Goal: Task Accomplishment & Management: Use online tool/utility

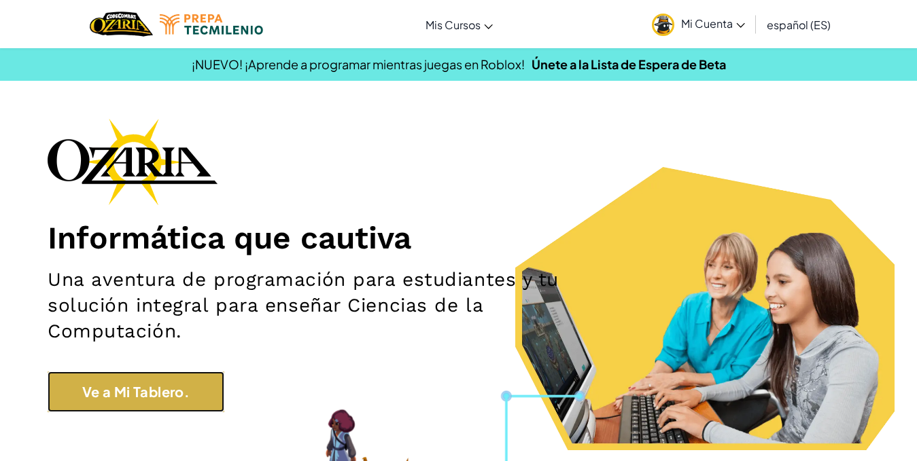
click at [91, 395] on link "Ve a Mi Tablero." at bounding box center [136, 392] width 177 height 41
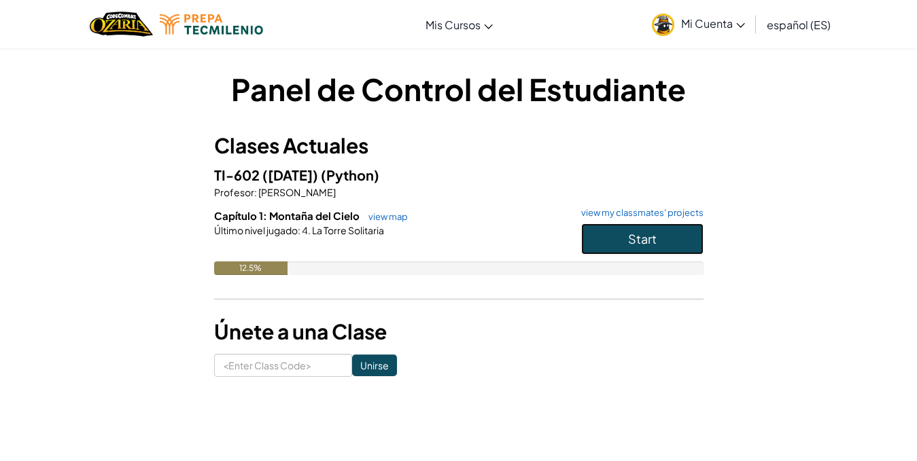
click at [676, 229] on button "Start" at bounding box center [642, 239] width 122 height 31
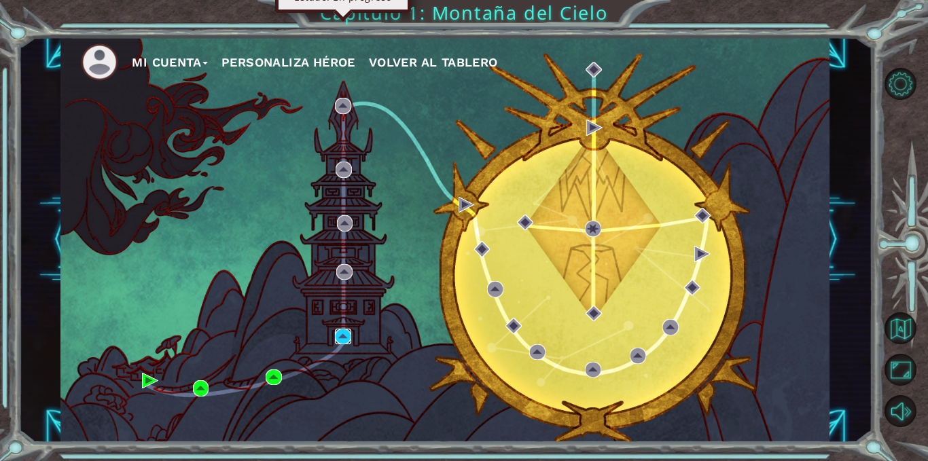
click at [338, 340] on img at bounding box center [343, 337] width 16 height 16
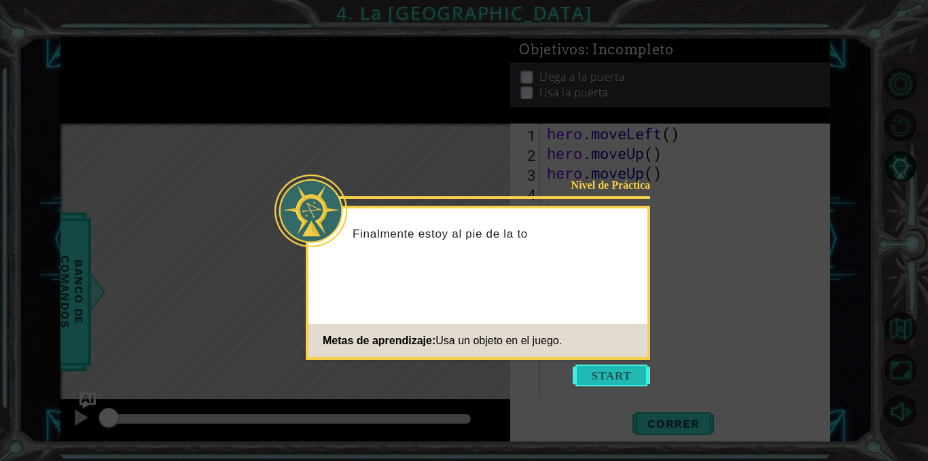
click at [610, 384] on button "Start" at bounding box center [611, 376] width 77 height 22
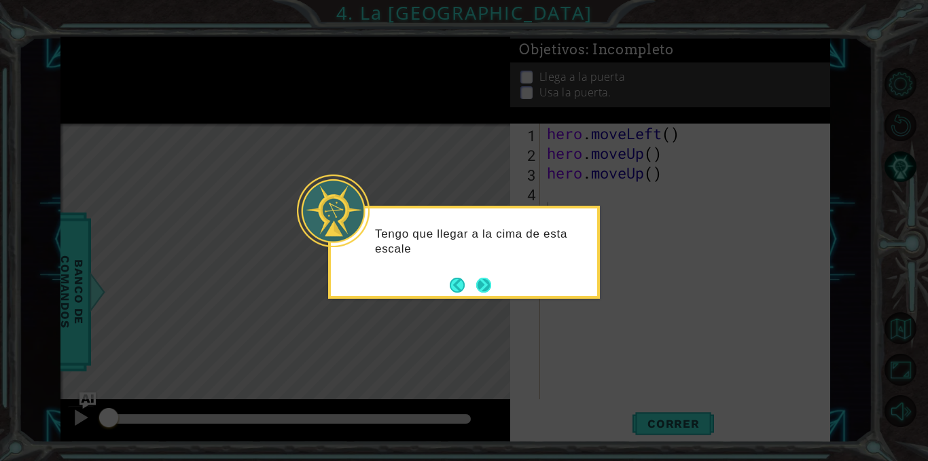
click at [490, 293] on button "Next" at bounding box center [483, 285] width 15 height 15
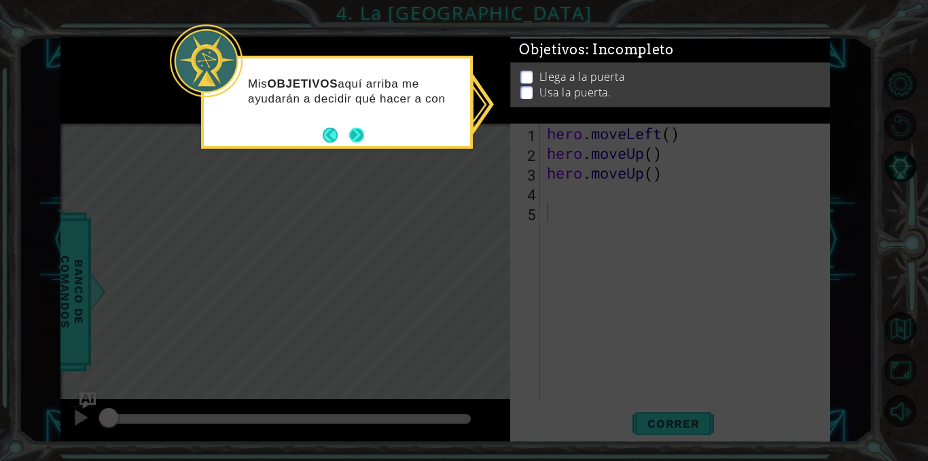
click at [353, 133] on button "Next" at bounding box center [356, 135] width 15 height 15
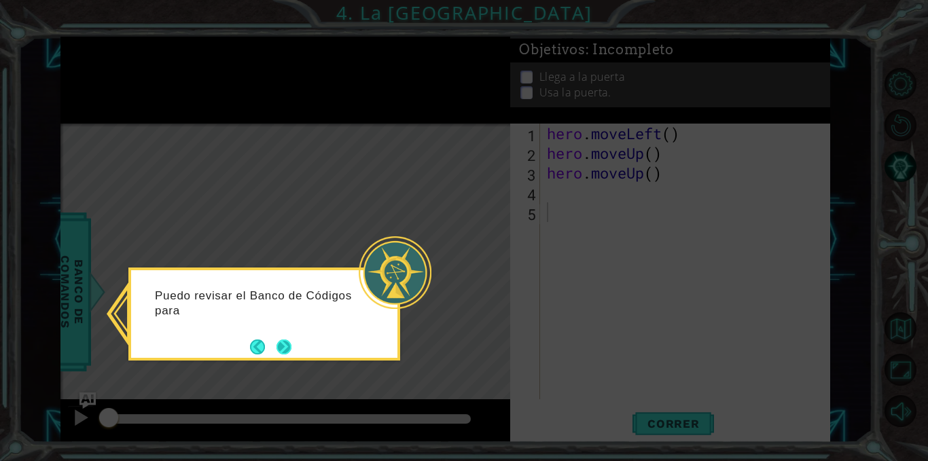
click at [281, 351] on button "Next" at bounding box center [284, 347] width 15 height 15
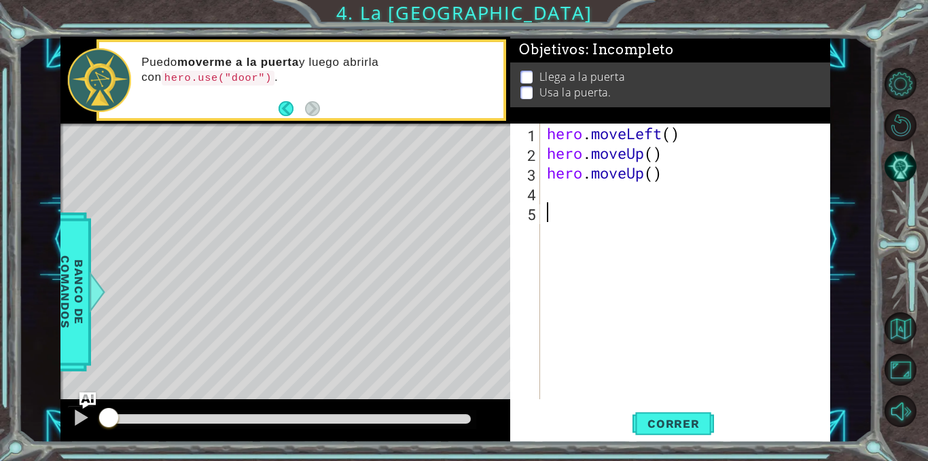
click at [545, 188] on div "hero . moveLeft ( ) hero . moveUp ( ) hero . moveUp ( )" at bounding box center [689, 281] width 290 height 315
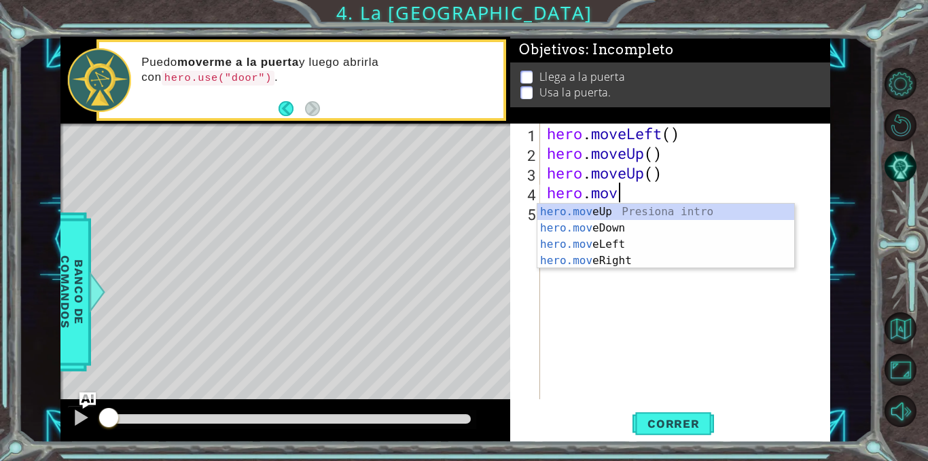
scroll to position [0, 3]
type textarea "hero.move"
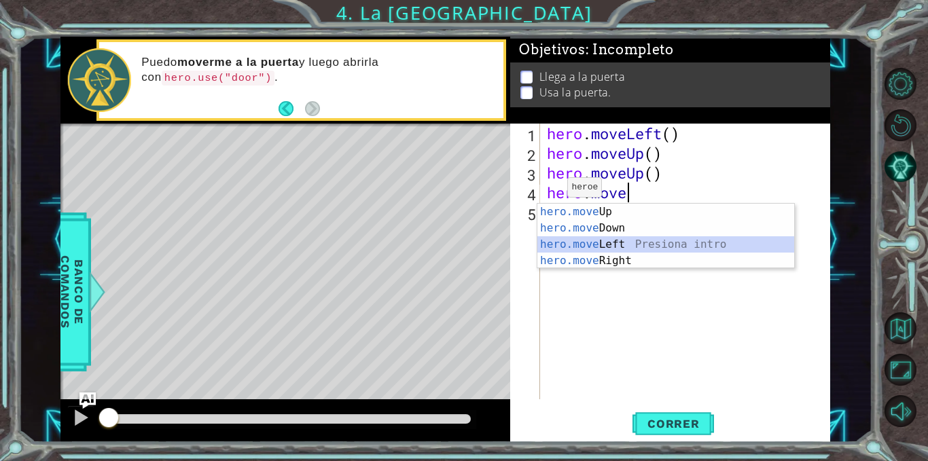
click at [591, 246] on div "hero.move Up Presiona intro hero.move Down Presiona intro hero.move Left Presio…" at bounding box center [666, 253] width 257 height 98
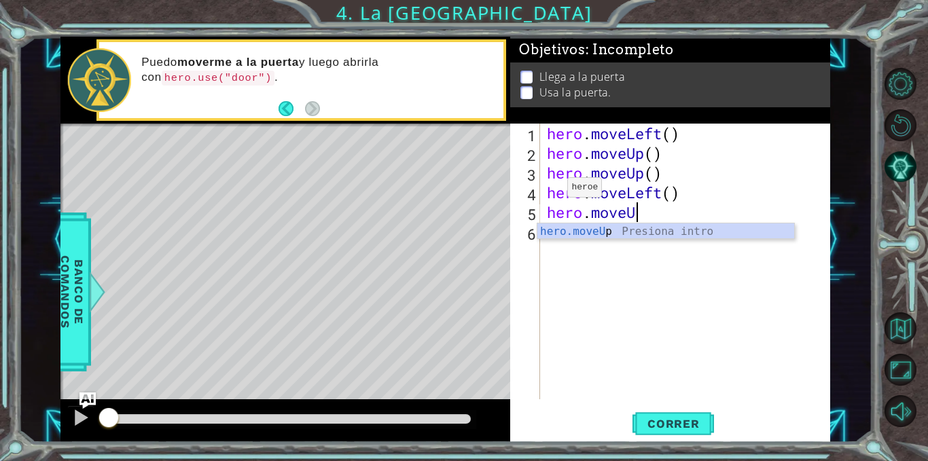
type textarea "hero.moveUp"
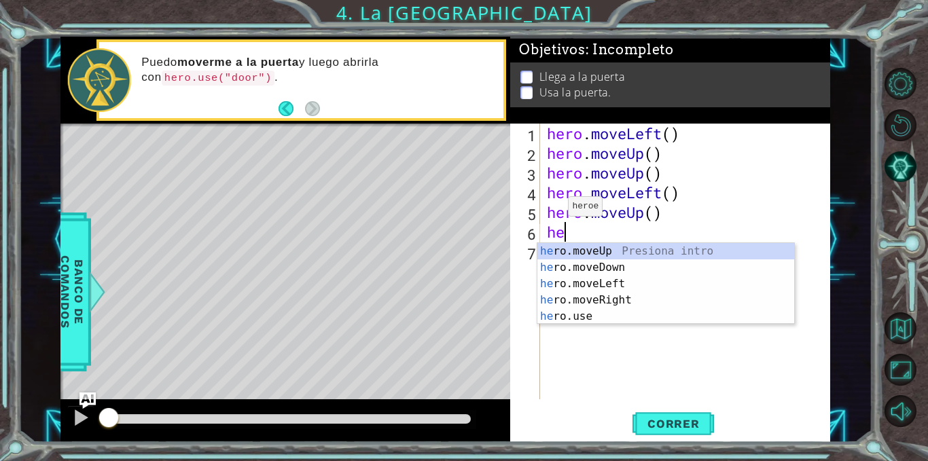
scroll to position [0, 1]
type textarea "hero."
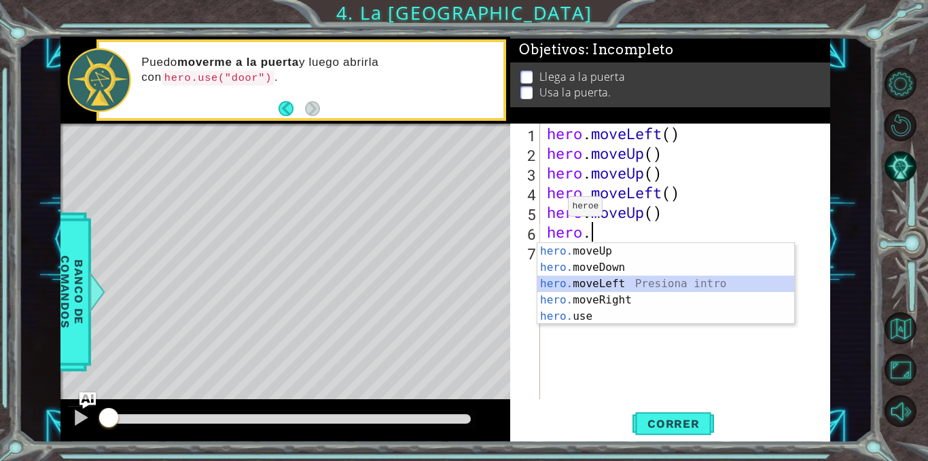
click at [548, 279] on div "hero. moveUp Presiona intro hero. moveDown Presiona intro hero. moveLeft Presio…" at bounding box center [666, 300] width 257 height 114
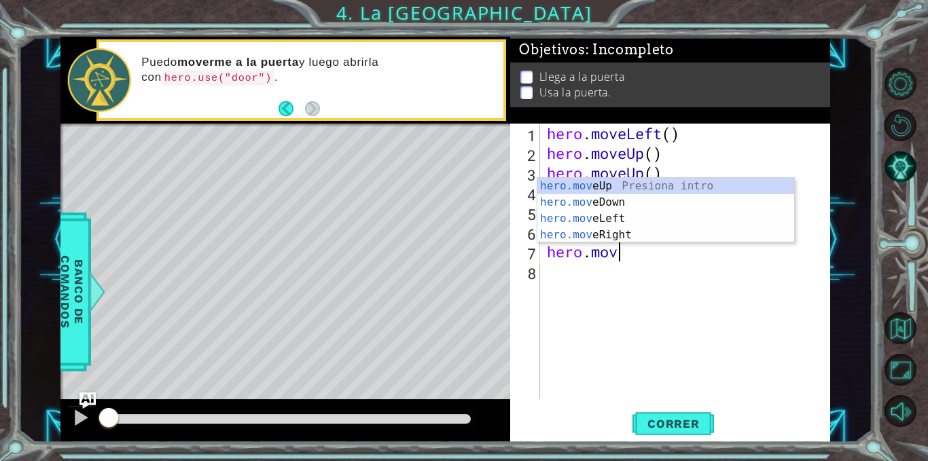
scroll to position [0, 3]
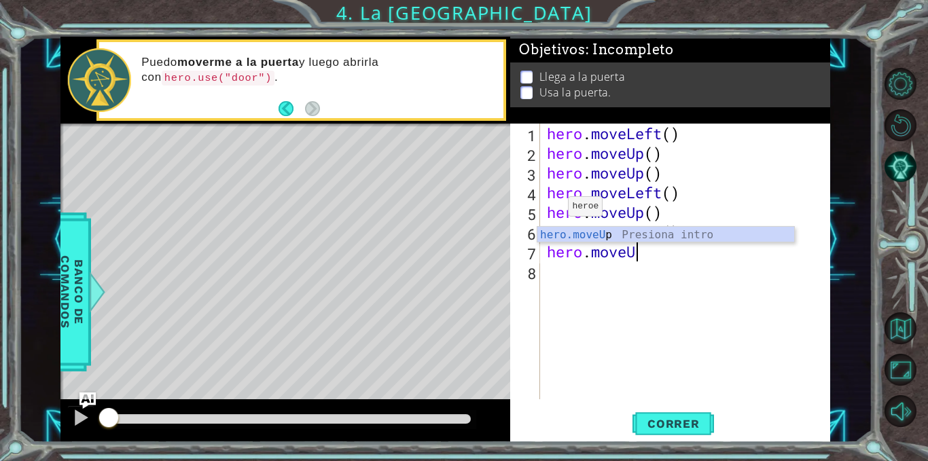
type textarea "hero.moveUp"
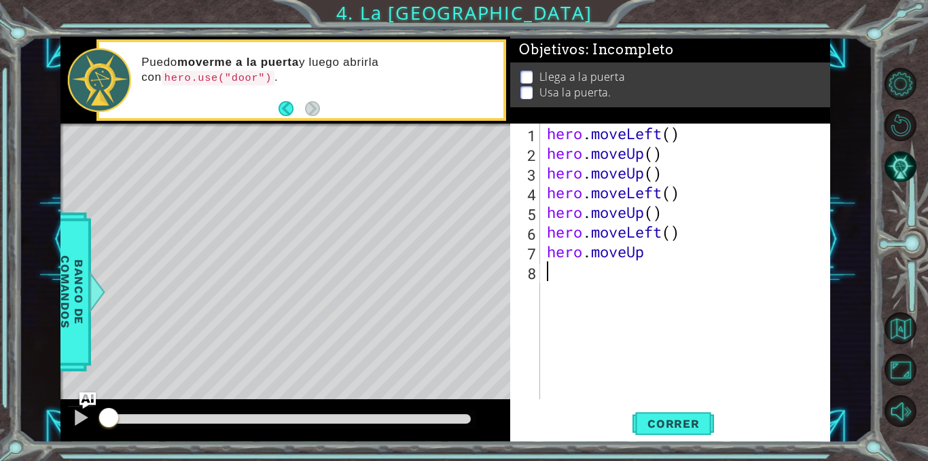
click at [545, 271] on div "hero . moveLeft ( ) hero . moveUp ( ) hero . moveUp ( ) hero . moveLeft ( ) her…" at bounding box center [689, 281] width 290 height 315
click at [673, 428] on span "Correr" at bounding box center [674, 424] width 80 height 14
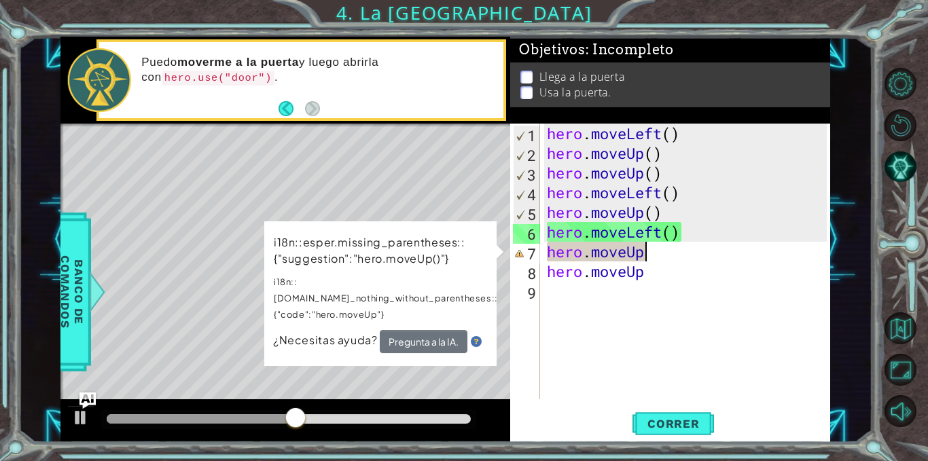
click at [651, 247] on div "hero . moveLeft ( ) hero . moveUp ( ) hero . moveUp ( ) hero . moveLeft ( ) her…" at bounding box center [689, 281] width 290 height 315
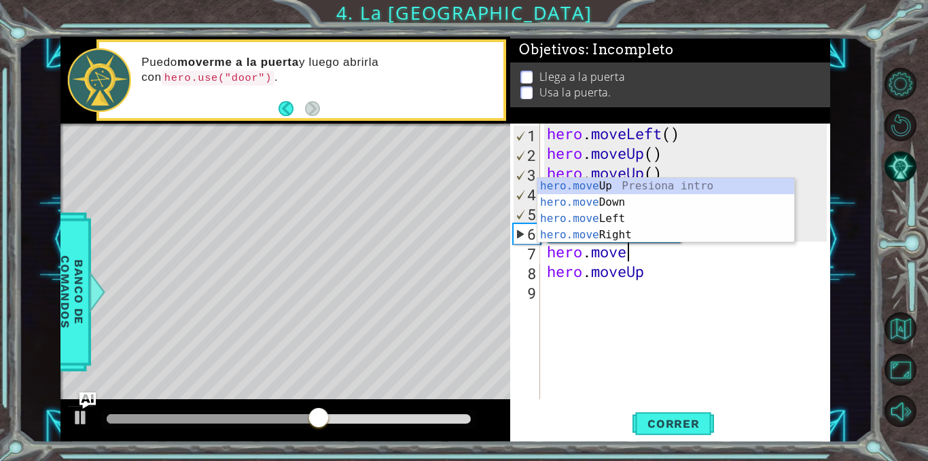
type textarea "hero.move"
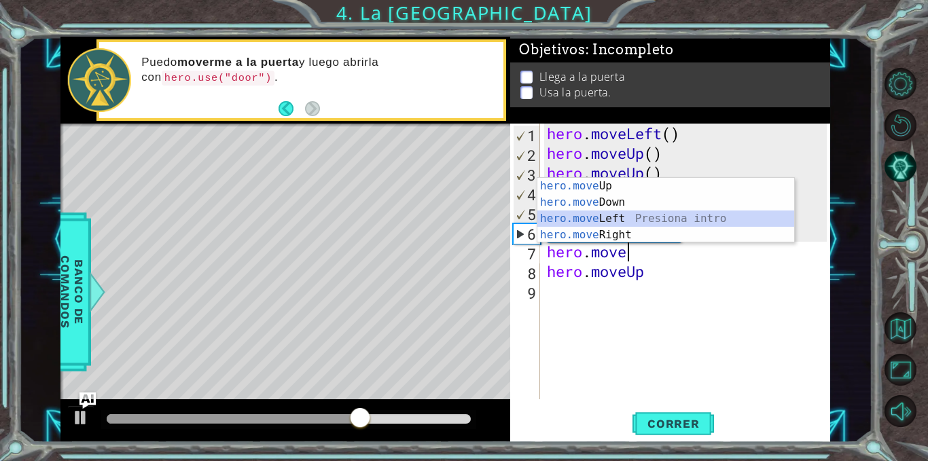
click at [626, 213] on div "hero.move Up Presiona intro hero.move Down Presiona intro hero.move Left Presio…" at bounding box center [666, 227] width 257 height 98
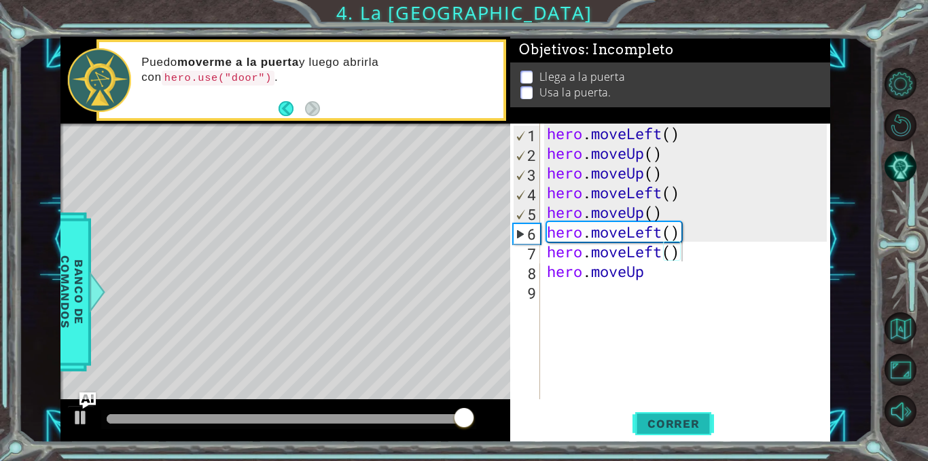
click at [681, 434] on button "Correr" at bounding box center [674, 424] width 82 height 32
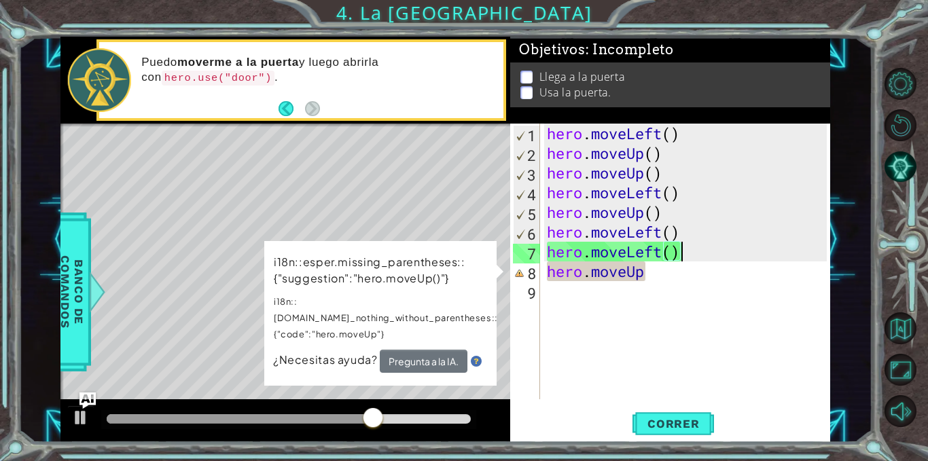
click at [648, 273] on div "hero . moveLeft ( ) hero . moveUp ( ) hero . moveUp ( ) hero . moveLeft ( ) her…" at bounding box center [689, 281] width 290 height 315
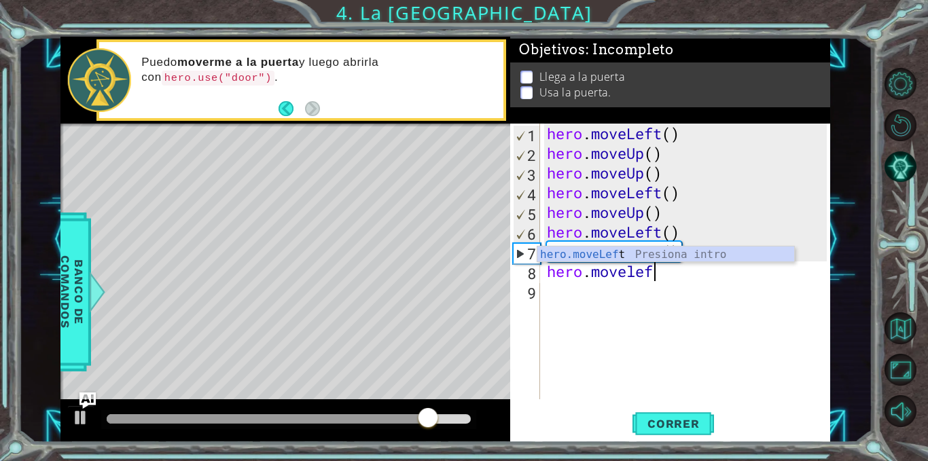
type textarea "hero.moveleft"
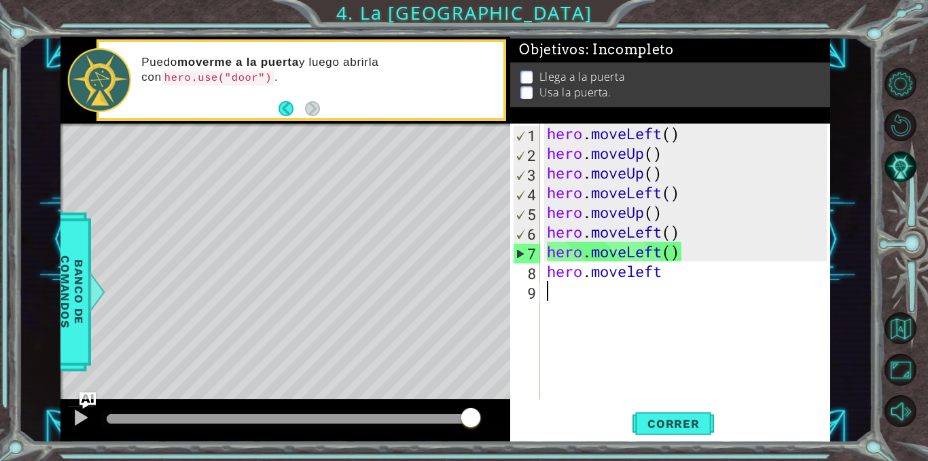
click at [590, 294] on div "hero . moveLeft ( ) hero . moveUp ( ) hero . moveUp ( ) hero . moveLeft ( ) her…" at bounding box center [689, 281] width 290 height 315
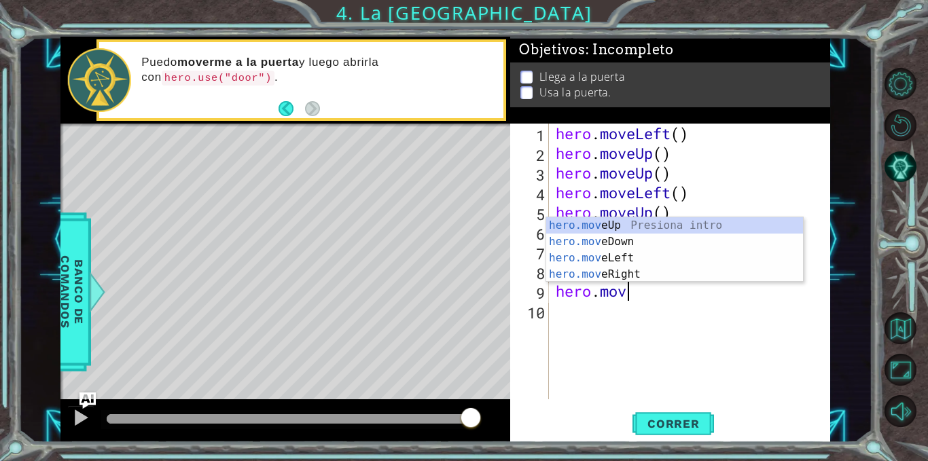
scroll to position [0, 3]
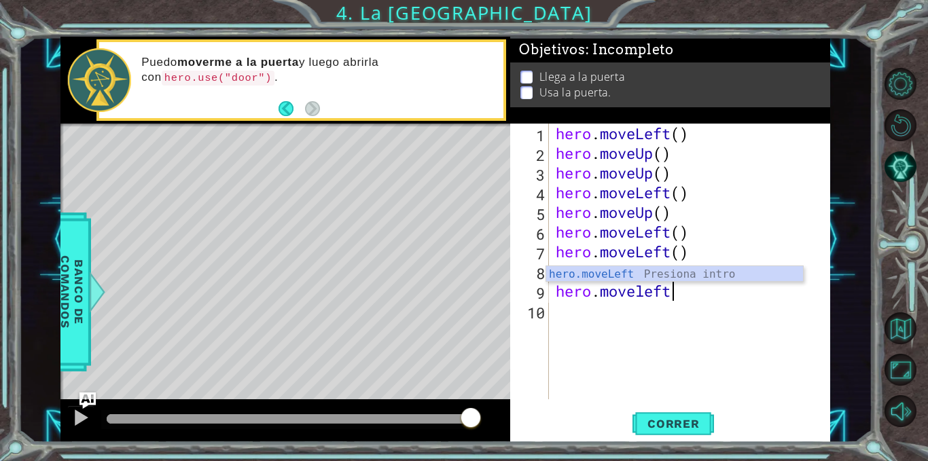
type textarea "hero.moveleft"
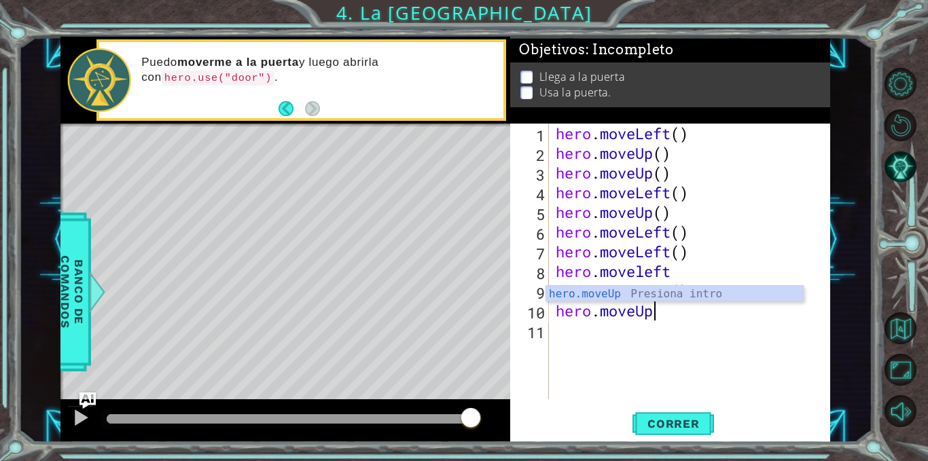
scroll to position [0, 4]
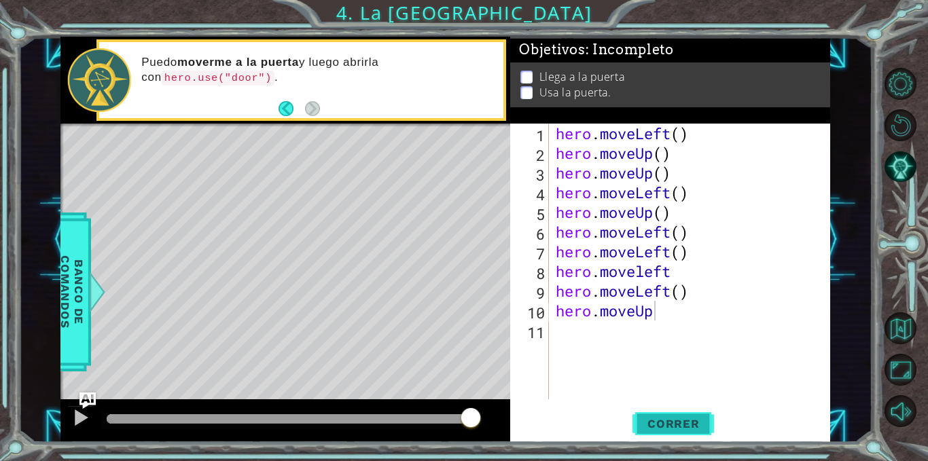
click at [681, 424] on span "Correr" at bounding box center [674, 424] width 80 height 14
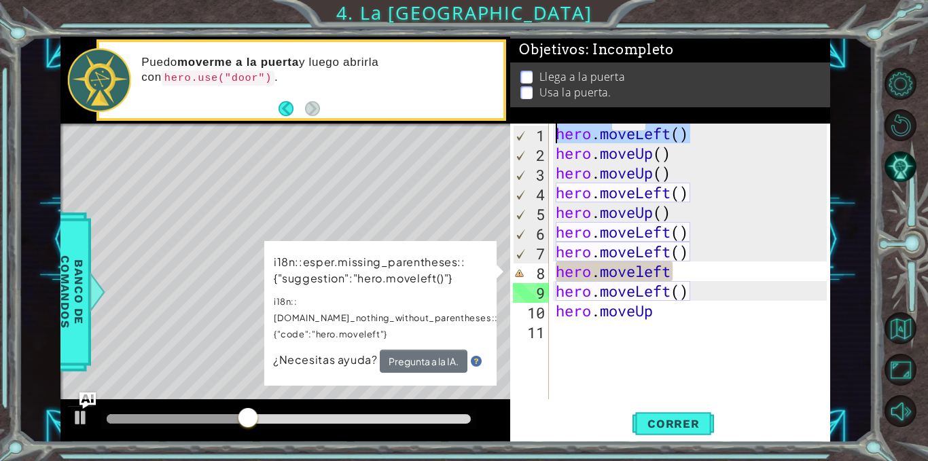
drag, startPoint x: 686, startPoint y: 131, endPoint x: 565, endPoint y: 114, distance: 122.8
click at [565, 114] on div "Objetivos : Incompleto Llega a la puerta Usa la puerta. hero.moveUp 1 2 3 4 5 6…" at bounding box center [670, 240] width 320 height 406
type textarea "hero.moveLeft()"
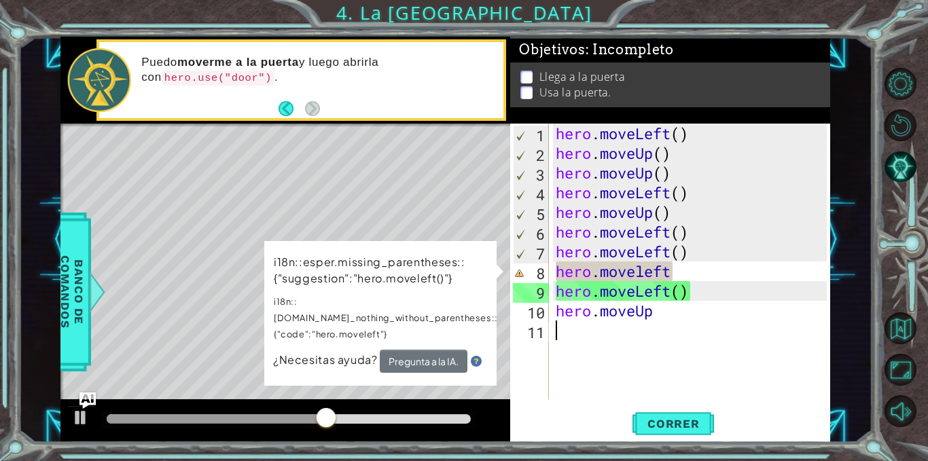
click at [584, 336] on div "hero . moveLeft ( ) hero . moveUp ( ) hero . moveUp ( ) hero . moveLeft ( ) her…" at bounding box center [693, 281] width 281 height 315
click at [677, 273] on div "hero . moveLeft ( ) hero . moveUp ( ) hero . moveUp ( ) hero . moveLeft ( ) her…" at bounding box center [693, 281] width 281 height 315
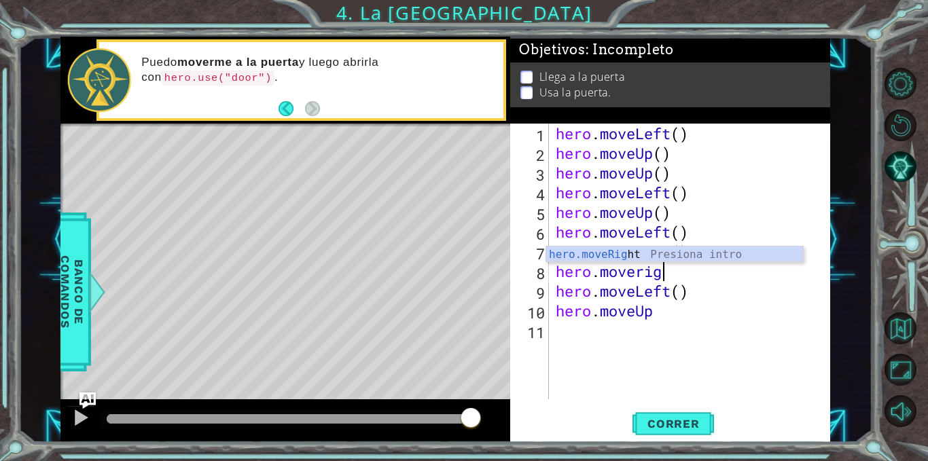
scroll to position [0, 5]
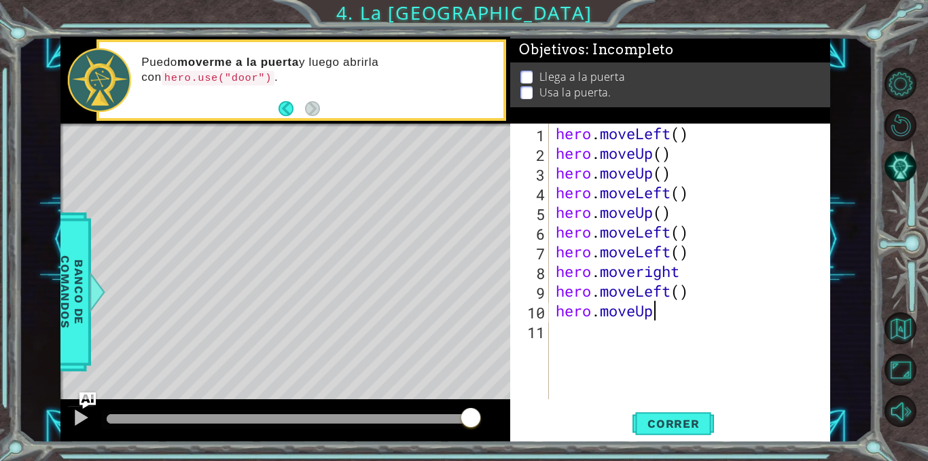
click at [652, 313] on div "hero . moveLeft ( ) hero . moveUp ( ) hero . moveUp ( ) hero . moveLeft ( ) her…" at bounding box center [693, 281] width 281 height 315
click at [684, 277] on div "hero . moveLeft ( ) hero . moveUp ( ) hero . moveUp ( ) hero . moveLeft ( ) her…" at bounding box center [693, 281] width 281 height 315
type textarea "hero.moveright"
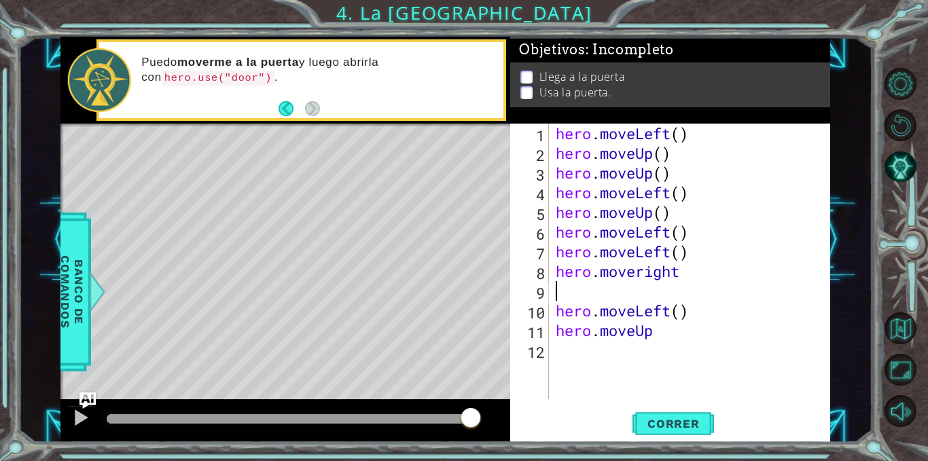
type textarea "hero.moveright"
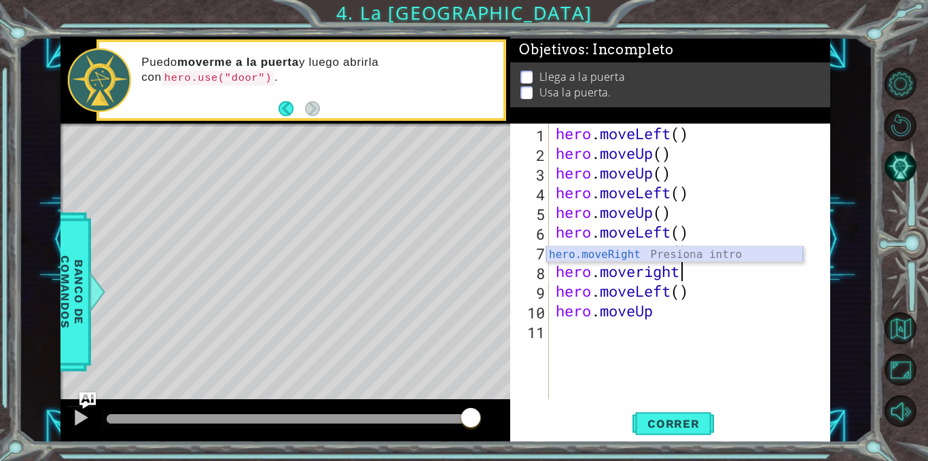
click at [618, 256] on div "hero.moveRight Presiona intro" at bounding box center [674, 271] width 257 height 49
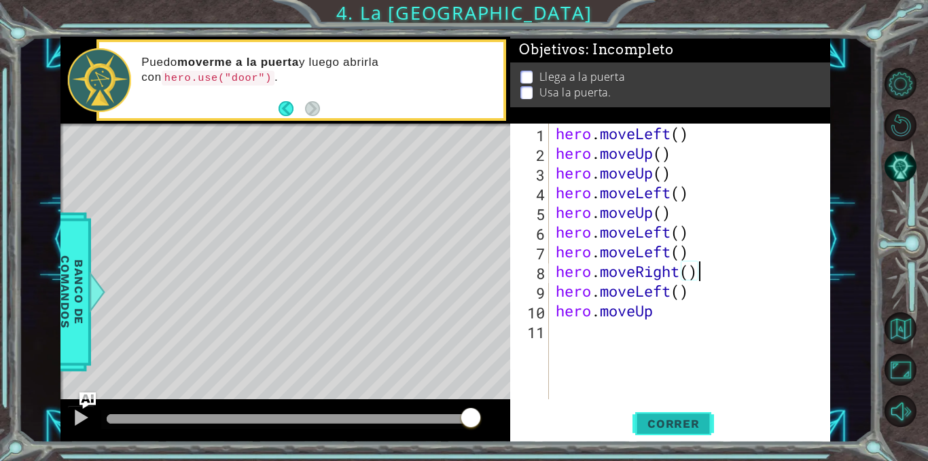
type textarea "hero.moveRight()"
click at [687, 428] on span "Correr" at bounding box center [674, 424] width 80 height 14
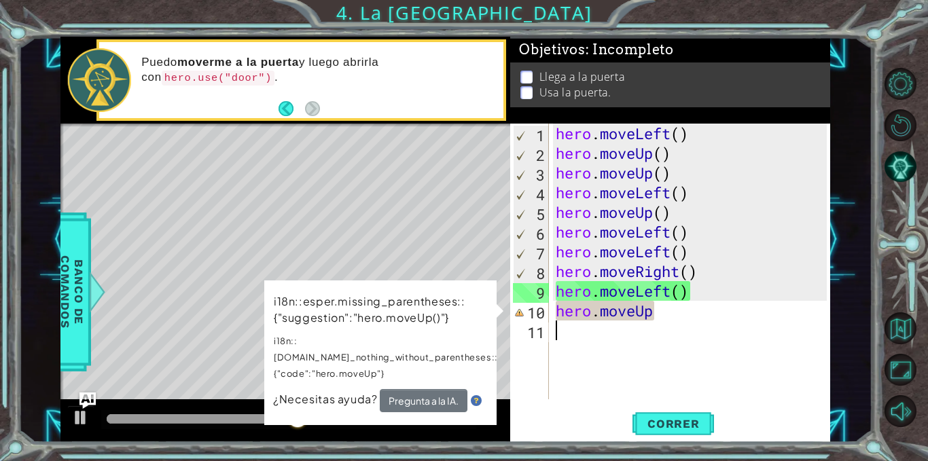
click at [665, 327] on div "hero . moveLeft ( ) hero . moveUp ( ) hero . moveUp ( ) hero . moveLeft ( ) her…" at bounding box center [693, 281] width 281 height 315
click at [660, 313] on div "hero . moveLeft ( ) hero . moveUp ( ) hero . moveUp ( ) hero . moveLeft ( ) her…" at bounding box center [693, 281] width 281 height 315
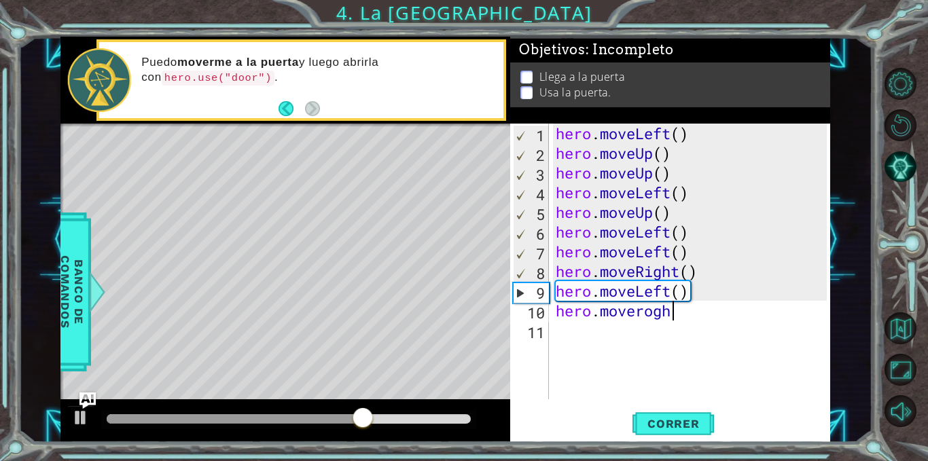
type textarea "hero.moveroght"
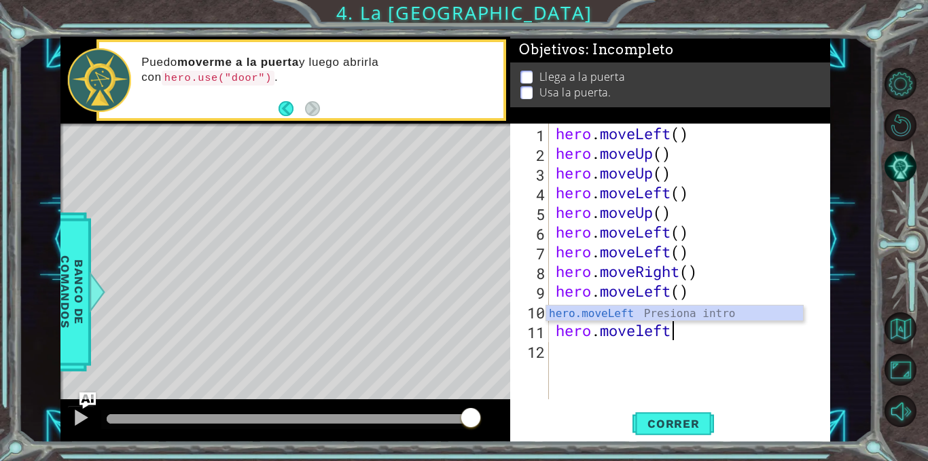
scroll to position [0, 5]
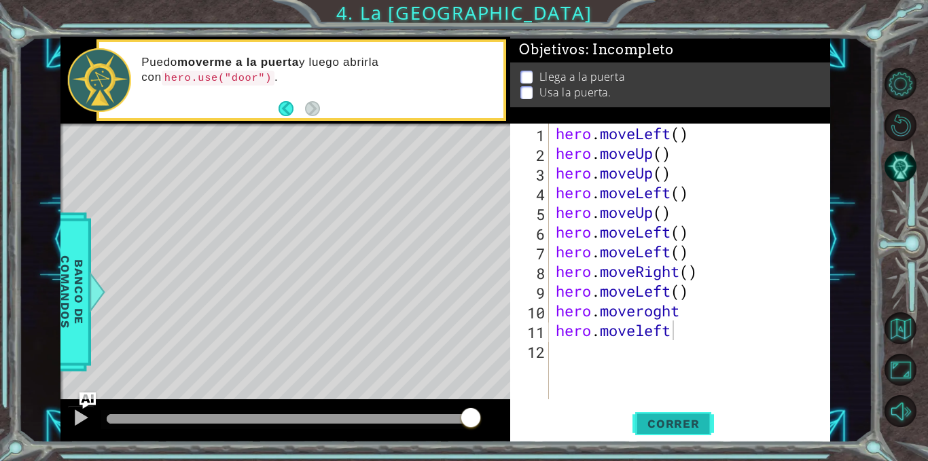
click at [693, 432] on button "Correr" at bounding box center [674, 424] width 82 height 32
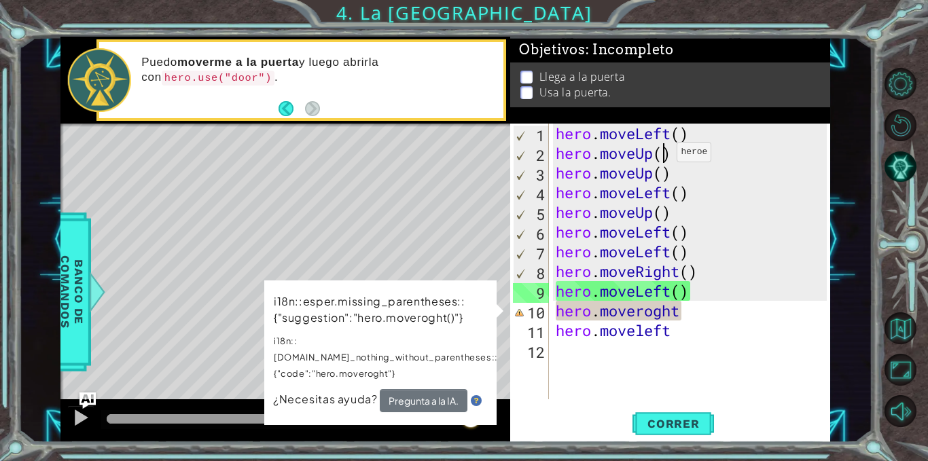
click at [665, 156] on div "hero . moveLeft ( ) hero . moveUp ( ) hero . moveUp ( ) hero . moveLeft ( ) her…" at bounding box center [693, 281] width 281 height 315
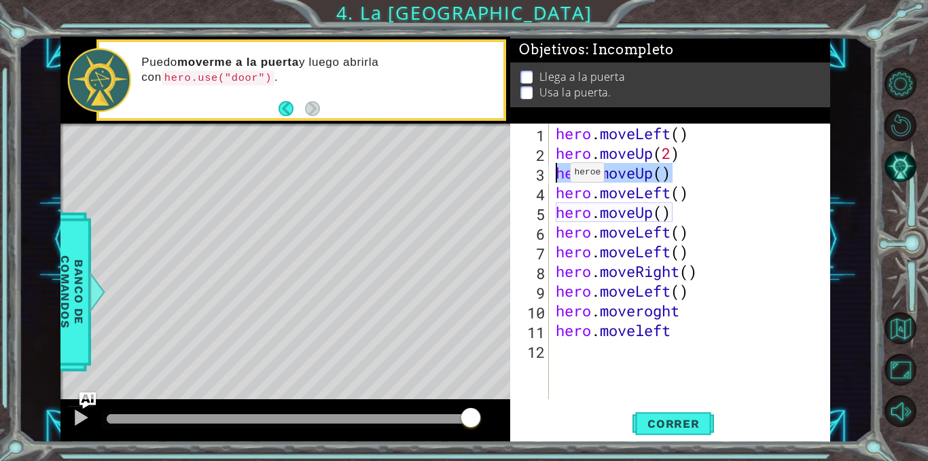
drag, startPoint x: 675, startPoint y: 172, endPoint x: 558, endPoint y: 175, distance: 116.9
click at [558, 175] on div "hero . moveLeft ( ) hero . moveUp ( 2 ) hero . moveUp ( ) hero . moveLeft ( ) h…" at bounding box center [693, 281] width 281 height 315
type textarea "hero.moveUp()"
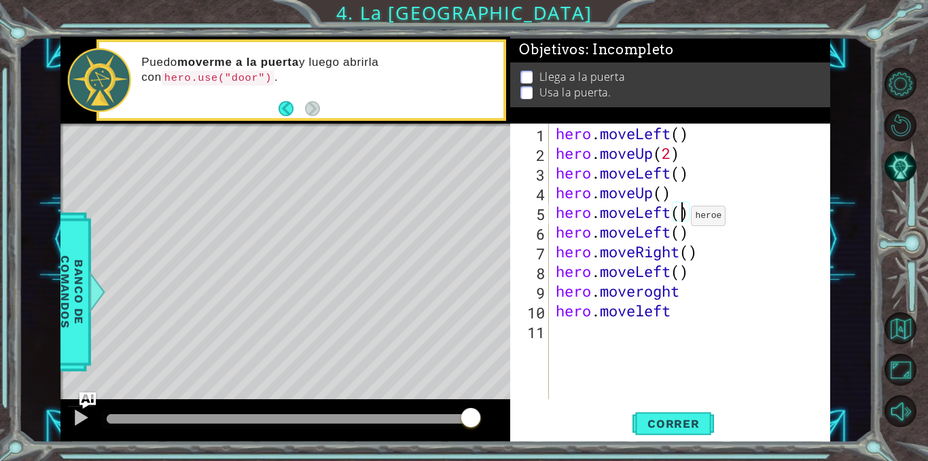
click at [680, 220] on div "hero . moveLeft ( ) hero . moveUp ( 2 ) hero . moveLeft ( ) hero . moveUp ( ) h…" at bounding box center [693, 281] width 281 height 315
click at [674, 154] on div "hero . moveLeft ( ) hero . moveUp ( 2 ) hero . moveLeft ( ) hero . moveUp ( ) h…" at bounding box center [693, 281] width 281 height 315
drag, startPoint x: 557, startPoint y: 154, endPoint x: 679, endPoint y: 156, distance: 122.4
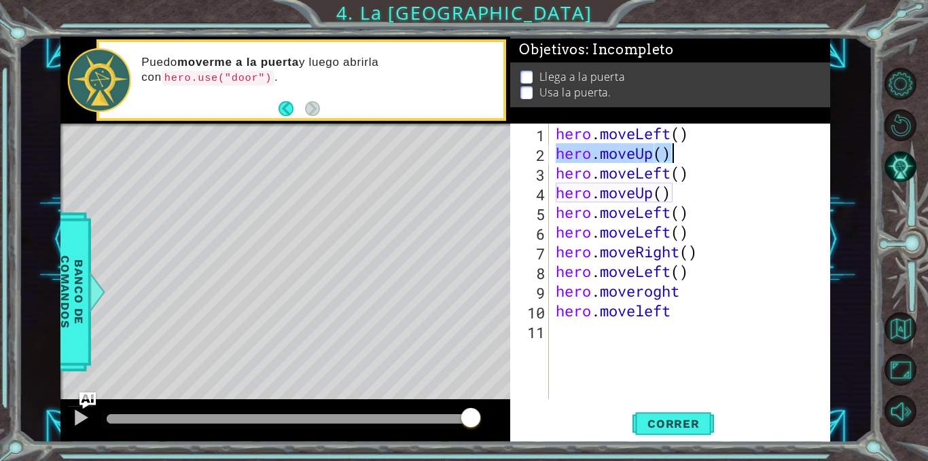
click at [679, 156] on div "hero . moveLeft ( ) hero . moveUp ( ) hero . moveLeft ( ) hero . moveUp ( ) her…" at bounding box center [693, 281] width 281 height 315
click at [642, 150] on div "hero . moveLeft ( ) hero . moveUp ( ) hero . moveLeft ( ) hero . moveUp ( ) her…" at bounding box center [690, 262] width 274 height 276
click at [667, 163] on div "hero . moveLeft ( ) hero . moveUp ( ) hero . moveLeft ( ) hero . moveUp ( ) her…" at bounding box center [693, 281] width 281 height 315
click at [667, 157] on div "hero . moveLeft ( ) hero . moveUp ( ) hero . moveLeft ( ) hero . moveUp ( ) her…" at bounding box center [693, 281] width 281 height 315
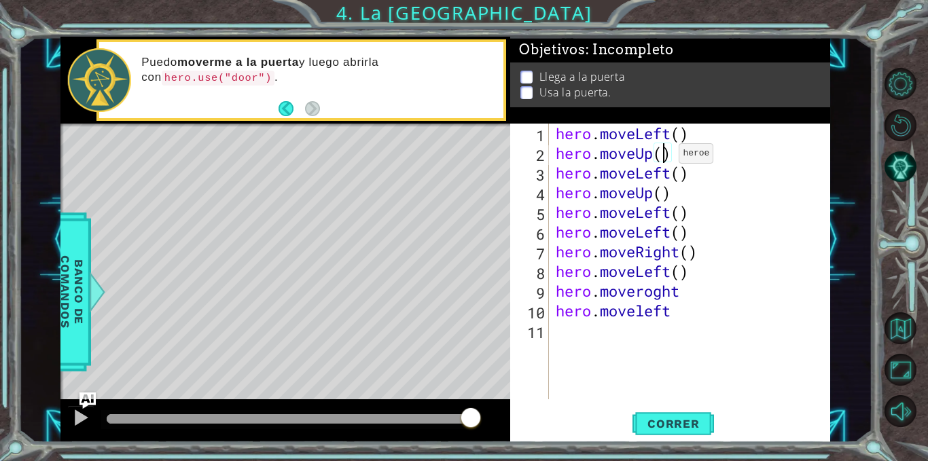
type textarea "hero.moveUp()"
click at [677, 160] on div "hero . moveLeft ( ) hero . moveUp ( ) hero . moveLeft ( ) hero . moveUp ( ) her…" at bounding box center [693, 281] width 281 height 315
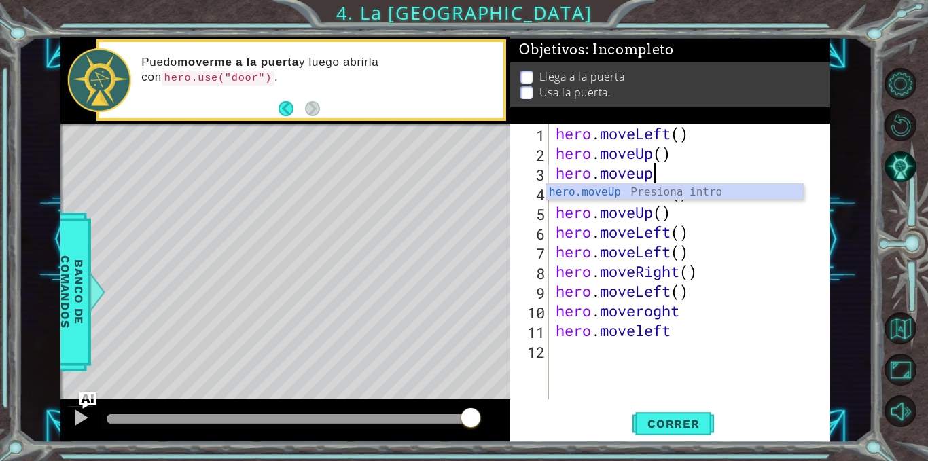
scroll to position [0, 4]
click at [676, 213] on div "hero . moveLeft ( ) hero . moveUp ( ) hero . moveup hero . moveLeft ( ) hero . …" at bounding box center [693, 281] width 281 height 315
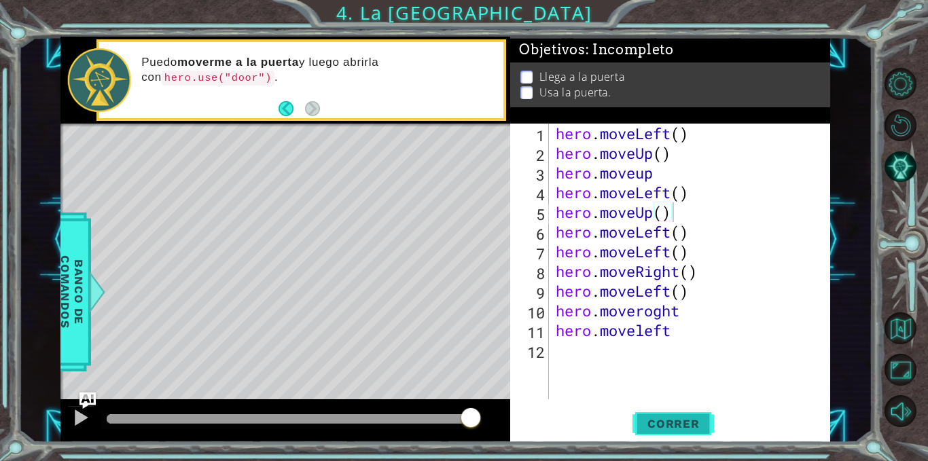
click at [664, 416] on button "Correr" at bounding box center [674, 424] width 82 height 32
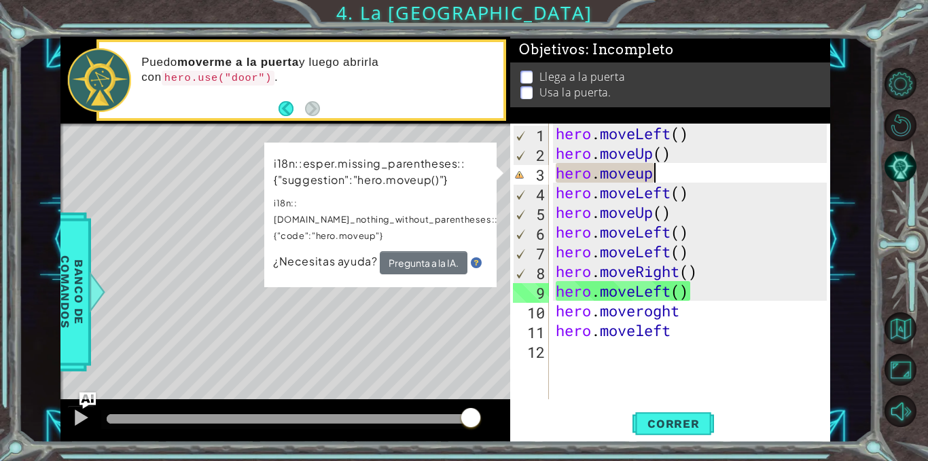
click at [659, 178] on div "hero . moveLeft ( ) hero . moveUp ( ) hero . moveup hero . moveLeft ( ) hero . …" at bounding box center [693, 281] width 281 height 315
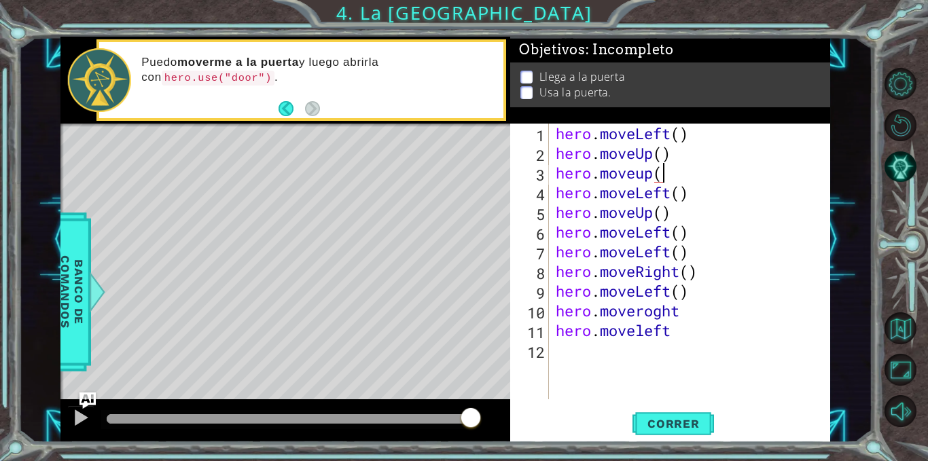
scroll to position [0, 5]
click at [684, 315] on div "hero . moveLeft ( ) hero . moveUp ( ) hero . moveup ( ) hero . moveLeft ( ) her…" at bounding box center [693, 281] width 281 height 315
click at [656, 309] on div "hero . moveLeft ( ) hero . moveUp ( ) hero . moveup ( ) hero . moveLeft ( ) her…" at bounding box center [693, 281] width 281 height 315
click at [682, 315] on div "hero . moveLeft ( ) hero . moveUp ( ) hero . moveup ( ) hero . moveLeft ( ) her…" at bounding box center [693, 281] width 281 height 315
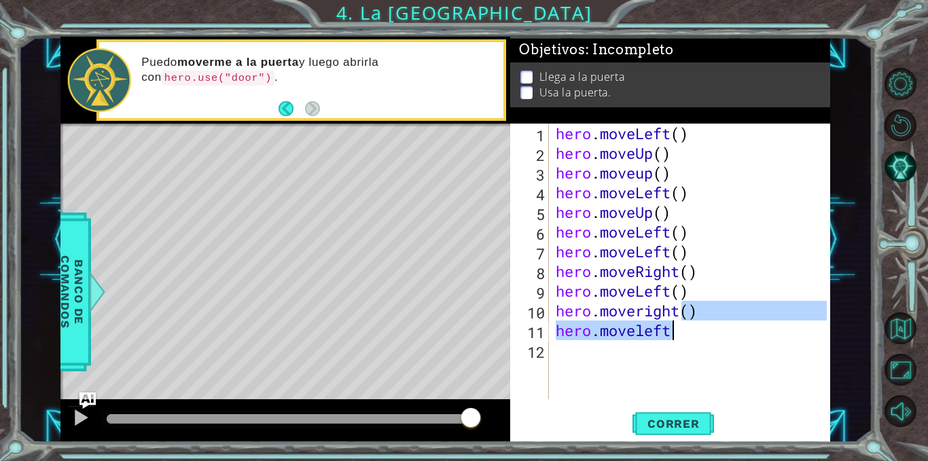
drag, startPoint x: 681, startPoint y: 318, endPoint x: 681, endPoint y: 330, distance: 11.6
click at [681, 330] on div "hero . moveLeft ( ) hero . moveUp ( ) hero . moveup ( ) hero . moveLeft ( ) her…" at bounding box center [693, 281] width 281 height 315
click at [681, 330] on div "hero . moveLeft ( ) hero . moveUp ( ) hero . moveup ( ) hero . moveLeft ( ) her…" at bounding box center [690, 262] width 274 height 276
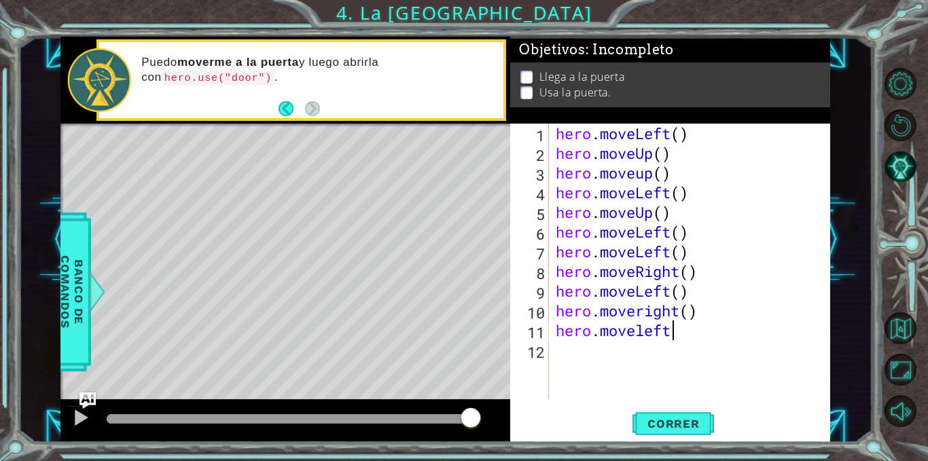
scroll to position [0, 5]
click at [681, 330] on div "hero . moveLeft ( ) hero . moveUp ( ) hero . moveup ( ) hero . moveLeft ( ) her…" at bounding box center [693, 281] width 281 height 315
click at [681, 330] on div "hero . moveLeft ( ) hero . moveUp ( ) hero . moveup ( ) hero . moveLeft ( ) her…" at bounding box center [690, 262] width 274 height 276
click at [685, 425] on span "Correr" at bounding box center [674, 424] width 80 height 14
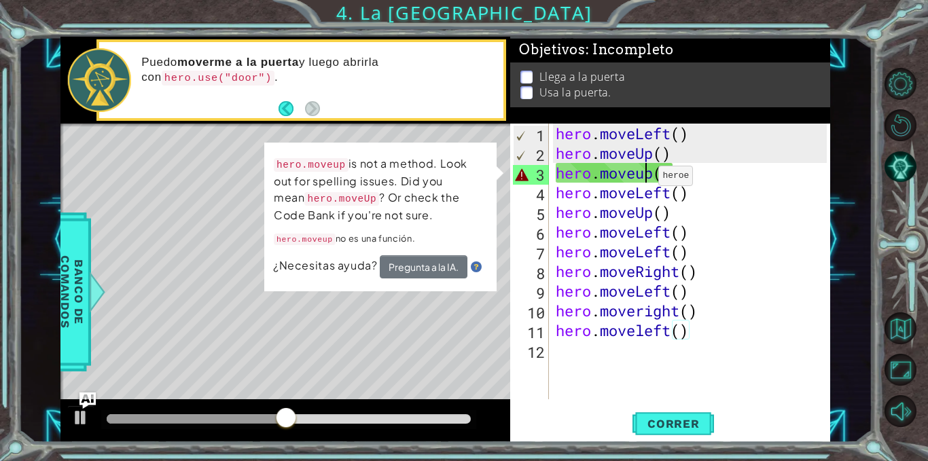
click at [647, 179] on div "hero . moveLeft ( ) hero . moveUp ( ) hero . moveup ( ) hero . moveLeft ( ) her…" at bounding box center [693, 281] width 281 height 315
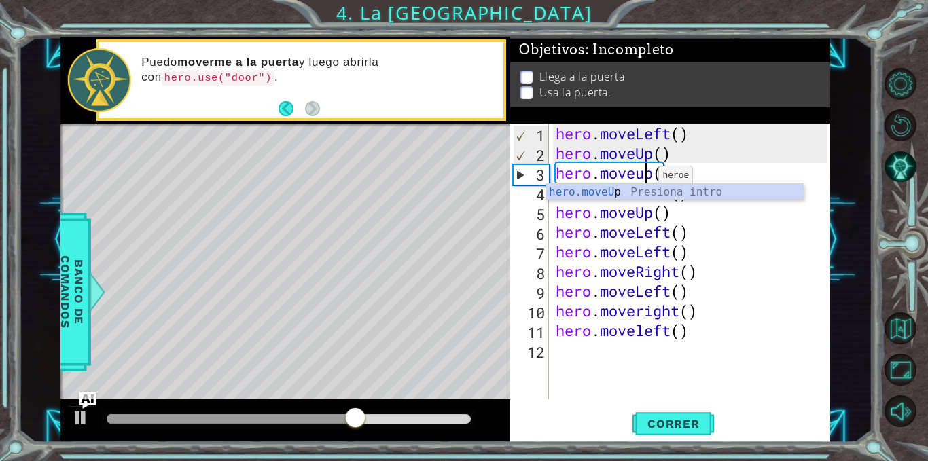
scroll to position [0, 5]
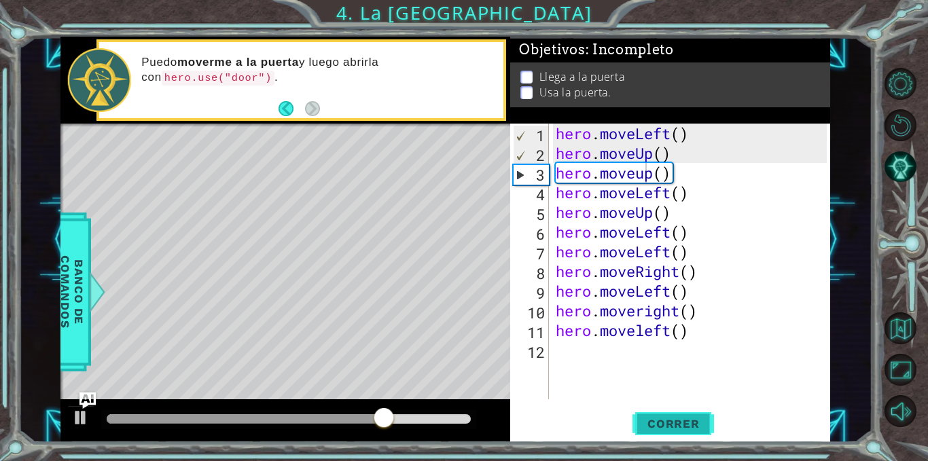
click at [662, 425] on span "Correr" at bounding box center [674, 424] width 80 height 14
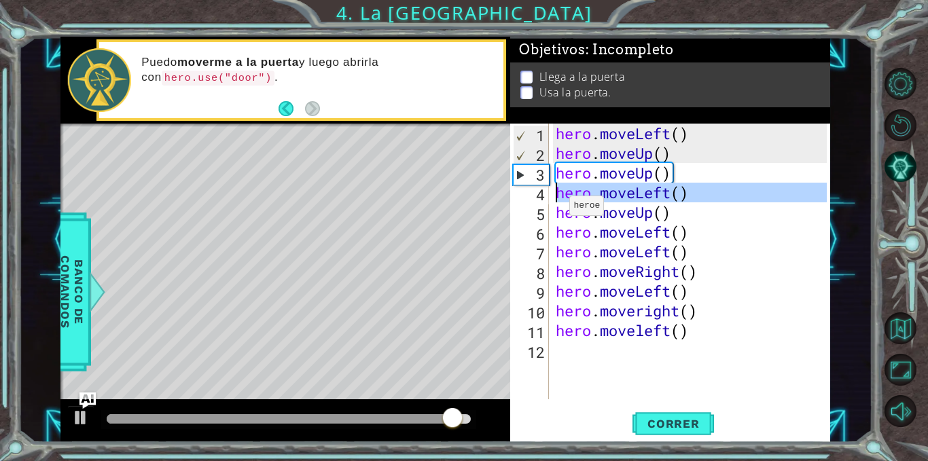
click at [529, 198] on div "4" at bounding box center [531, 195] width 36 height 20
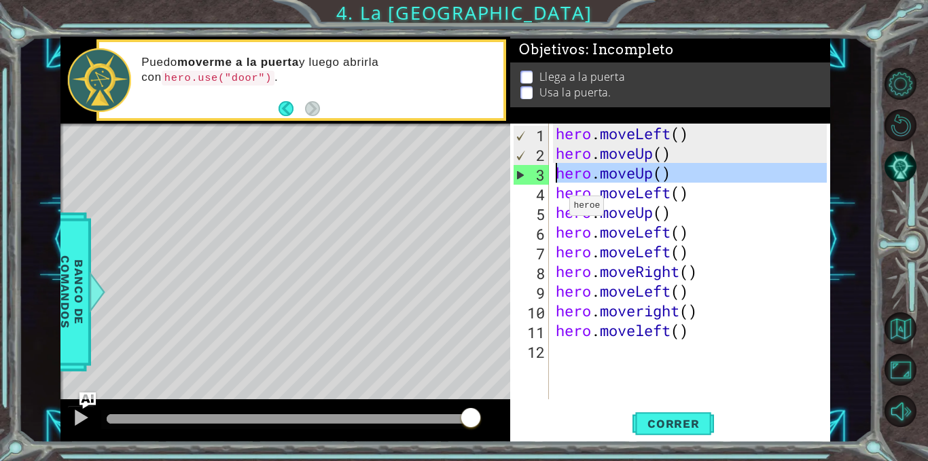
click at [521, 179] on div "3" at bounding box center [531, 175] width 35 height 20
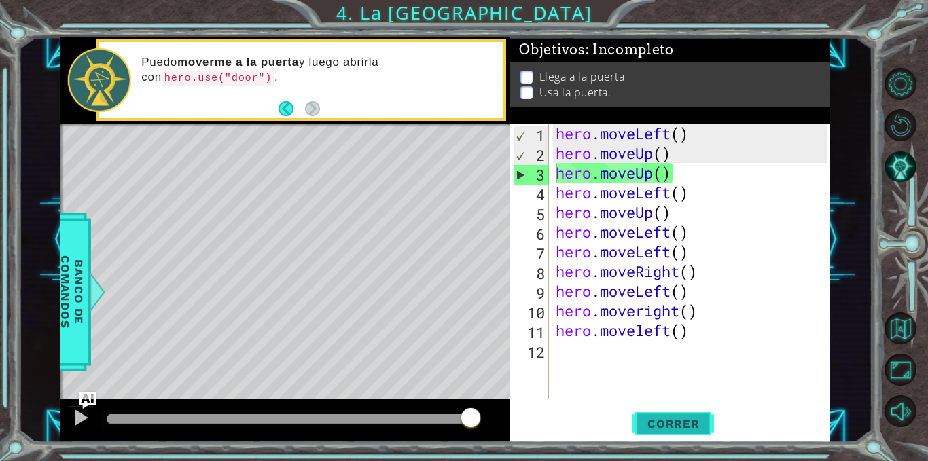
click at [649, 422] on span "Correr" at bounding box center [674, 424] width 80 height 14
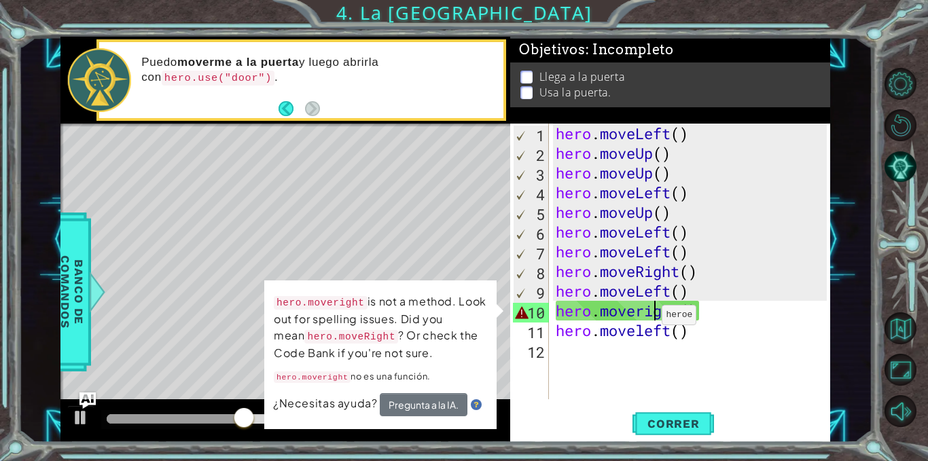
click at [650, 319] on div "hero . moveLeft ( ) hero . moveUp ( ) hero . moveUp ( ) hero . moveLeft ( ) her…" at bounding box center [693, 281] width 281 height 315
click at [643, 316] on div "hero . moveLeft ( ) hero . moveUp ( ) hero . moveUp ( ) hero . moveLeft ( ) her…" at bounding box center [693, 281] width 281 height 315
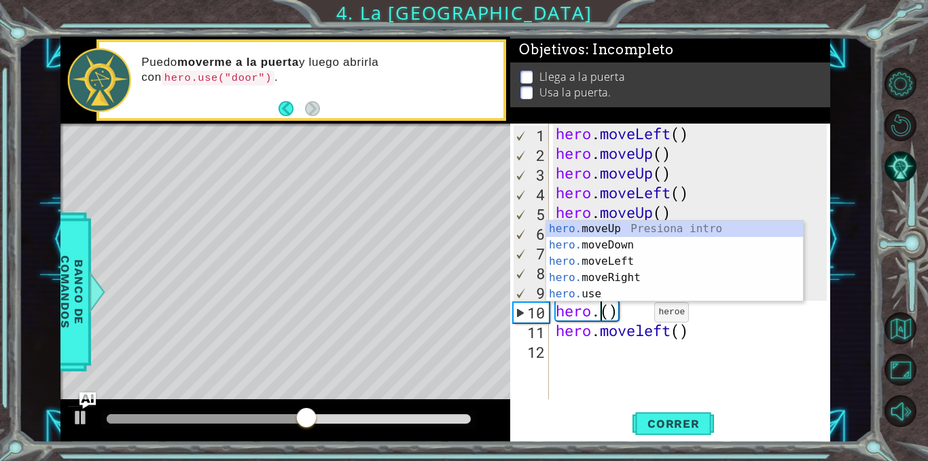
scroll to position [0, 3]
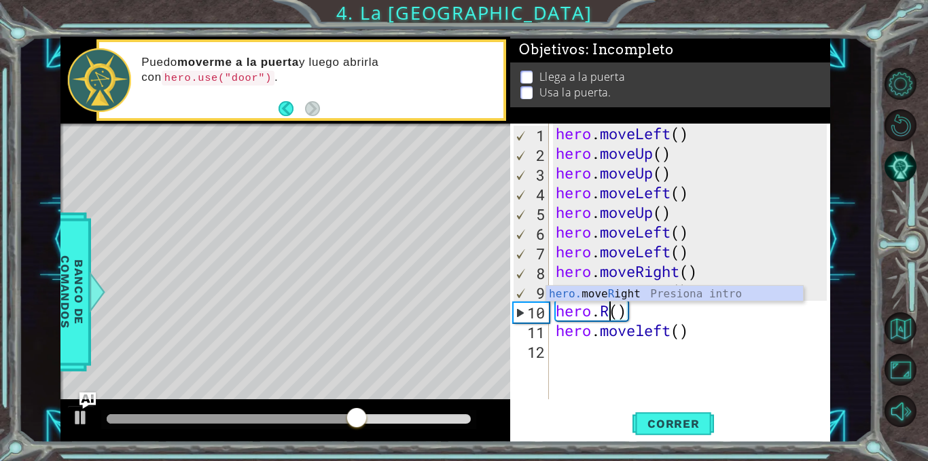
type textarea "hero.()"
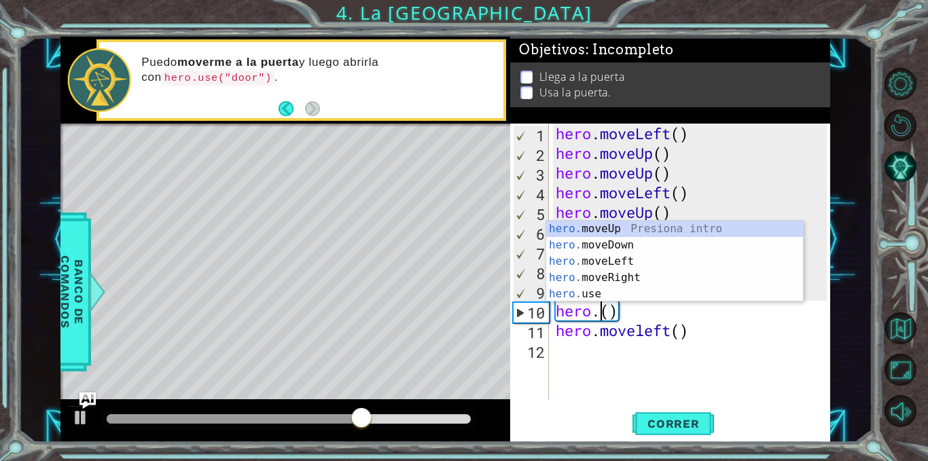
scroll to position [0, 2]
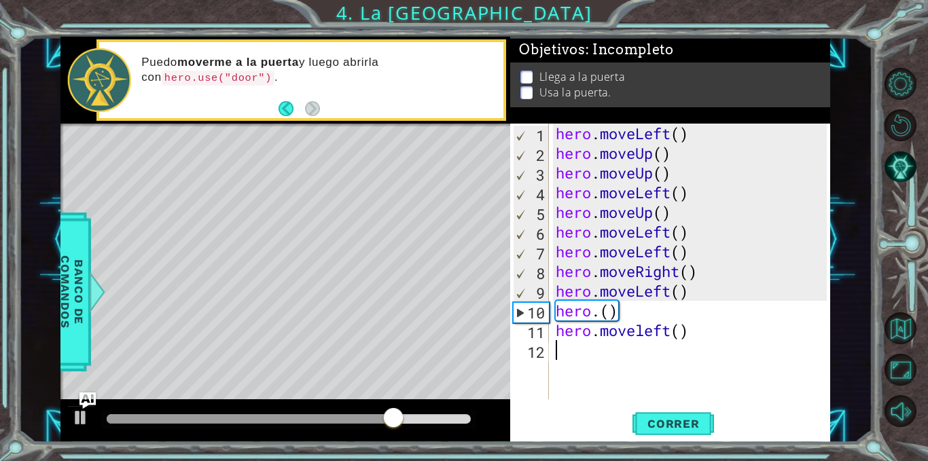
click at [587, 372] on div "hero . moveLeft ( ) hero . moveUp ( ) hero . moveUp ( ) hero . moveLeft ( ) her…" at bounding box center [693, 281] width 281 height 315
click at [605, 315] on div "hero . moveLeft ( ) hero . moveUp ( ) hero . moveUp ( ) hero . moveLeft ( ) her…" at bounding box center [693, 281] width 281 height 315
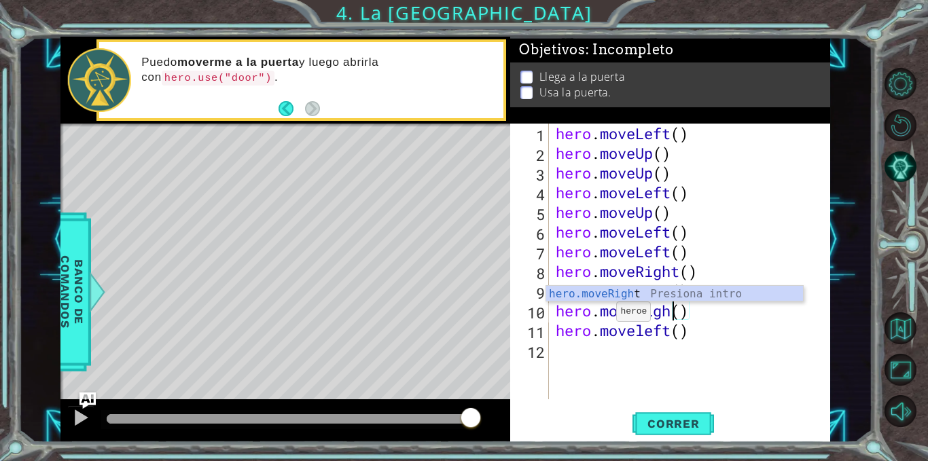
scroll to position [0, 6]
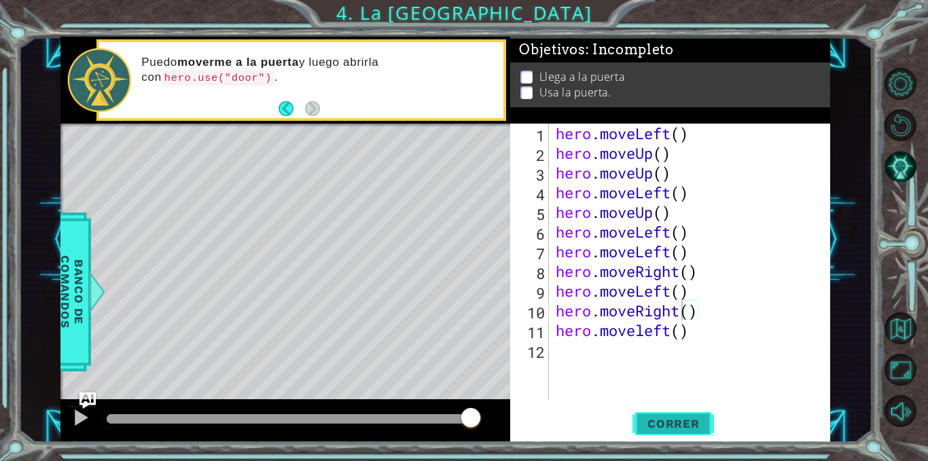
click at [674, 411] on button "Correr" at bounding box center [674, 424] width 82 height 32
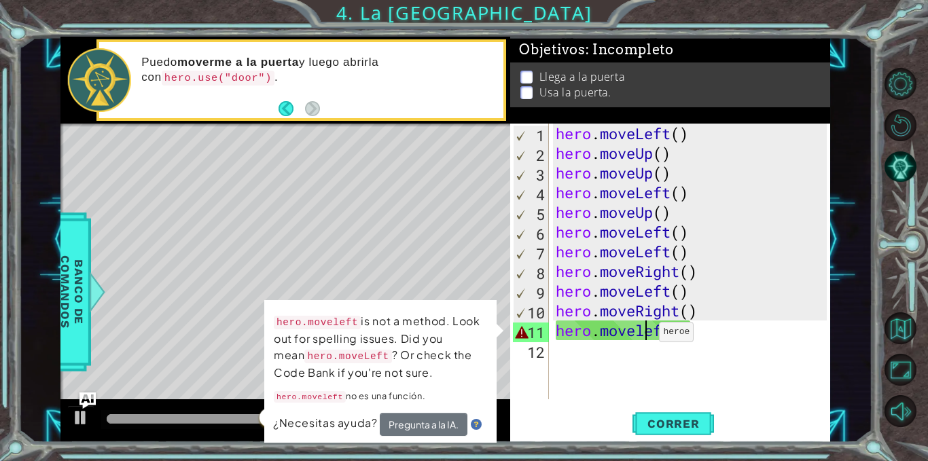
click at [648, 336] on div "hero . moveLeft ( ) hero . moveUp ( ) hero . moveUp ( ) hero . moveLeft ( ) her…" at bounding box center [693, 281] width 281 height 315
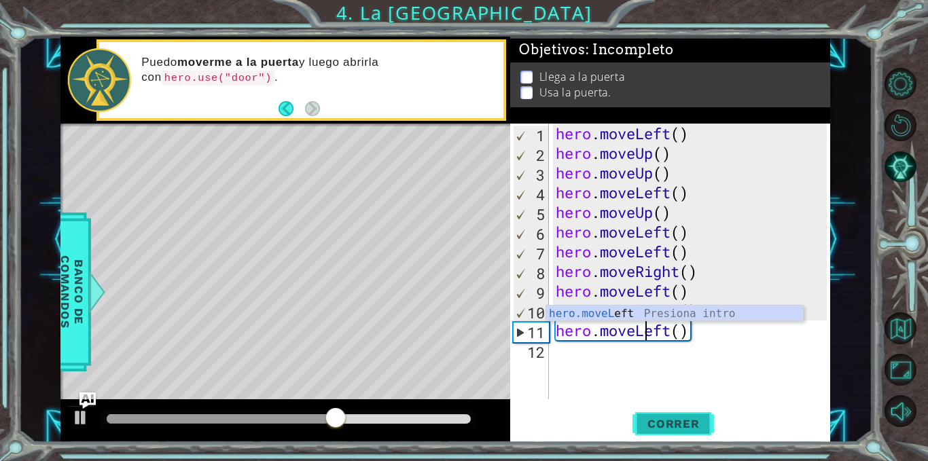
type textarea "hero.moveLeft()"
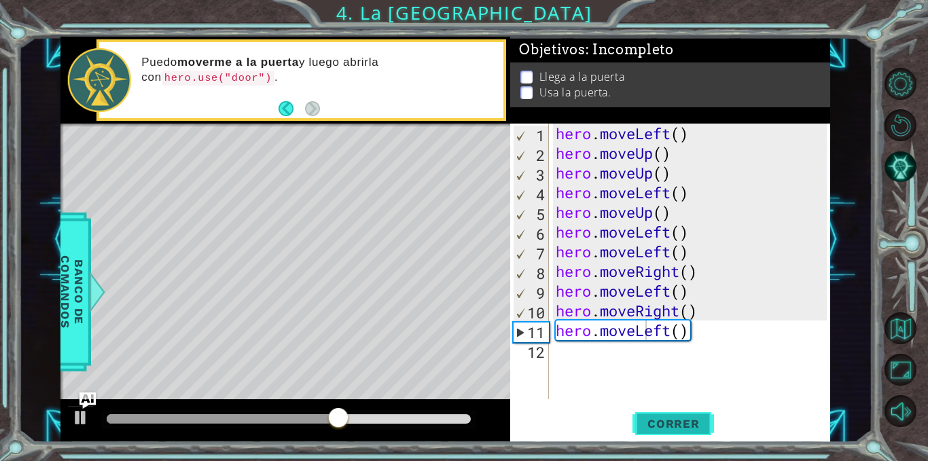
click at [686, 423] on span "Correr" at bounding box center [674, 424] width 80 height 14
click at [693, 341] on div "hero . moveLeft ( ) hero . moveUp ( ) hero . moveUp ( ) hero . moveLeft ( ) her…" at bounding box center [693, 281] width 281 height 315
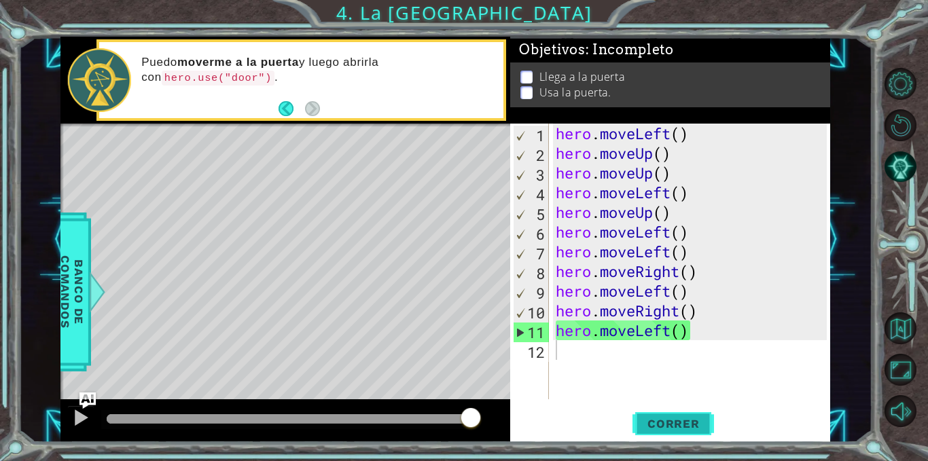
click at [671, 437] on button "Correr" at bounding box center [674, 424] width 82 height 32
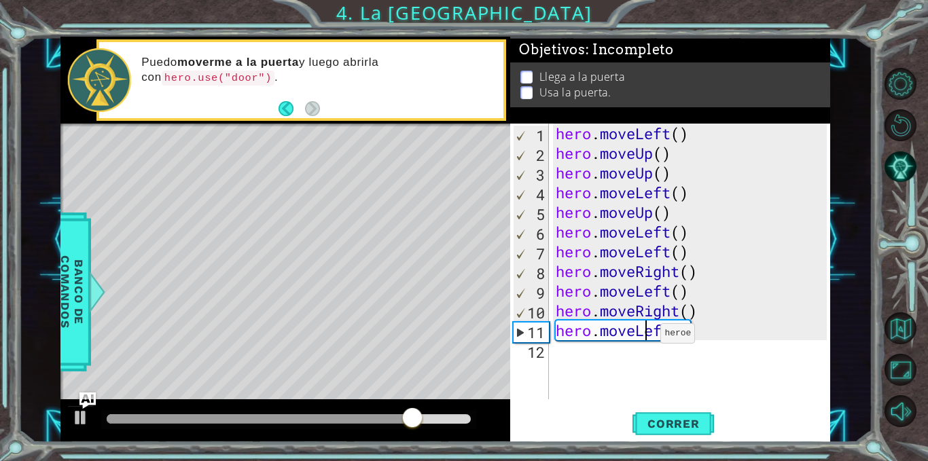
click at [649, 337] on div "hero . moveLeft ( ) hero . moveUp ( ) hero . moveUp ( ) hero . moveLeft ( ) her…" at bounding box center [693, 281] width 281 height 315
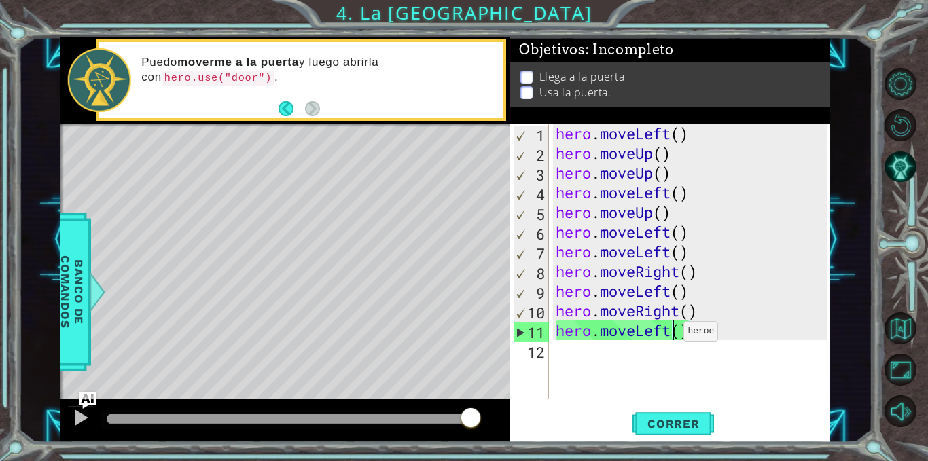
click at [672, 335] on div "hero . moveLeft ( ) hero . moveUp ( ) hero . moveUp ( ) hero . moveLeft ( ) her…" at bounding box center [693, 281] width 281 height 315
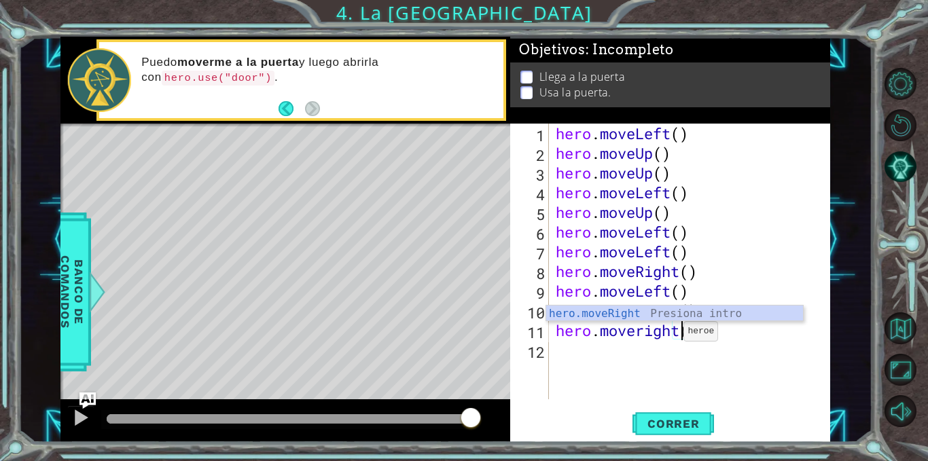
scroll to position [0, 6]
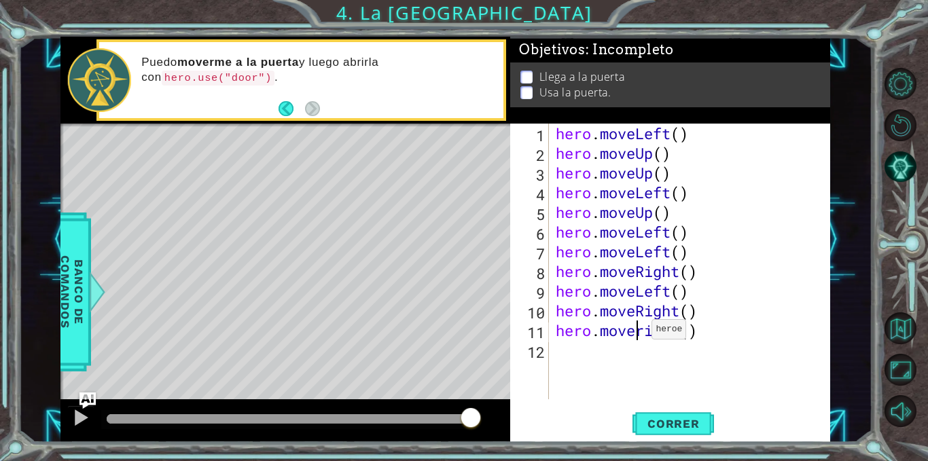
click at [640, 333] on div "hero . moveLeft ( ) hero . moveUp ( ) hero . moveUp ( ) hero . moveLeft ( ) her…" at bounding box center [693, 281] width 281 height 315
click at [644, 335] on div "hero . moveLeft ( ) hero . moveUp ( ) hero . moveUp ( ) hero . moveLeft ( ) her…" at bounding box center [693, 281] width 281 height 315
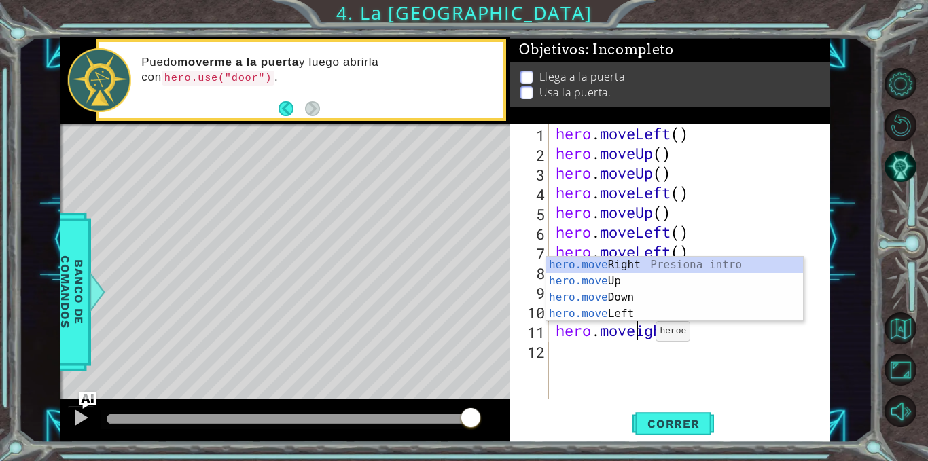
scroll to position [0, 5]
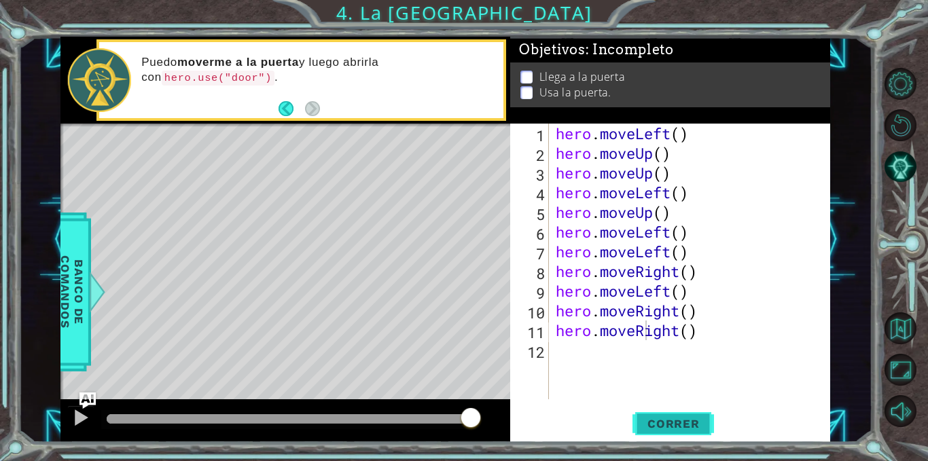
click at [680, 429] on span "Correr" at bounding box center [674, 424] width 80 height 14
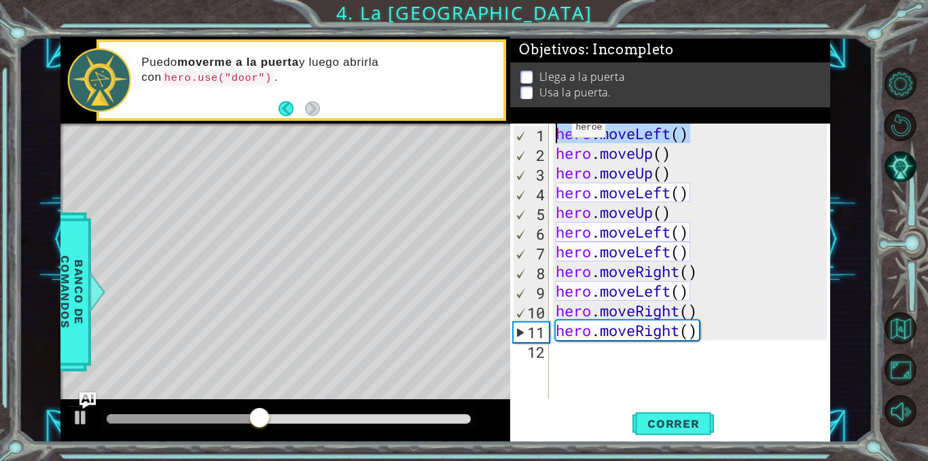
drag, startPoint x: 695, startPoint y: 136, endPoint x: 560, endPoint y: 131, distance: 134.7
click at [560, 131] on div "hero . moveLeft ( ) hero . moveUp ( ) hero . moveUp ( ) hero . moveLeft ( ) her…" at bounding box center [693, 281] width 281 height 315
type textarea "hero.moveLeft()"
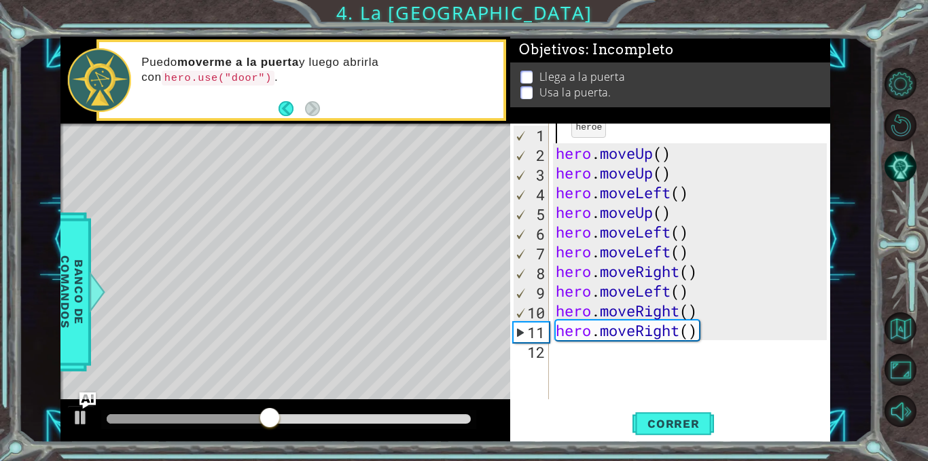
scroll to position [0, 0]
click at [561, 156] on div "hero . moveUp ( ) hero . moveUp ( ) hero . moveLeft ( ) hero . moveUp ( ) hero …" at bounding box center [693, 281] width 281 height 315
click at [557, 154] on div "hero . moveUp ( ) hero . moveUp ( ) hero . moveLeft ( ) hero . moveUp ( ) hero …" at bounding box center [693, 281] width 281 height 315
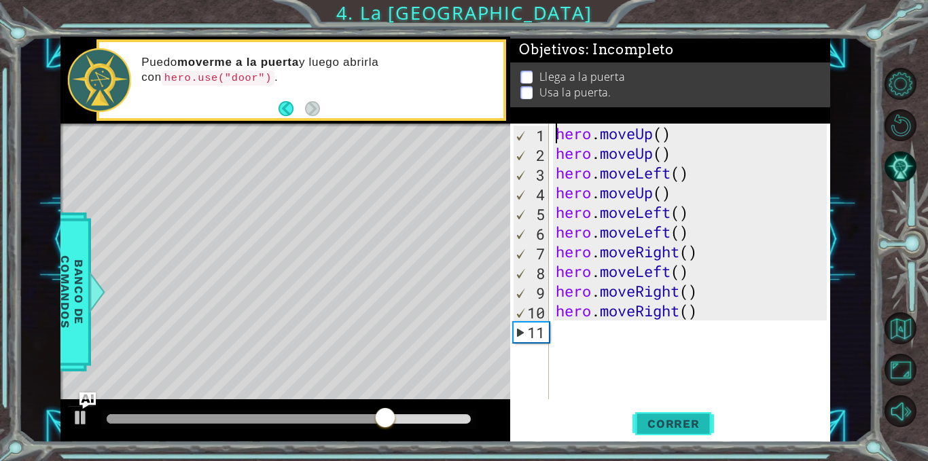
click at [643, 425] on span "Correr" at bounding box center [674, 424] width 80 height 14
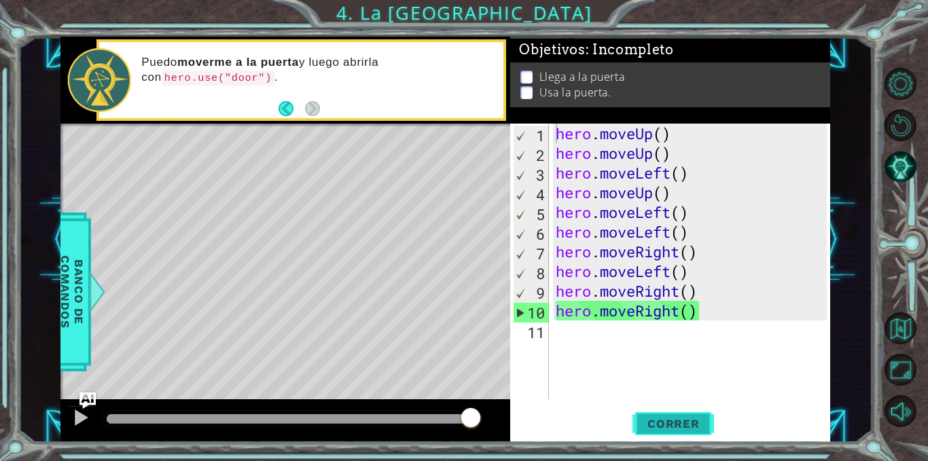
click at [674, 422] on span "Correr" at bounding box center [674, 424] width 80 height 14
click at [646, 173] on div "hero . moveUp ( ) hero . moveUp ( ) hero . moveLeft ( ) hero . moveUp ( ) hero …" at bounding box center [693, 281] width 281 height 315
click at [671, 174] on div "hero . moveUp ( ) hero . moveUp ( ) hero . moveLeft ( ) hero . moveUp ( ) hero …" at bounding box center [693, 281] width 281 height 315
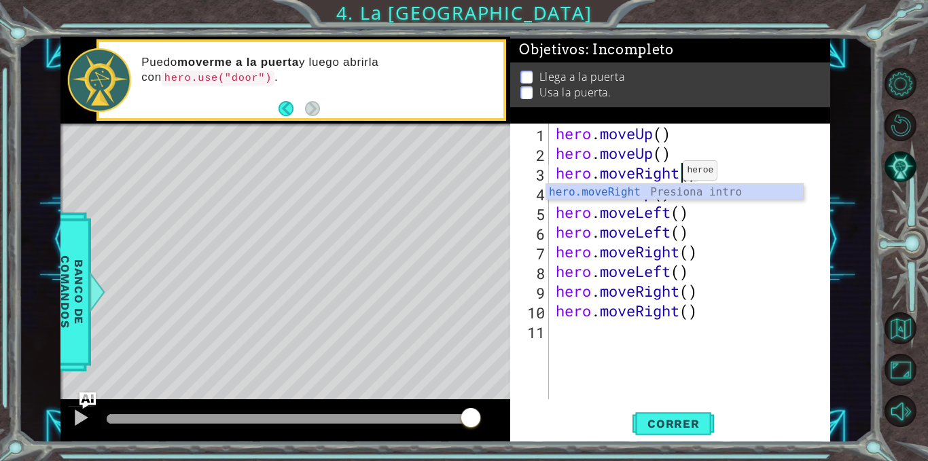
scroll to position [0, 6]
click at [705, 213] on div "hero . moveUp ( ) hero . moveUp ( ) hero . moveRight ( ) hero . moveUp ( ) hero…" at bounding box center [693, 281] width 281 height 315
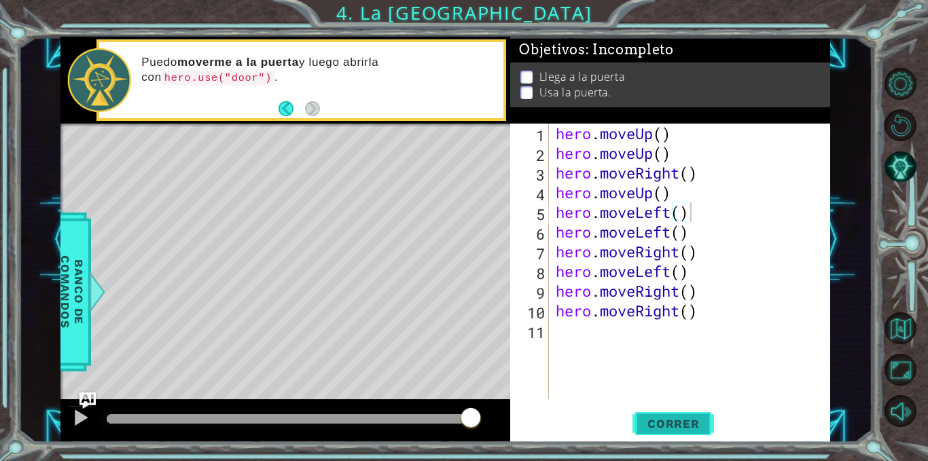
click at [669, 430] on span "Correr" at bounding box center [674, 424] width 80 height 14
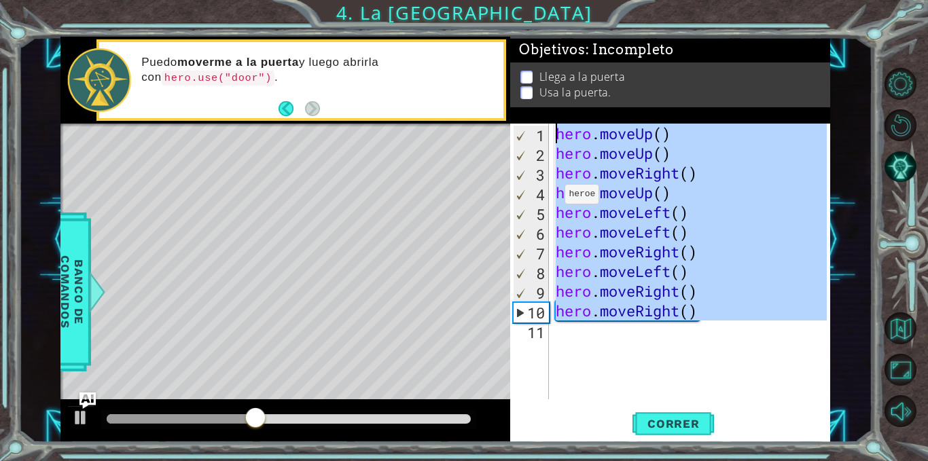
drag, startPoint x: 708, startPoint y: 324, endPoint x: 549, endPoint y: 141, distance: 241.9
click at [549, 141] on div "hero.moveLeft() 1 2 3 4 5 6 7 8 9 10 11 hero . moveUp ( ) hero . moveUp ( ) her…" at bounding box center [668, 262] width 317 height 276
type textarea "hero.moveUp() hero.moveUp()"
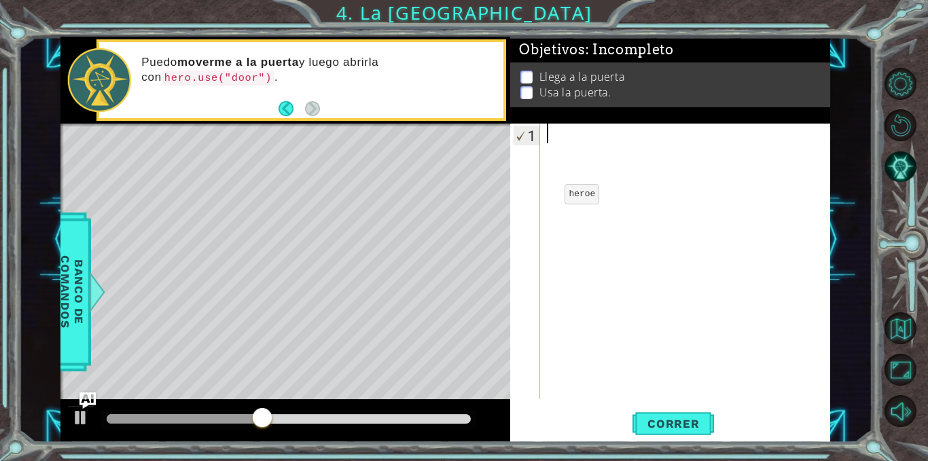
scroll to position [0, 0]
type textarea "h"
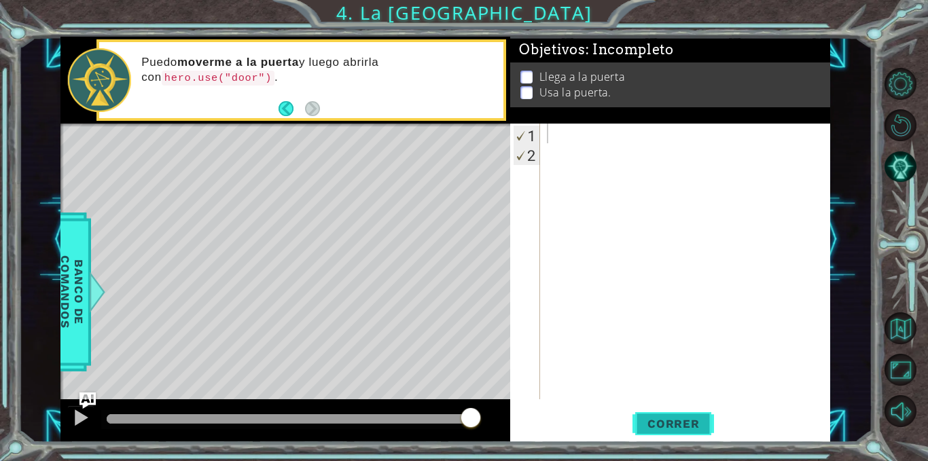
click at [640, 417] on span "Correr" at bounding box center [674, 424] width 80 height 14
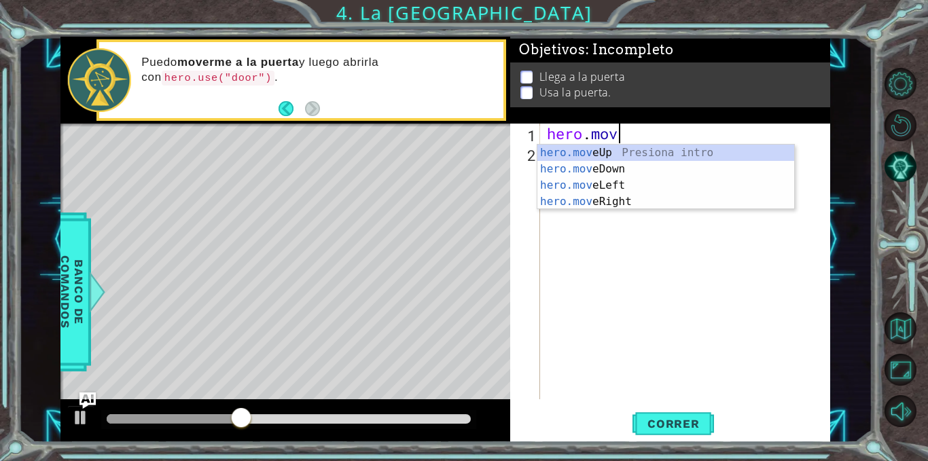
scroll to position [0, 3]
type textarea "hero.move"
click at [612, 155] on div "hero.move Up Presiona intro hero.move Down Presiona intro hero.move Left Presio…" at bounding box center [666, 194] width 257 height 98
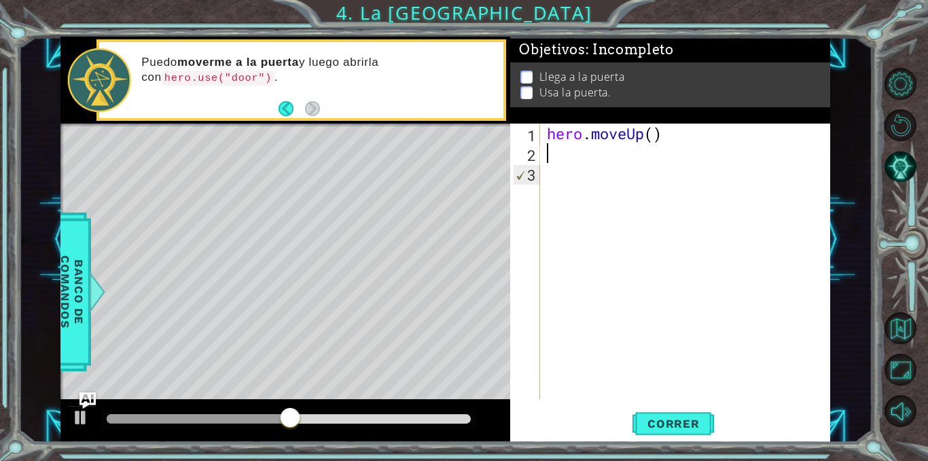
scroll to position [0, 0]
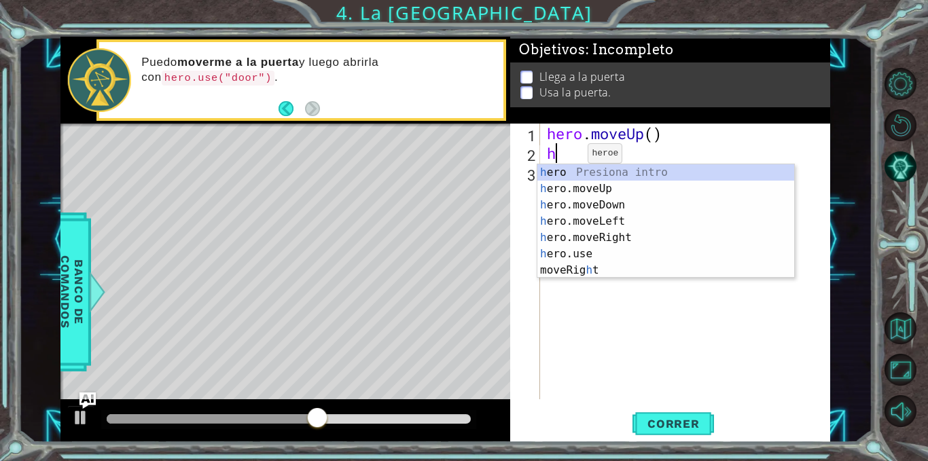
type textarea "he"
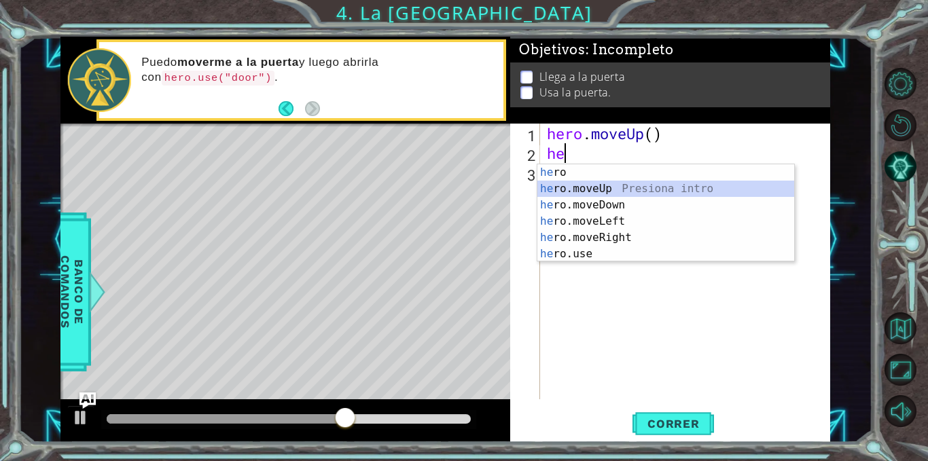
click at [606, 182] on div "he ro Presiona intro he ro.moveUp Presiona intro he ro.moveDown Presiona intro …" at bounding box center [666, 229] width 257 height 130
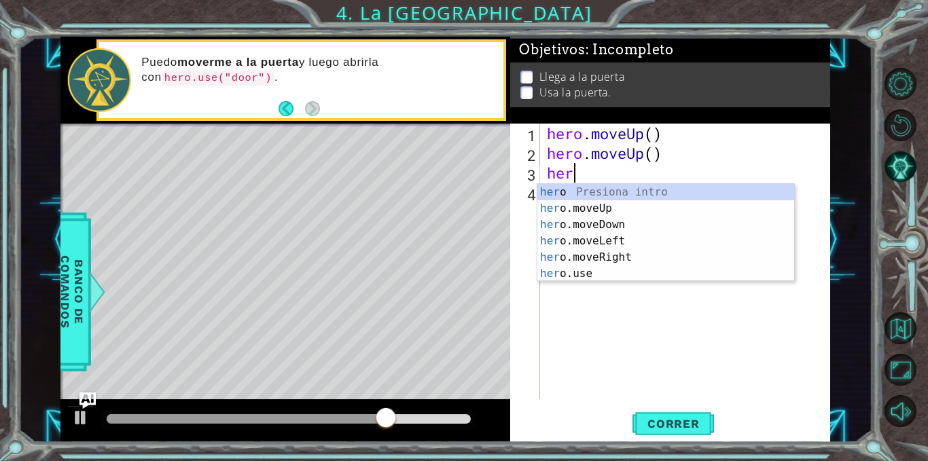
scroll to position [0, 1]
type textarea "hero."
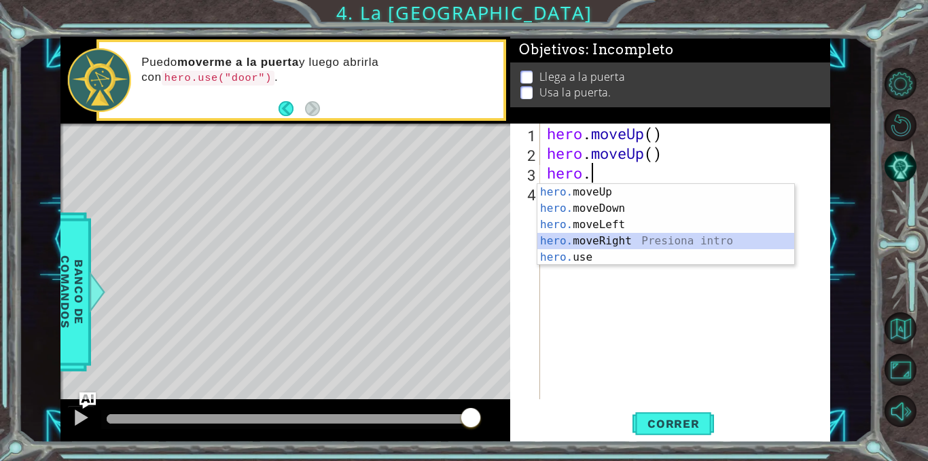
click at [610, 244] on div "hero. moveUp Presiona intro hero. moveDown Presiona intro hero. moveLeft Presio…" at bounding box center [666, 241] width 257 height 114
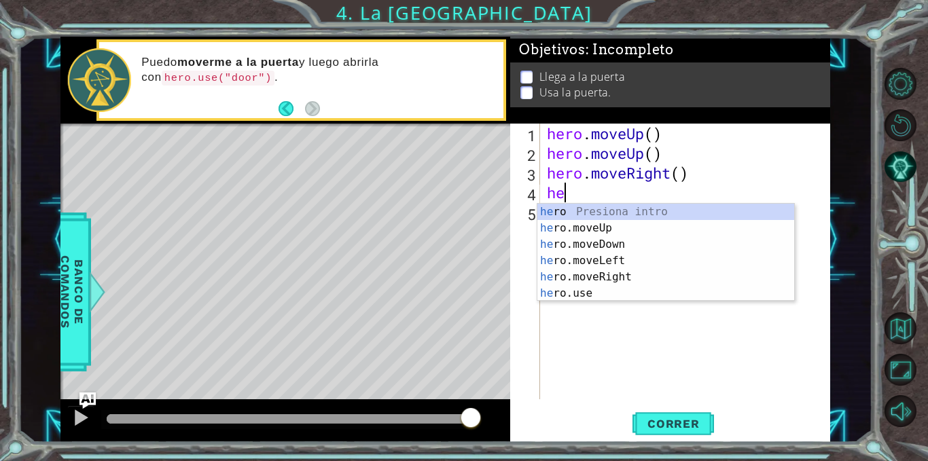
scroll to position [0, 1]
type textarea "hero."
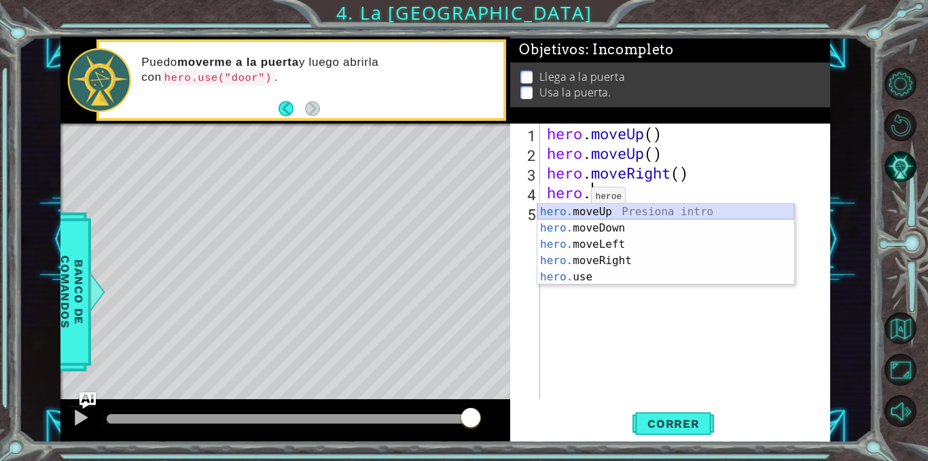
click at [596, 217] on div "hero. moveUp Presiona intro hero. moveDown Presiona intro hero. moveLeft Presio…" at bounding box center [666, 261] width 257 height 114
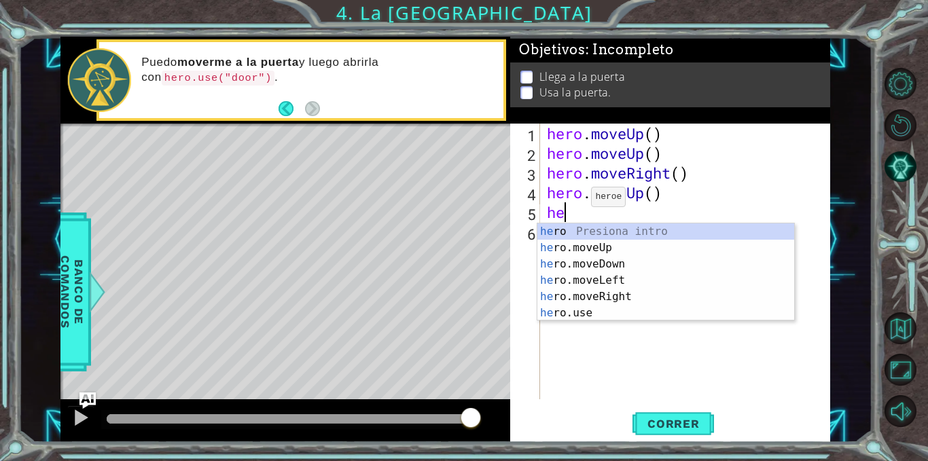
type textarea "her"
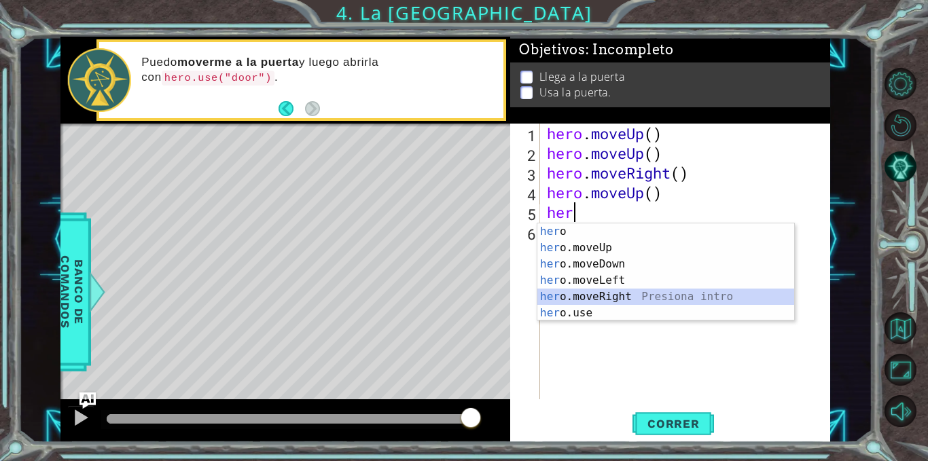
click at [621, 300] on div "her o Presiona intro her o.moveUp Presiona intro her o.moveDown Presiona intro …" at bounding box center [666, 289] width 257 height 130
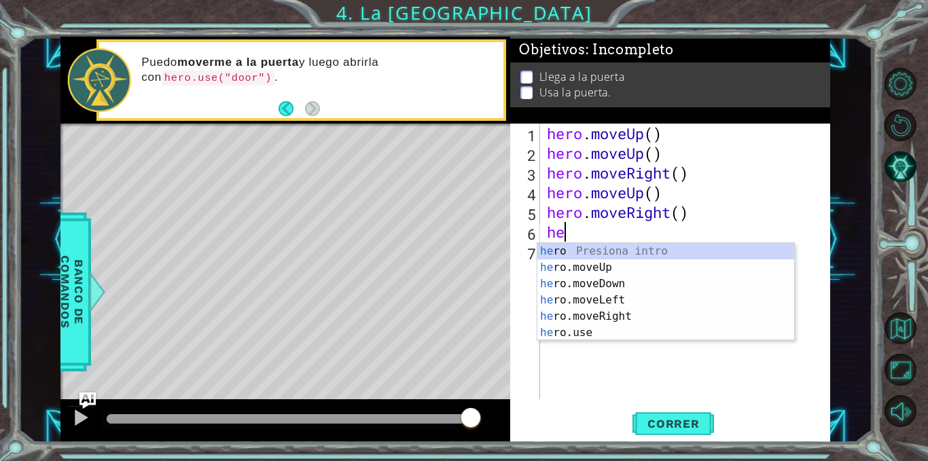
type textarea "her"
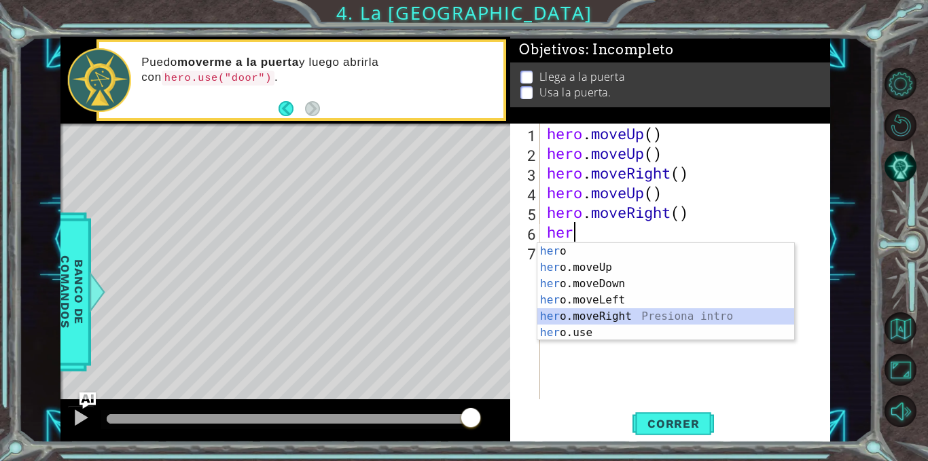
click at [634, 312] on div "her o Presiona intro her o.moveUp Presiona intro her o.moveDown Presiona intro …" at bounding box center [666, 308] width 257 height 130
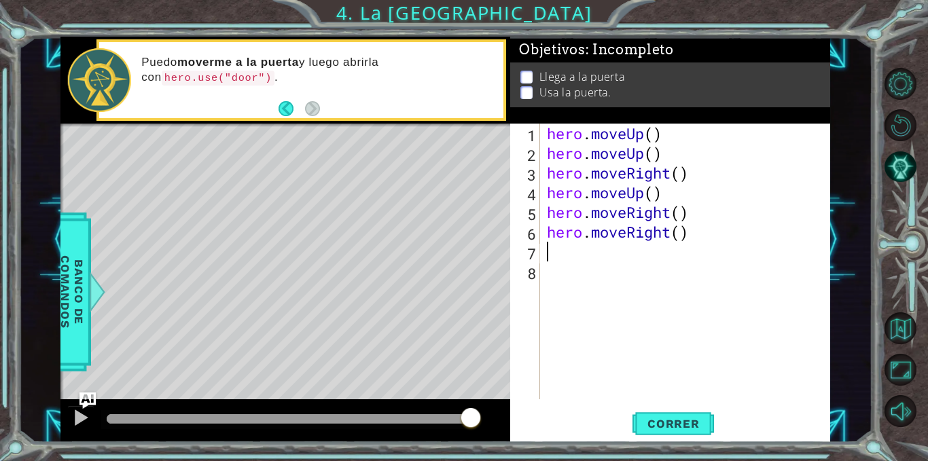
scroll to position [0, 0]
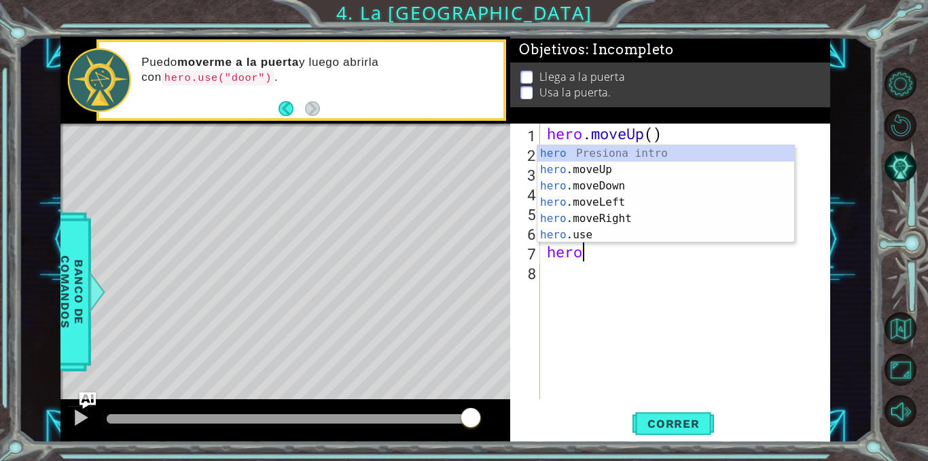
type textarea "hero."
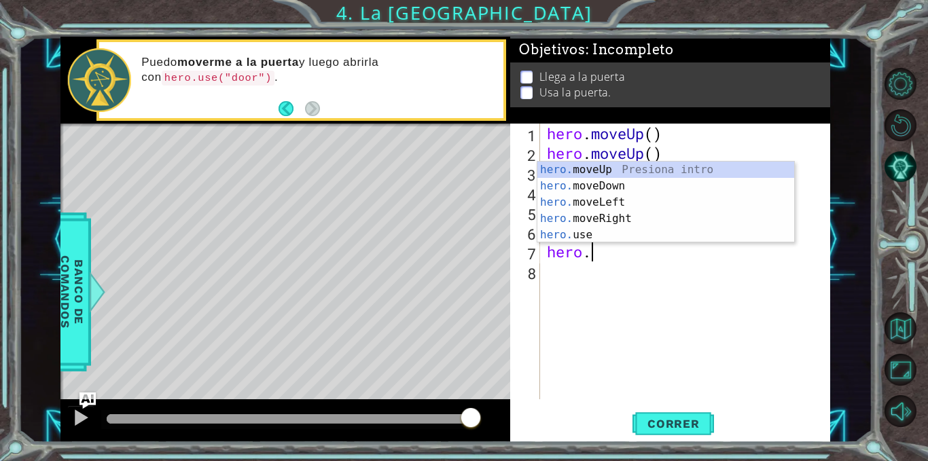
scroll to position [0, 1]
click at [647, 170] on div "hero. moveUp Presiona intro hero. moveDown Presiona intro hero. moveLeft Presio…" at bounding box center [666, 219] width 257 height 114
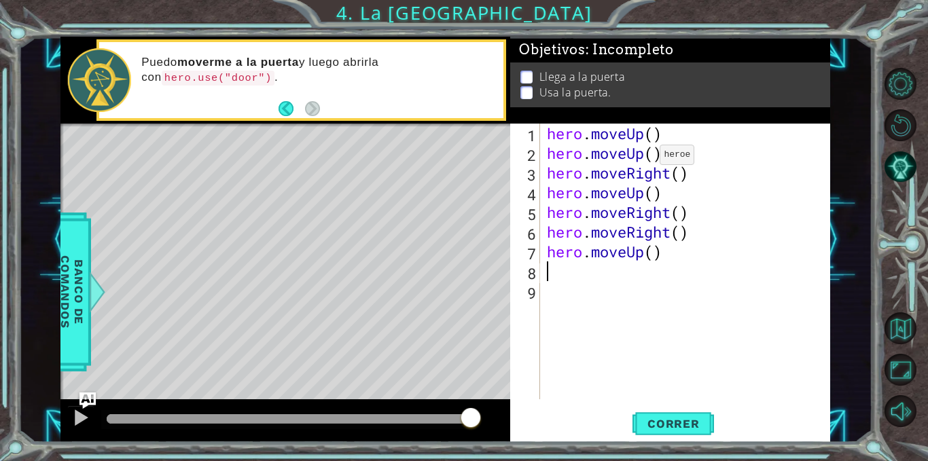
scroll to position [0, 0]
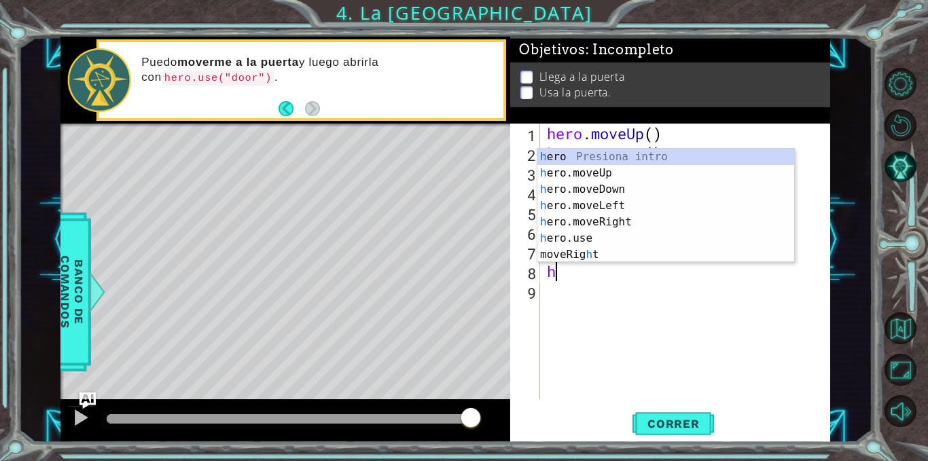
type textarea "her"
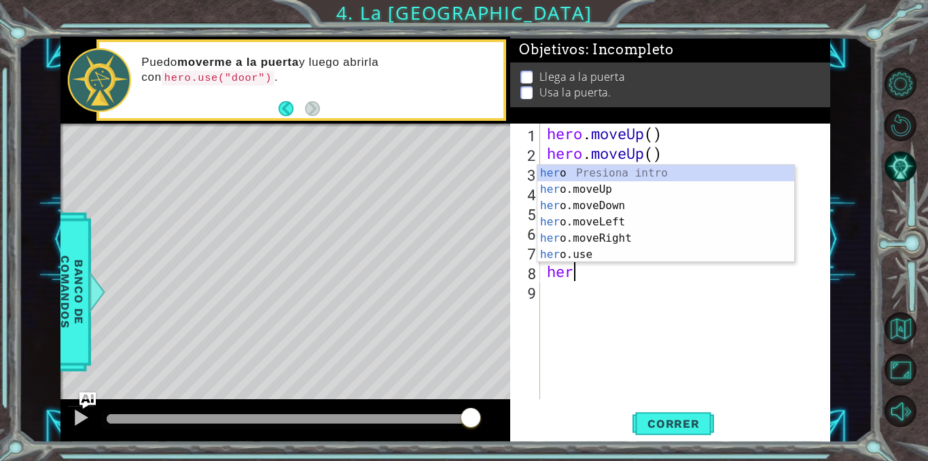
scroll to position [0, 1]
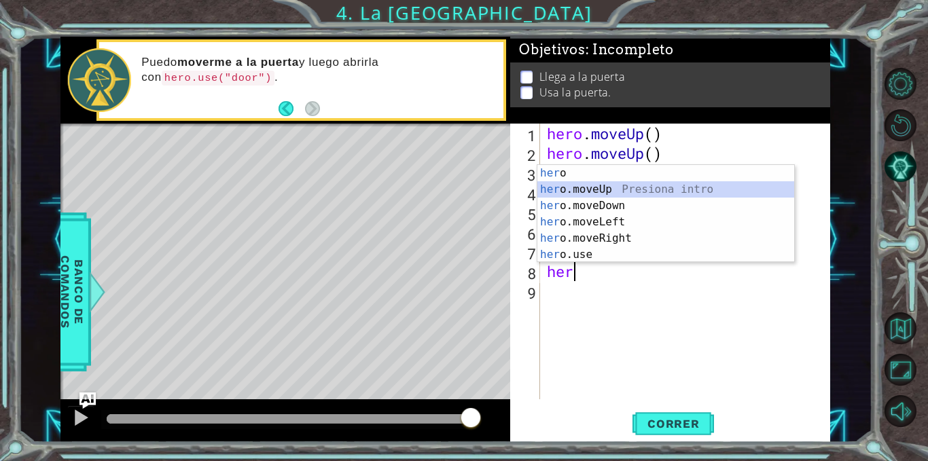
click at [601, 189] on div "her o Presiona intro her o.moveUp Presiona intro her o.moveDown Presiona intro …" at bounding box center [666, 230] width 257 height 130
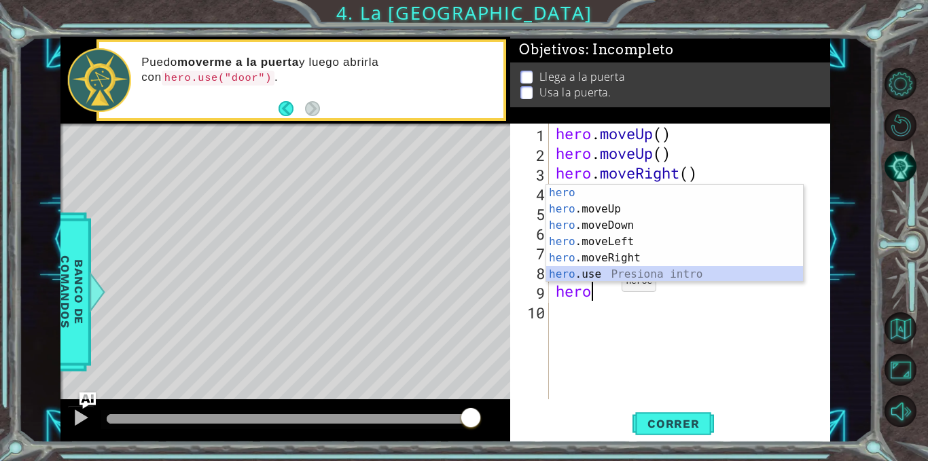
click at [608, 277] on div "hero Presiona intro hero .moveUp Presiona intro hero .moveDown Presiona intro h…" at bounding box center [674, 250] width 257 height 130
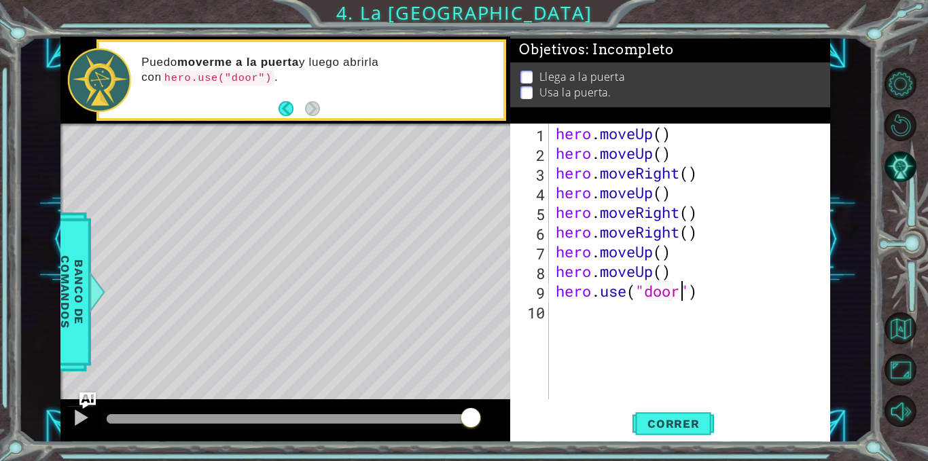
scroll to position [0, 6]
click at [691, 413] on button "Correr" at bounding box center [674, 424] width 82 height 32
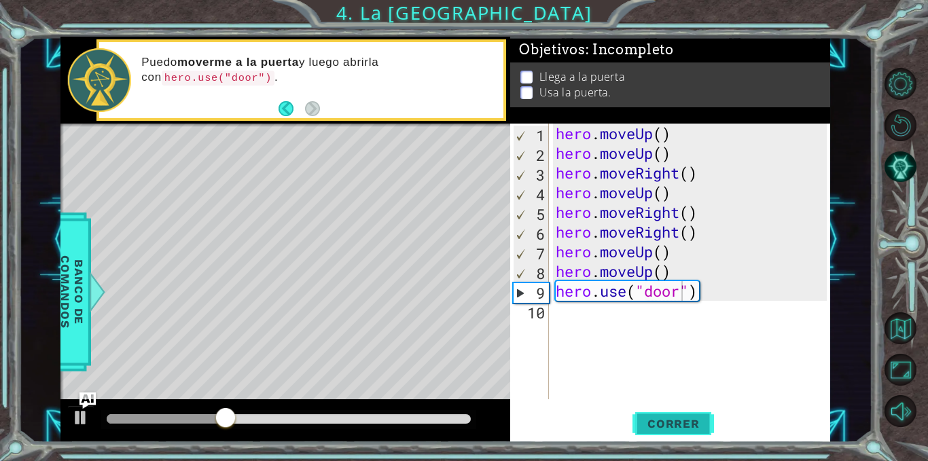
click at [691, 413] on button "Correr" at bounding box center [674, 424] width 82 height 32
click at [652, 137] on div "hero . moveUp ( ) hero . moveUp ( ) hero . moveRight ( ) hero . moveUp ( ) hero…" at bounding box center [693, 281] width 281 height 315
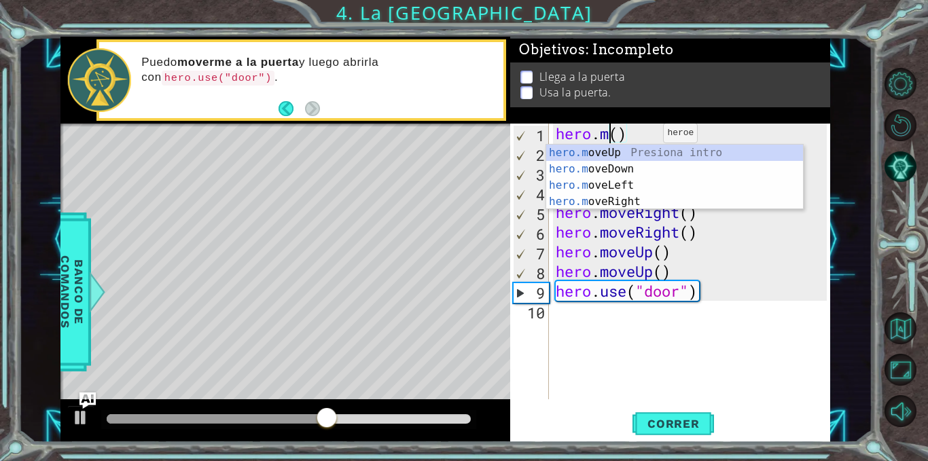
scroll to position [0, 2]
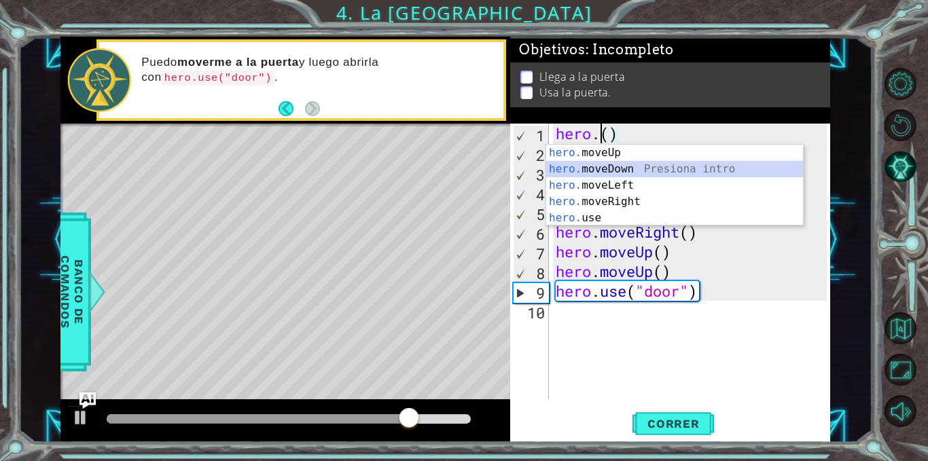
click at [653, 171] on div "hero. moveUp Presiona intro hero. moveDown Presiona intro hero. moveLeft Presio…" at bounding box center [674, 202] width 257 height 114
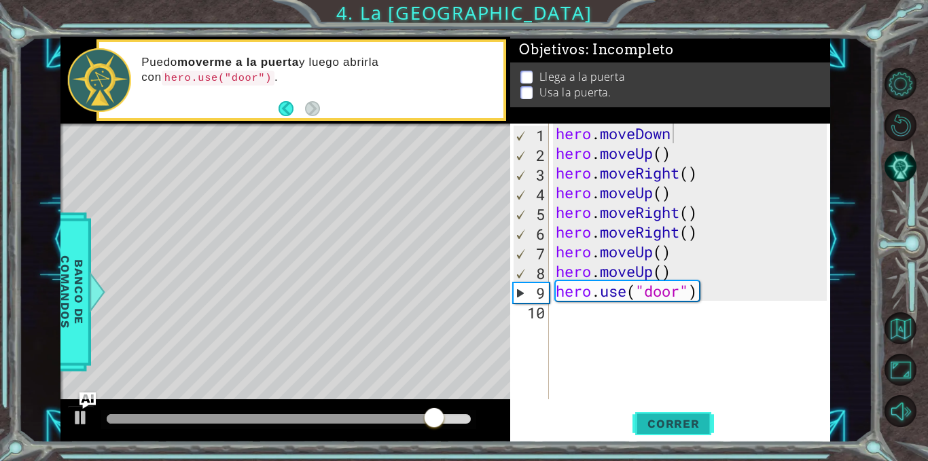
click at [659, 421] on span "Correr" at bounding box center [674, 424] width 80 height 14
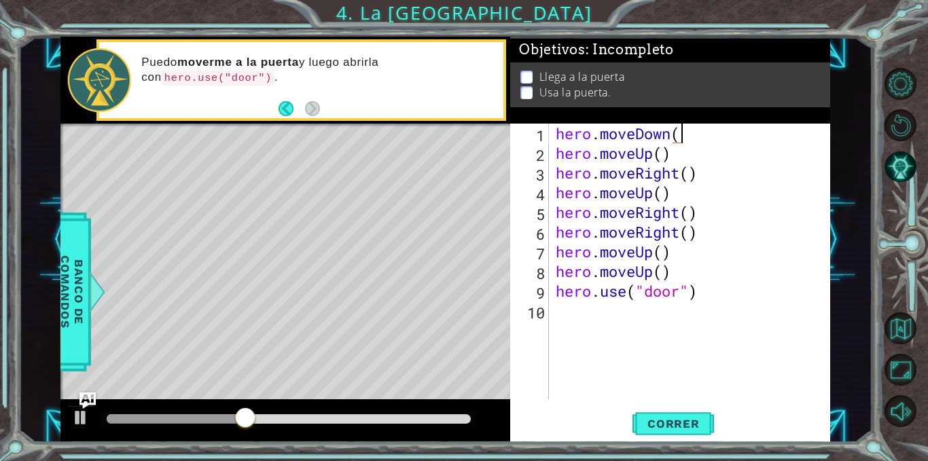
scroll to position [0, 5]
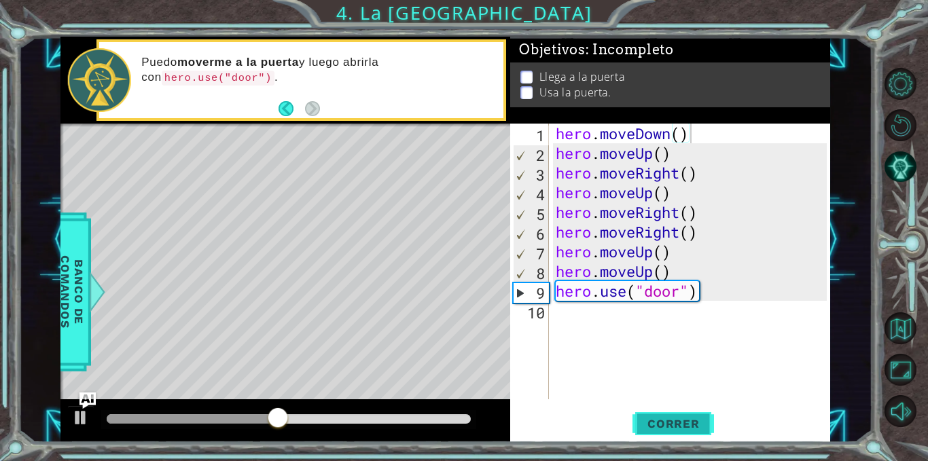
click at [680, 432] on button "Correr" at bounding box center [674, 424] width 82 height 32
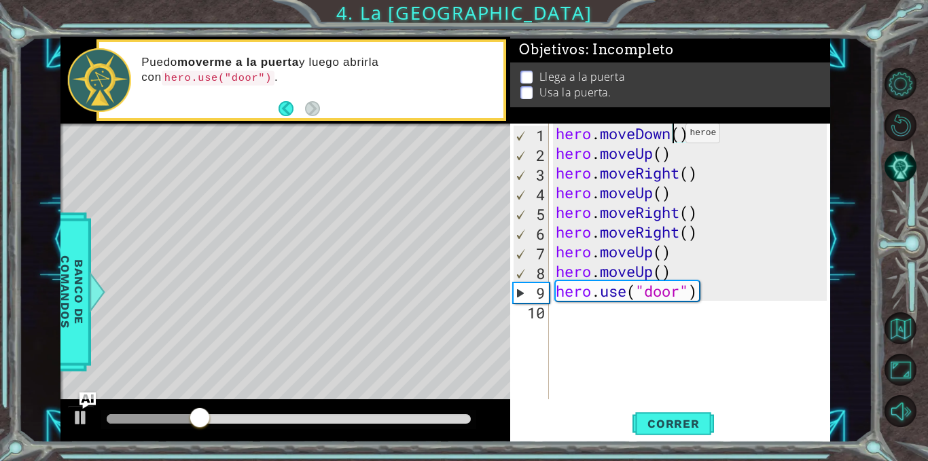
click at [674, 137] on div "hero . moveDown ( ) hero . moveUp ( ) hero . moveRight ( ) hero . moveUp ( ) he…" at bounding box center [693, 281] width 281 height 315
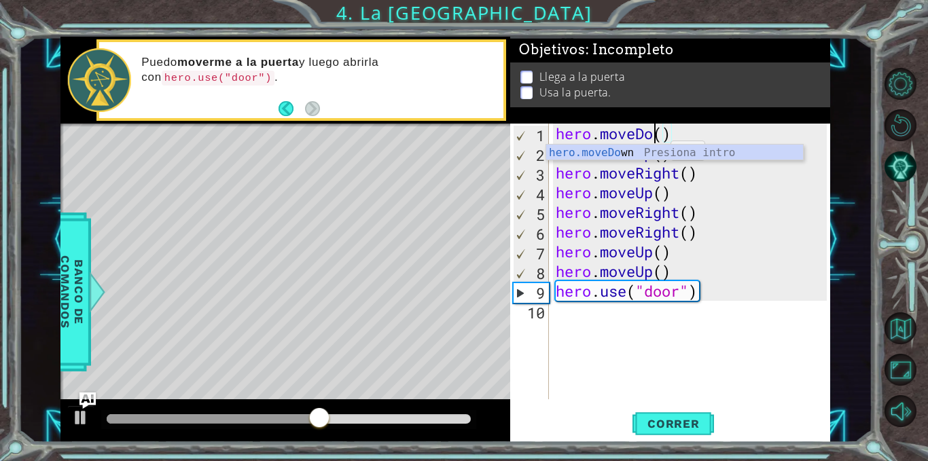
scroll to position [0, 4]
type textarea "hero.moveUp()"
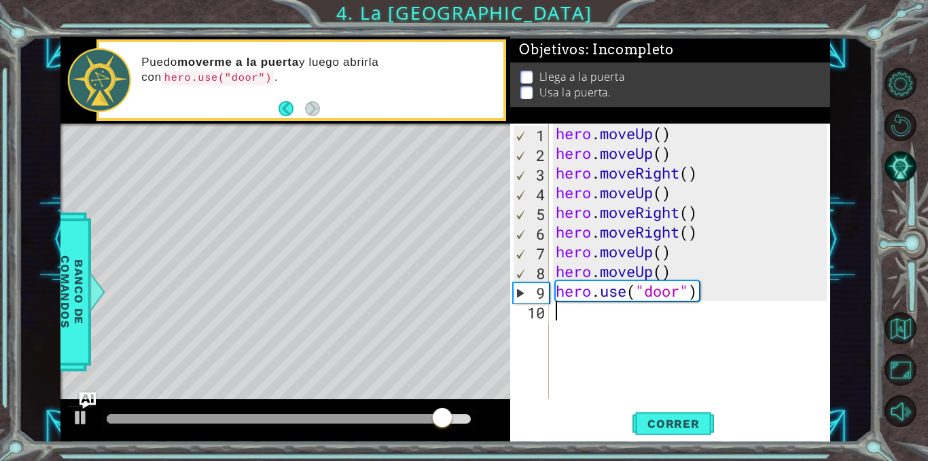
click at [705, 356] on div "hero . moveUp ( ) hero . moveUp ( ) hero . moveRight ( ) hero . moveUp ( ) hero…" at bounding box center [693, 281] width 281 height 315
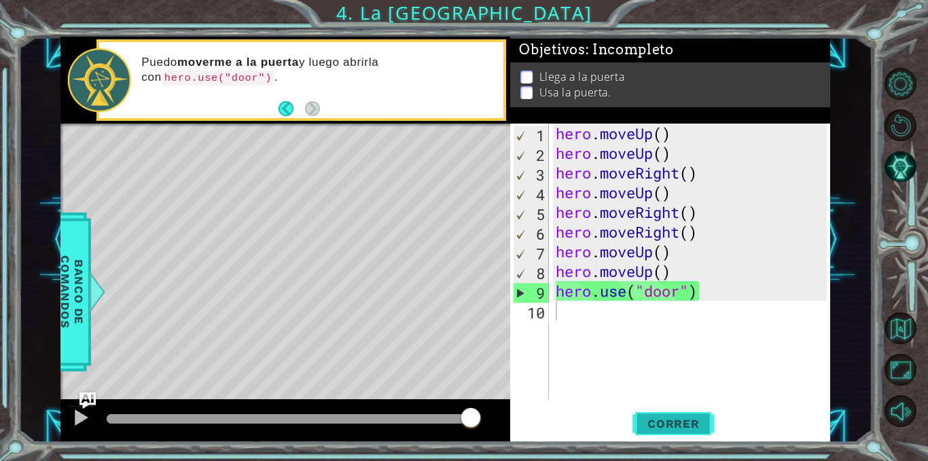
click at [692, 438] on button "Correr" at bounding box center [674, 424] width 82 height 32
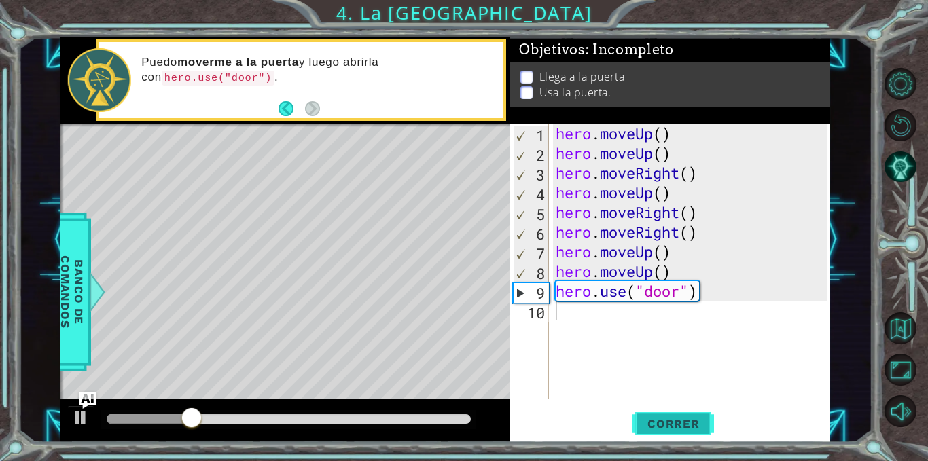
click at [688, 432] on button "Correr" at bounding box center [674, 424] width 82 height 32
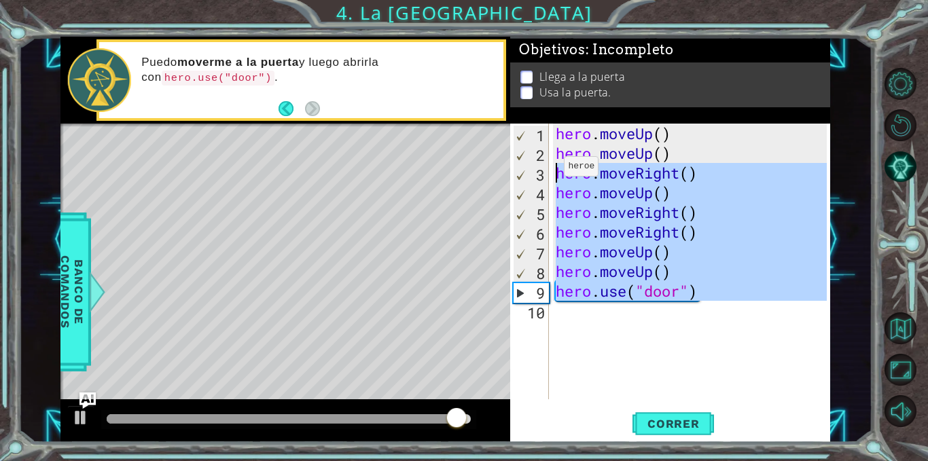
drag, startPoint x: 708, startPoint y: 304, endPoint x: 552, endPoint y: 170, distance: 206.3
click at [552, 170] on div "1 2 3 4 5 6 7 8 9 10 hero . moveUp ( ) hero . moveUp ( ) hero . moveRight ( ) h…" at bounding box center [668, 262] width 317 height 276
type textarea "hero.moveRight() hero.moveUp()"
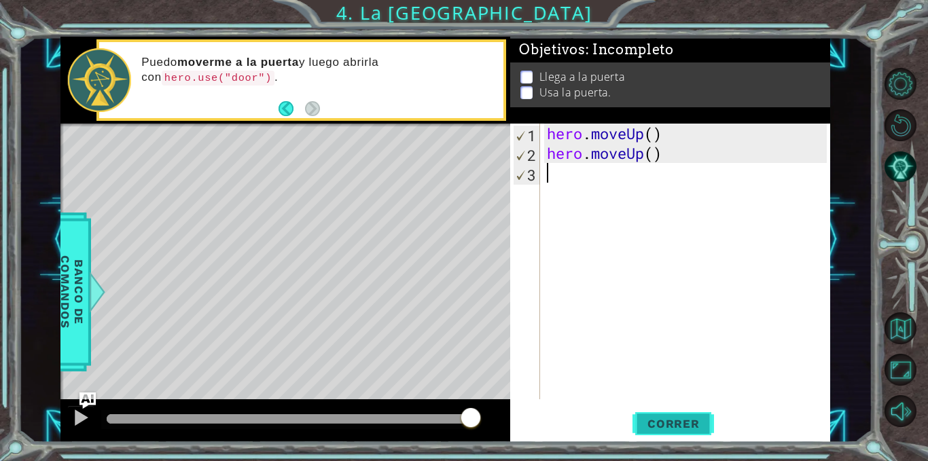
click at [659, 414] on button "Correr" at bounding box center [674, 424] width 82 height 32
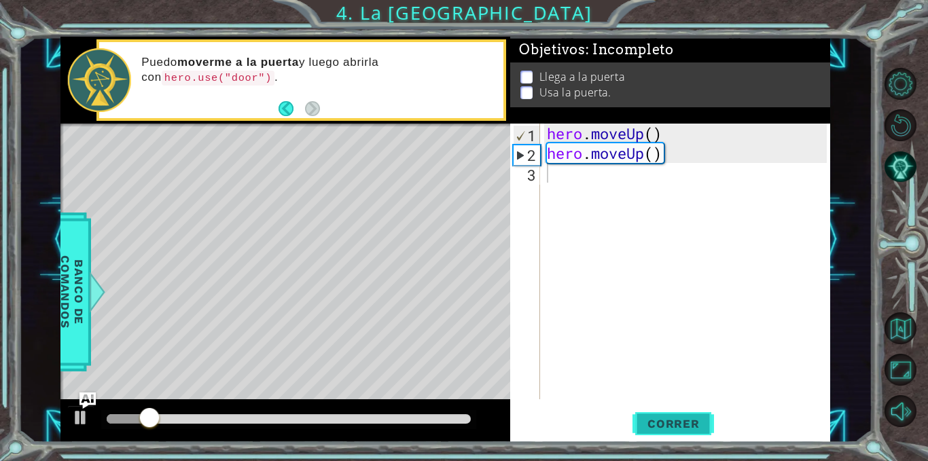
click at [659, 414] on button "Correr" at bounding box center [674, 424] width 82 height 32
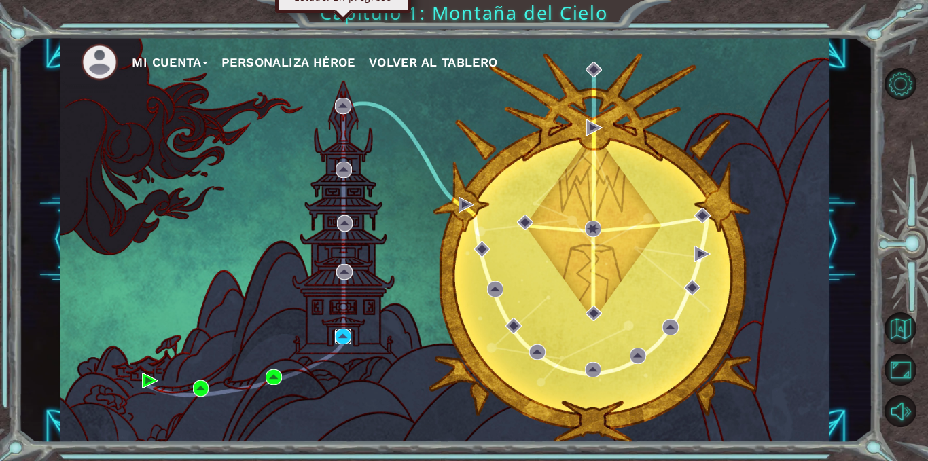
click at [346, 338] on img at bounding box center [343, 337] width 16 height 16
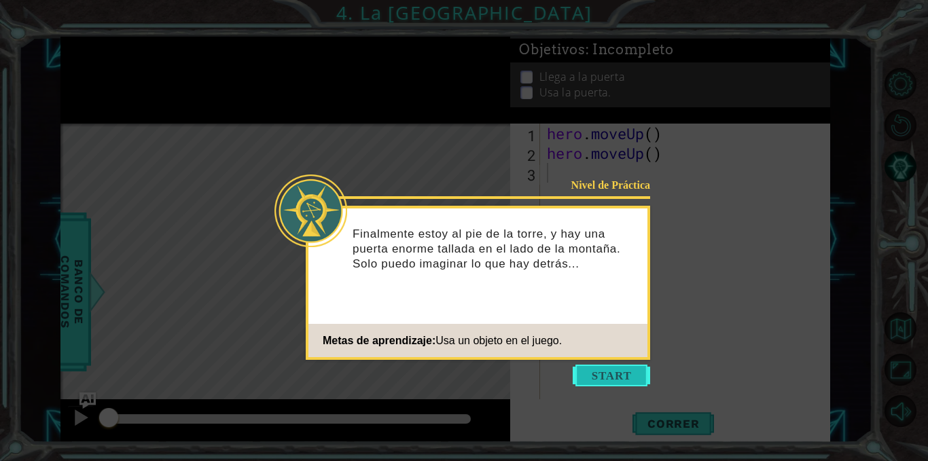
click at [578, 370] on button "Start" at bounding box center [611, 376] width 77 height 22
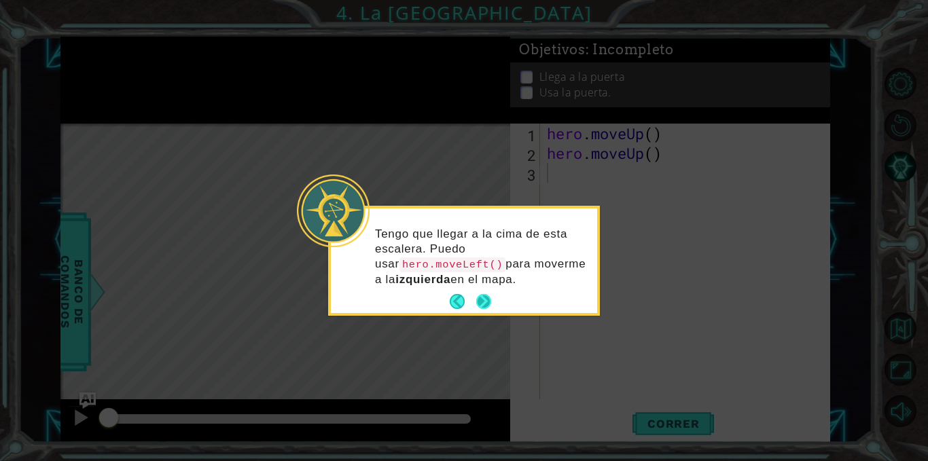
click at [483, 298] on button "Next" at bounding box center [483, 301] width 15 height 15
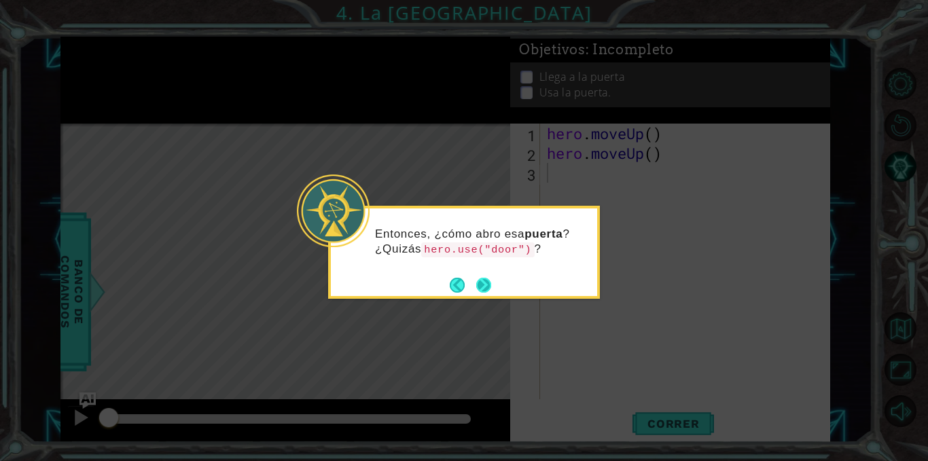
click at [483, 285] on button "Next" at bounding box center [483, 285] width 15 height 15
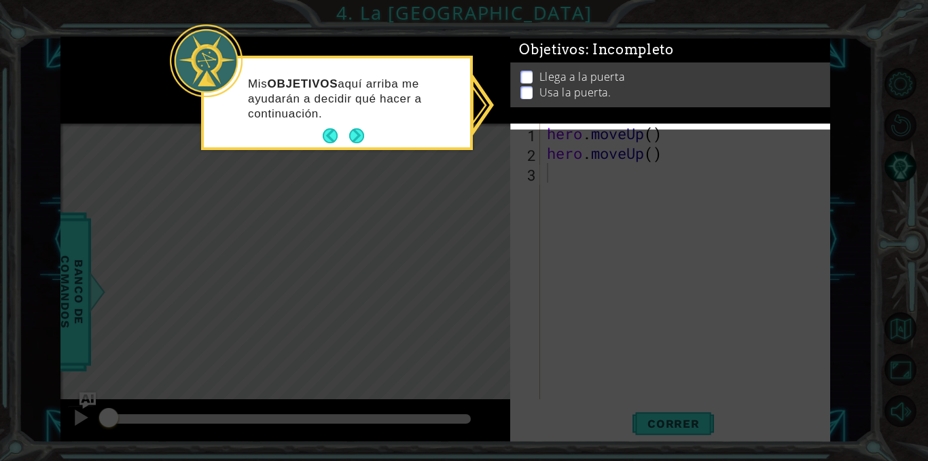
click at [398, 137] on div "Mis OBJETIVOS aquí arriba me ayudarán a decidir qué hacer a continuación." at bounding box center [337, 106] width 266 height 84
click at [355, 147] on div "Mis OBJETIVOS aquí arriba me ayudarán a decidir qué hacer a continuación." at bounding box center [337, 102] width 266 height 89
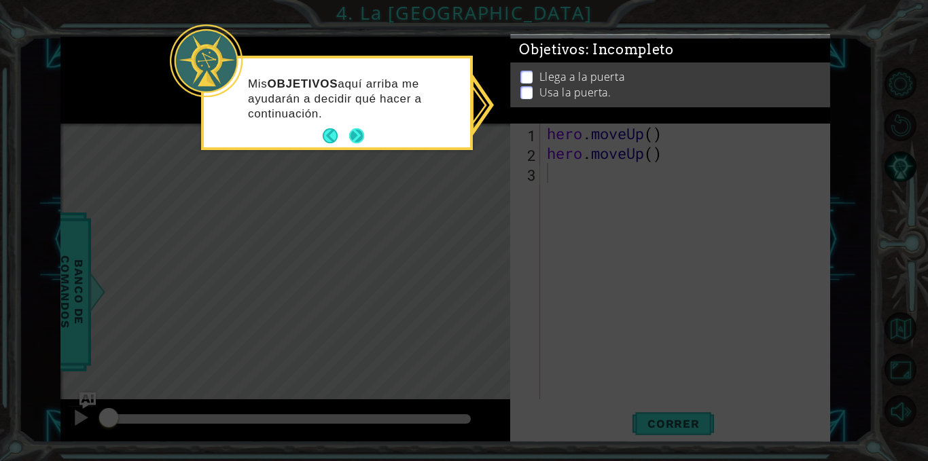
click at [356, 137] on button "Next" at bounding box center [356, 135] width 15 height 15
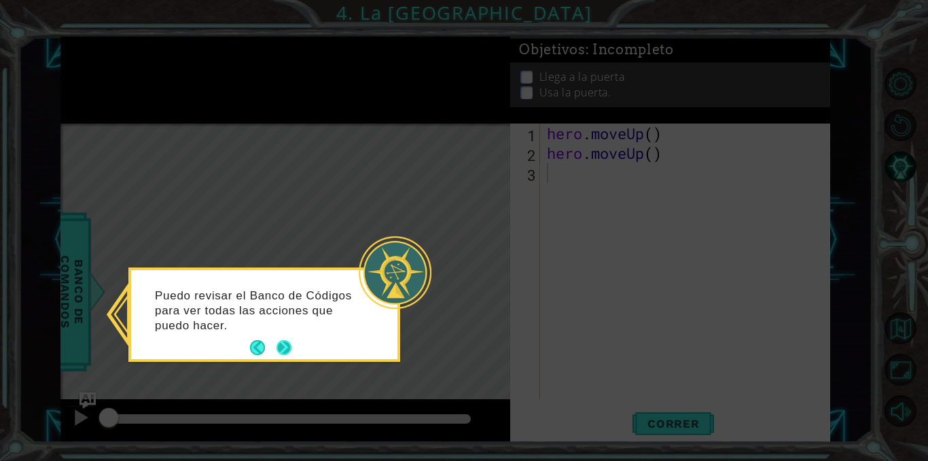
click at [283, 354] on button "Next" at bounding box center [284, 348] width 15 height 15
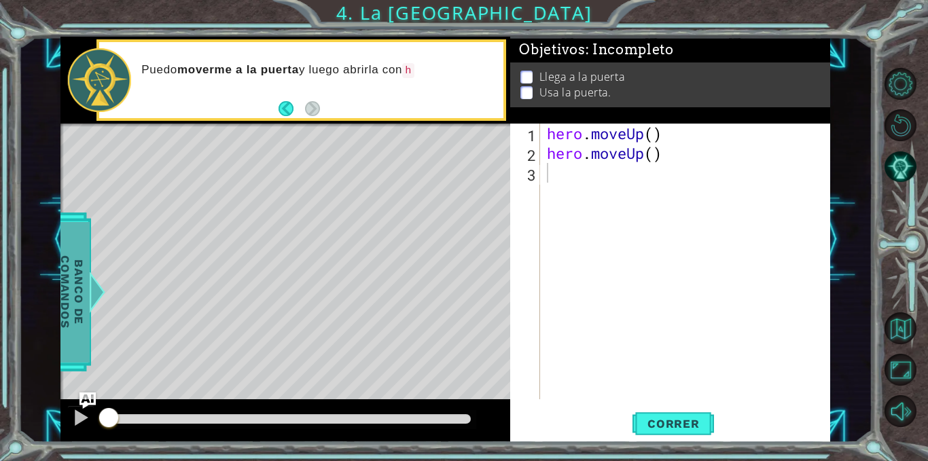
click at [77, 317] on span "Banco de comandos" at bounding box center [69, 292] width 35 height 141
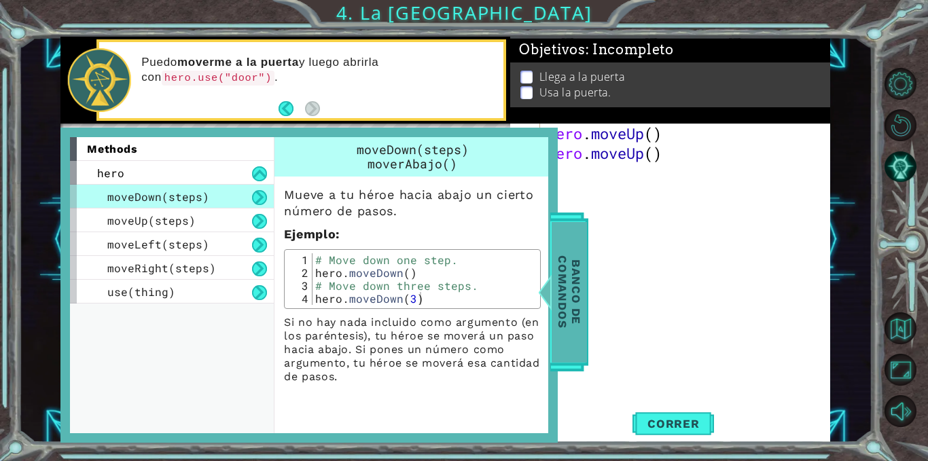
click at [577, 307] on span "Banco de comandos" at bounding box center [568, 292] width 35 height 141
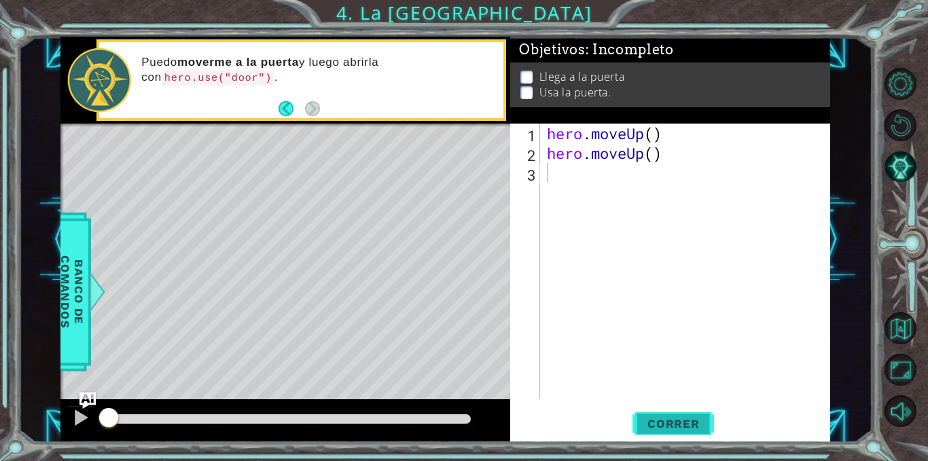
click at [648, 424] on span "Correr" at bounding box center [674, 424] width 80 height 14
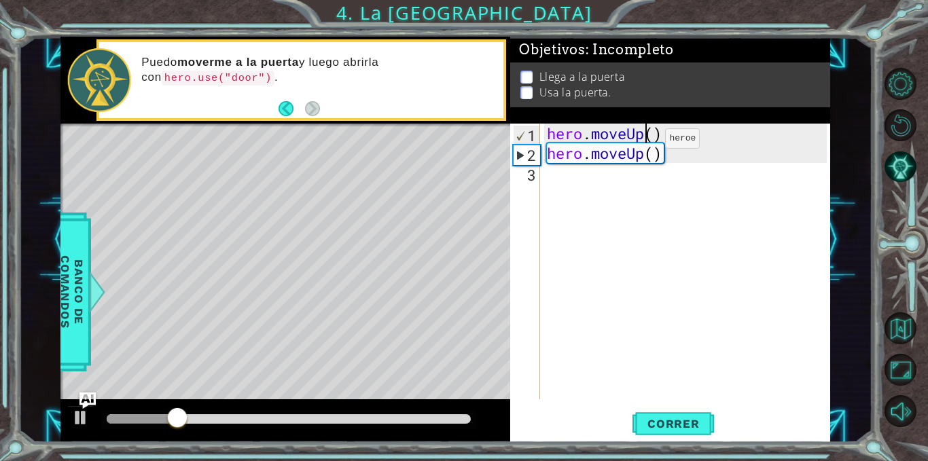
click at [645, 142] on div "hero . moveUp ( ) hero . moveUp ( )" at bounding box center [689, 281] width 290 height 315
type textarea "hero.moveUp()"
click at [641, 171] on div "hero . moveUp ( ) hero . moveUp ( )" at bounding box center [689, 281] width 290 height 315
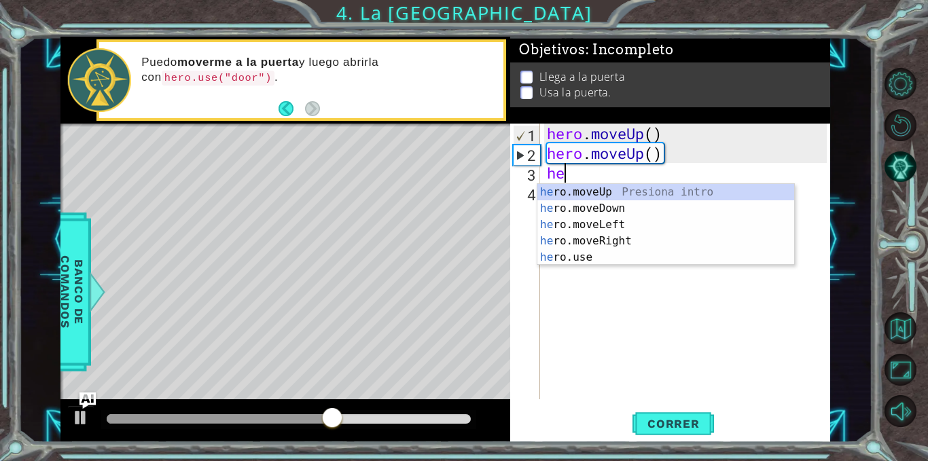
scroll to position [0, 1]
type textarea "hero"
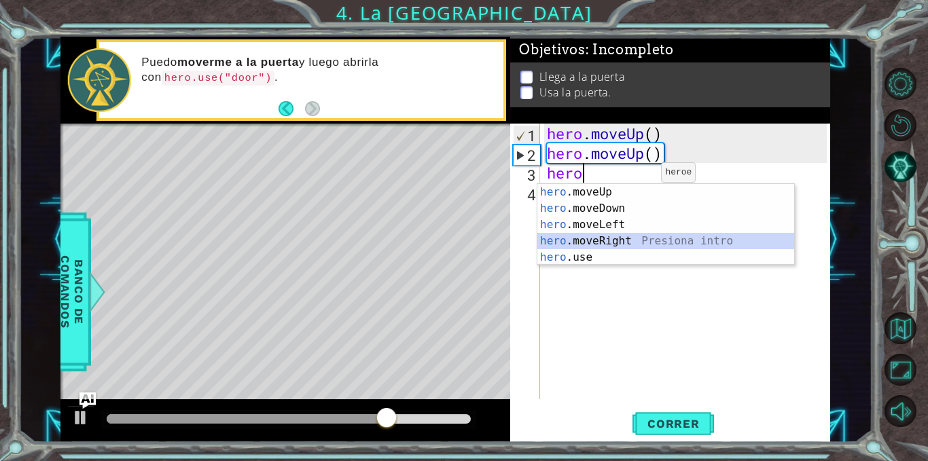
click at [631, 235] on div "hero .moveUp Presiona intro hero .moveDown Presiona intro hero .moveLeft Presio…" at bounding box center [666, 241] width 257 height 114
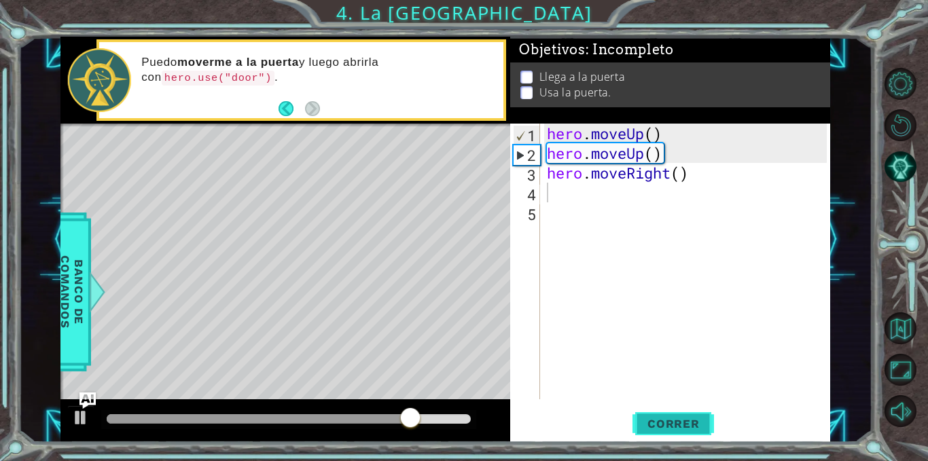
click at [650, 423] on span "Correr" at bounding box center [674, 424] width 80 height 14
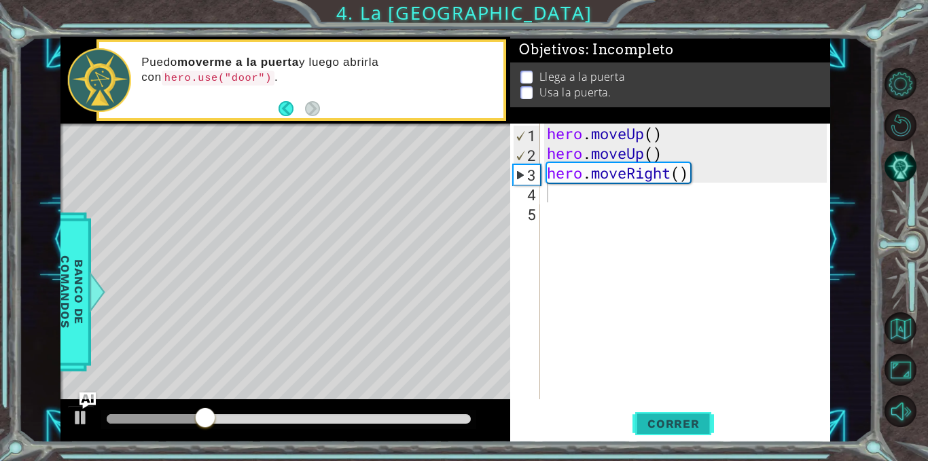
click at [650, 423] on span "Correr" at bounding box center [674, 424] width 80 height 14
click at [644, 144] on div "hero . moveUp ( ) hero . moveUp ( ) hero . moveRight ( )" at bounding box center [689, 281] width 290 height 315
click at [644, 144] on div "hero . moveUp ( ) hero . moveUp ( ) hero . moveRight ( )" at bounding box center [685, 262] width 283 height 276
click at [646, 137] on div "hero . moveUp ( ) hero . moveUp ( ) hero . moveRight ( )" at bounding box center [689, 281] width 290 height 315
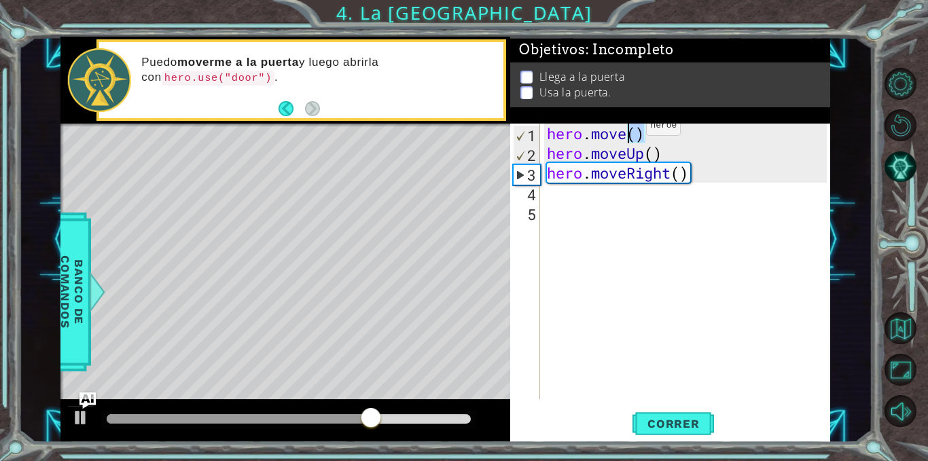
drag, startPoint x: 646, startPoint y: 137, endPoint x: 627, endPoint y: 130, distance: 20.2
click at [627, 130] on div "hero . move ( ) hero . moveUp ( ) hero . moveRight ( )" at bounding box center [689, 281] width 290 height 315
click at [627, 130] on div "hero . move ( ) hero . moveUp ( ) hero . moveRight ( )" at bounding box center [685, 262] width 283 height 276
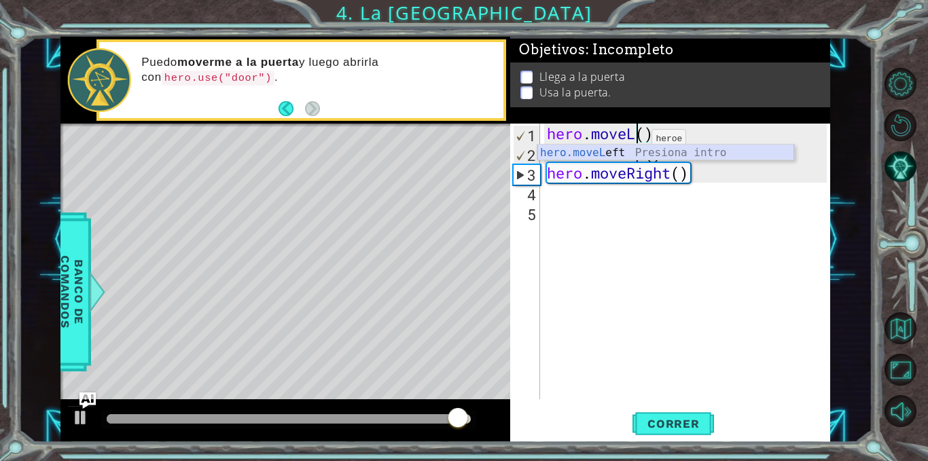
click at [629, 148] on div "hero.moveL eft Presiona intro" at bounding box center [666, 169] width 257 height 49
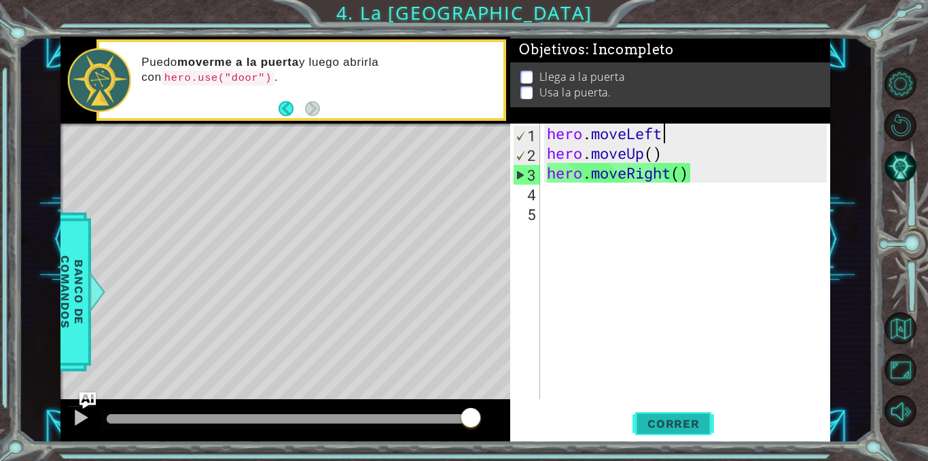
click at [640, 412] on button "Correr" at bounding box center [674, 424] width 82 height 32
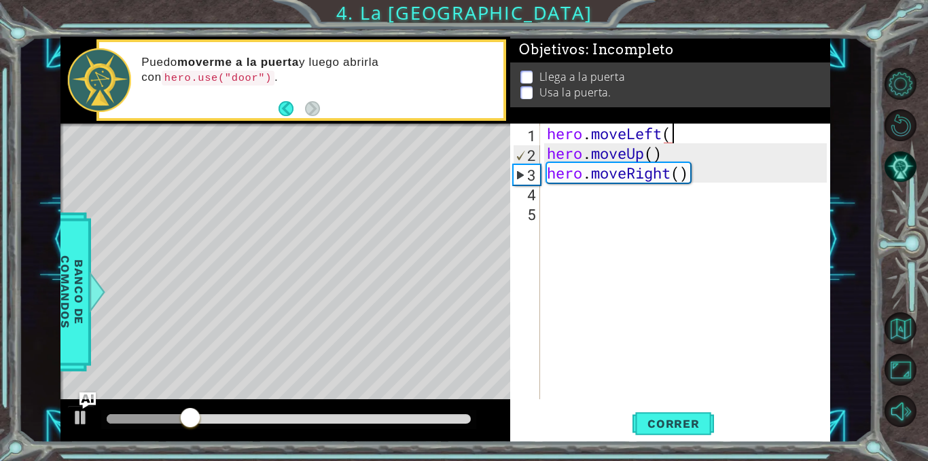
scroll to position [0, 5]
type textarea "hero.moveLeft()"
click at [681, 436] on button "Correr" at bounding box center [674, 424] width 82 height 32
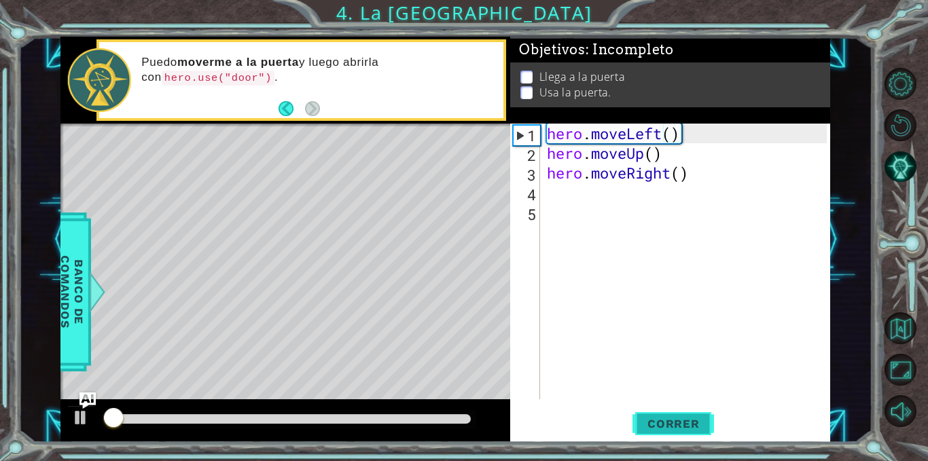
click at [677, 431] on span "Correr" at bounding box center [674, 424] width 80 height 14
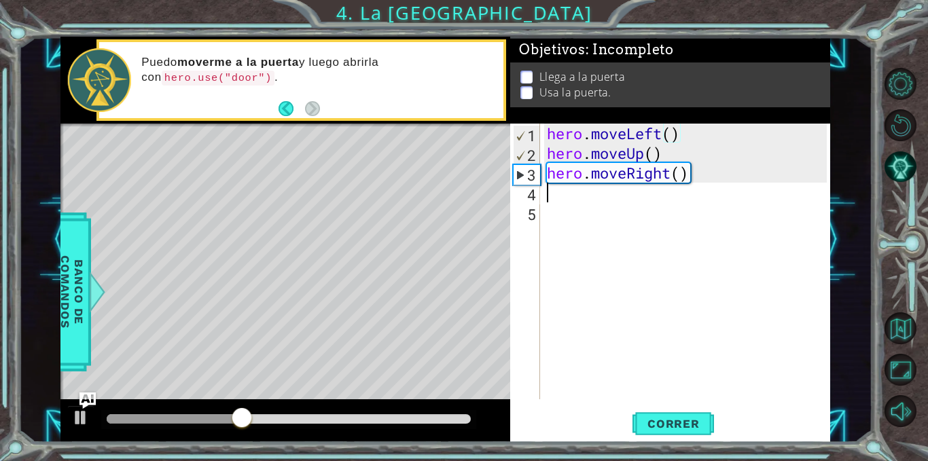
click at [675, 184] on div "hero . moveLeft ( ) hero . moveUp ( ) hero . moveRight ( )" at bounding box center [689, 281] width 290 height 315
click at [671, 173] on div "hero . moveLeft ( ) hero . moveUp ( ) hero . moveRight ( )" at bounding box center [689, 281] width 290 height 315
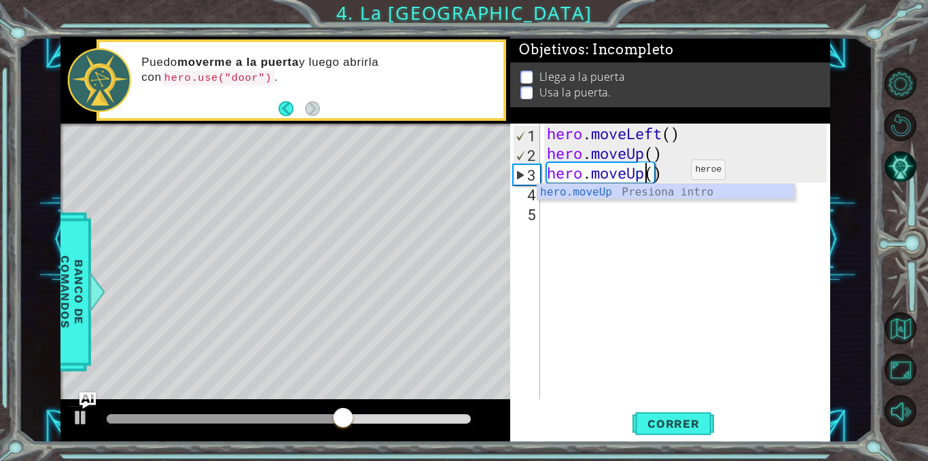
scroll to position [0, 5]
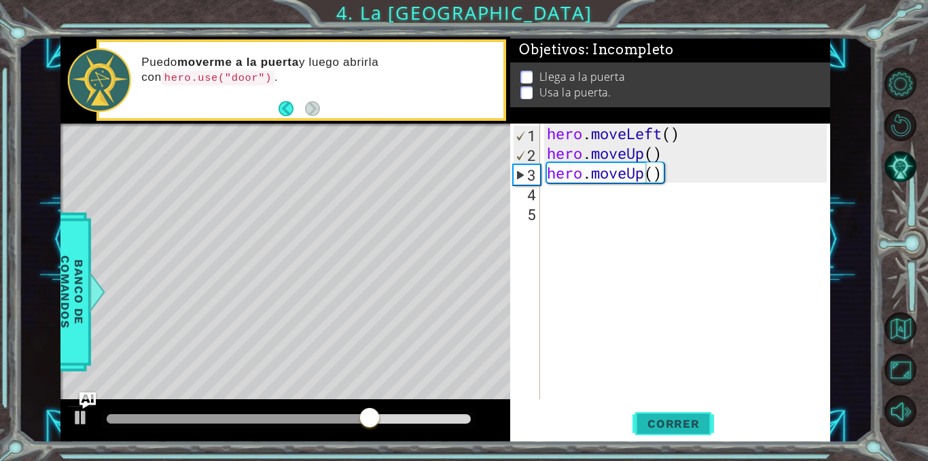
click at [680, 431] on span "Correr" at bounding box center [674, 424] width 80 height 14
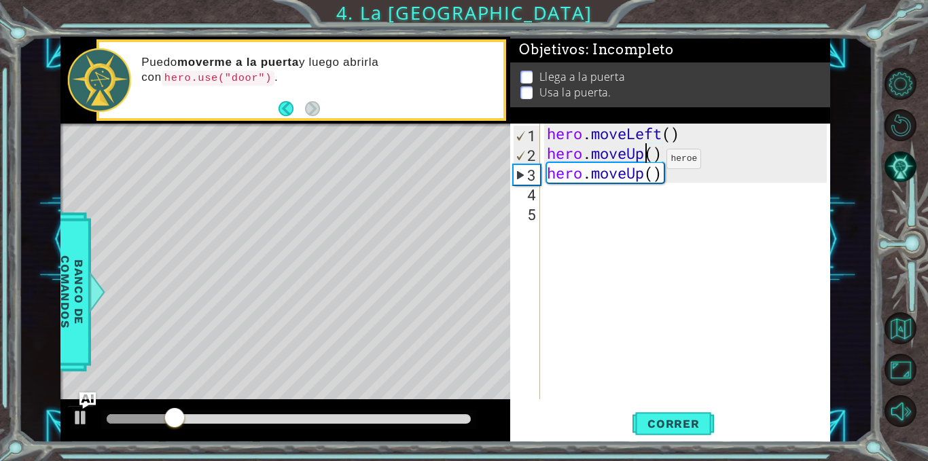
click at [646, 162] on div "hero . moveLeft ( ) hero . moveUp ( ) hero . moveUp ( )" at bounding box center [689, 281] width 290 height 315
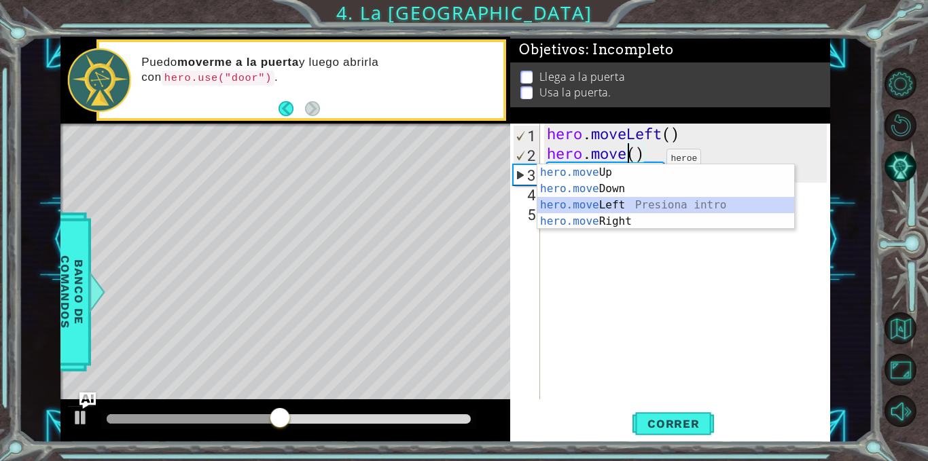
click at [648, 201] on div "hero.move Up Presiona intro hero.move Down Presiona intro hero.move Left Presio…" at bounding box center [666, 213] width 257 height 98
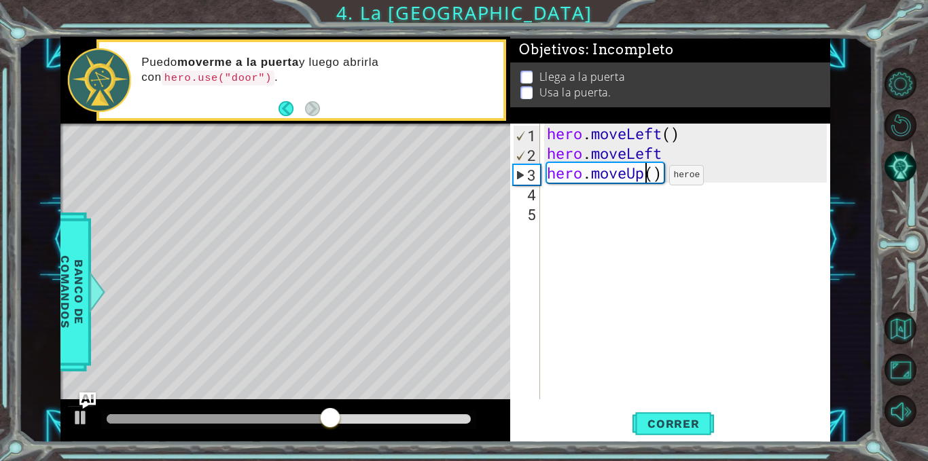
click at [649, 179] on div "hero . moveLeft ( ) hero . moveLeft hero . moveUp ( )" at bounding box center [689, 281] width 290 height 315
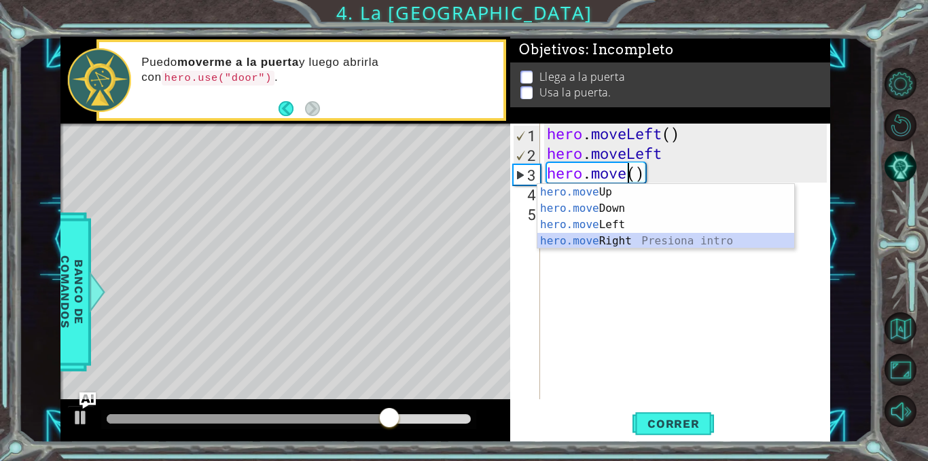
click at [643, 243] on div "hero.move Up Presiona intro hero.move Down Presiona intro hero.move Left Presio…" at bounding box center [666, 233] width 257 height 98
type textarea "hero.moveRight"
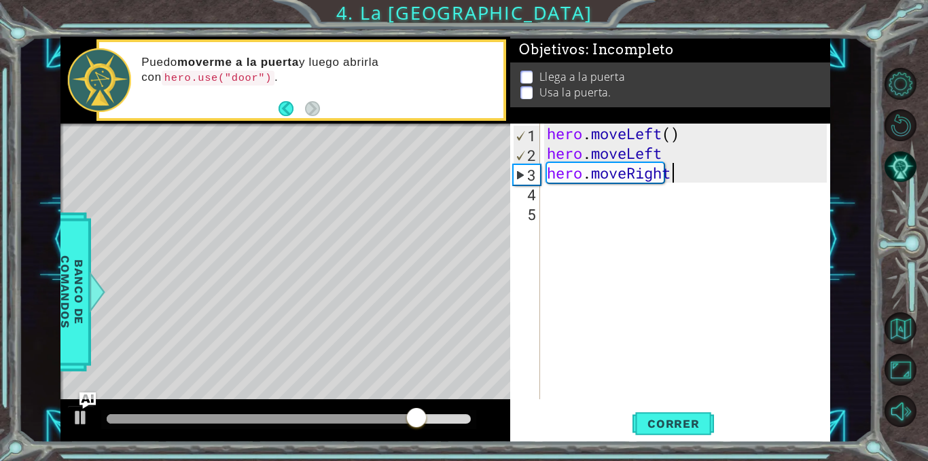
click at [599, 202] on div "hero . moveLeft ( ) hero . moveLeft hero . moveRight" at bounding box center [689, 281] width 290 height 315
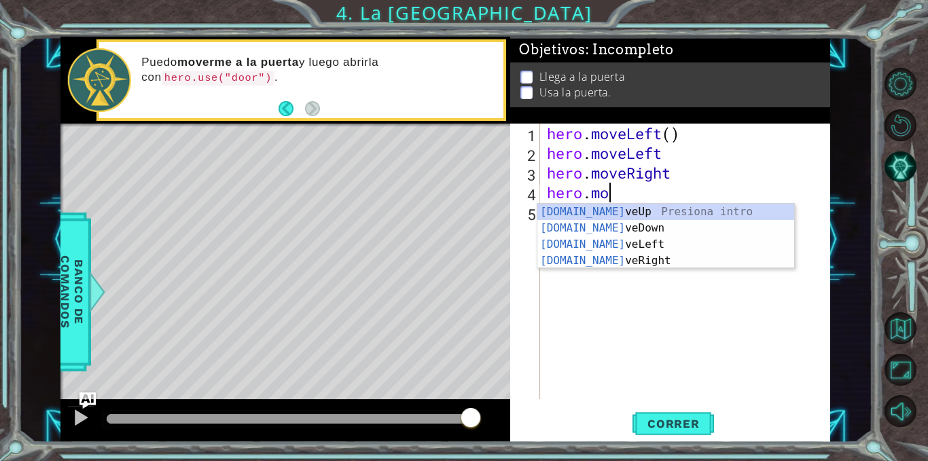
scroll to position [0, 3]
type textarea "hero.move"
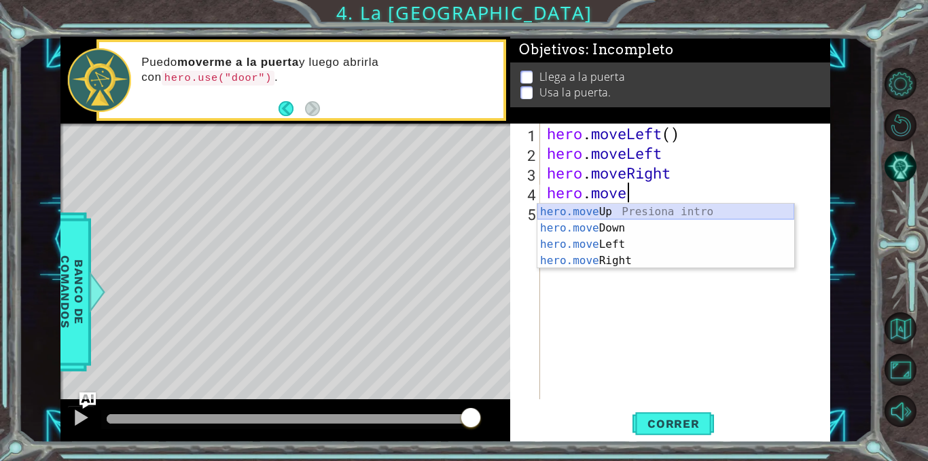
click at [602, 213] on div "hero.move Up Presiona intro hero.move Down Presiona intro hero.move Left Presio…" at bounding box center [666, 253] width 257 height 98
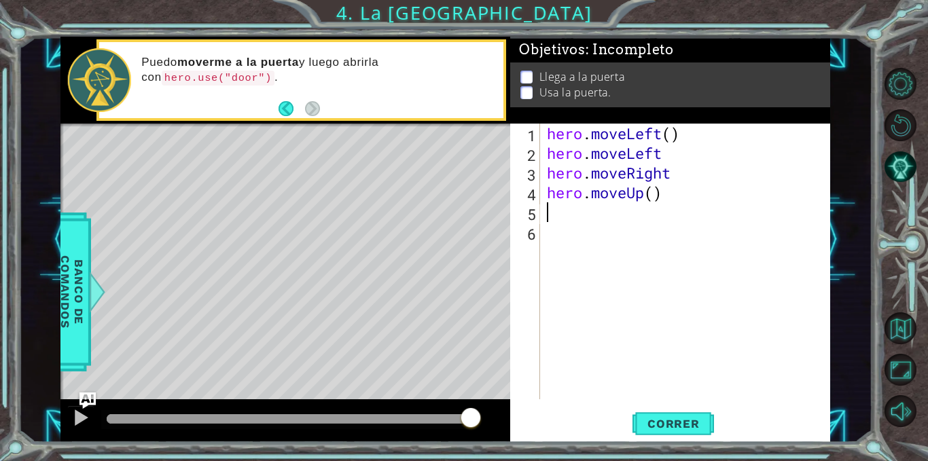
scroll to position [0, 0]
click at [669, 158] on div "hero . moveLeft ( ) hero . moveLeft hero . moveRight hero . moveUp ( )" at bounding box center [689, 281] width 290 height 315
click at [680, 182] on div "hero . moveLeft ( ) hero . moveLeft ( ) hero . moveRight hero . moveUp ( )" at bounding box center [689, 281] width 290 height 315
type textarea "hero.moveRight()"
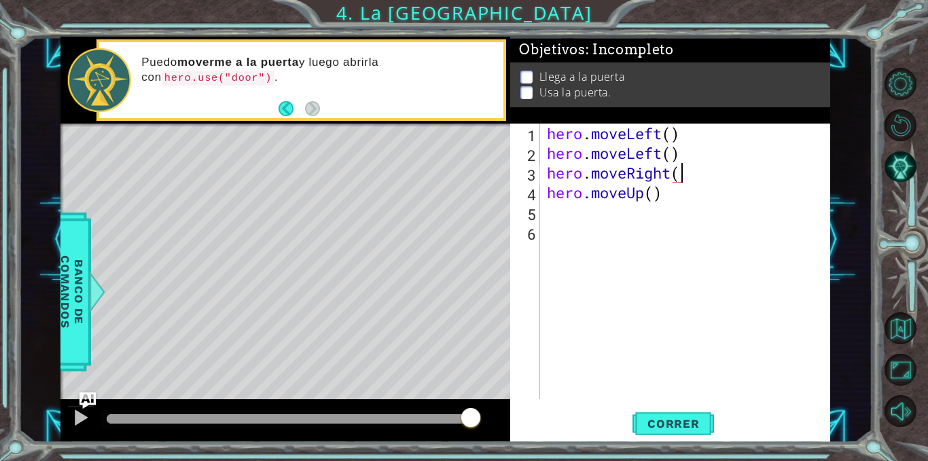
scroll to position [0, 6]
click at [559, 211] on div "hero . moveLeft ( ) hero . moveLeft ( ) hero . moveRight ( ) hero . moveUp ( )" at bounding box center [689, 281] width 290 height 315
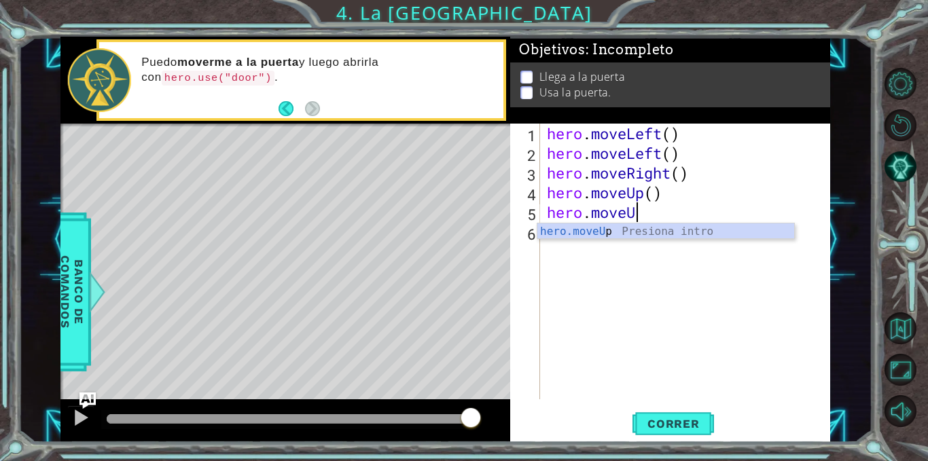
scroll to position [0, 4]
type textarea "hero.moveUp()"
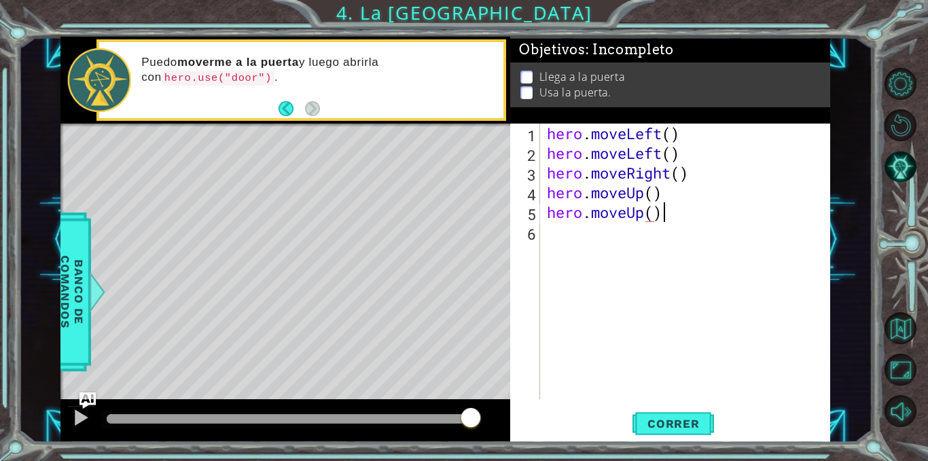
scroll to position [0, 5]
click at [561, 239] on div "hero . moveLeft ( ) hero . moveLeft ( ) hero . moveRight ( ) hero . moveUp ( ) …" at bounding box center [689, 281] width 290 height 315
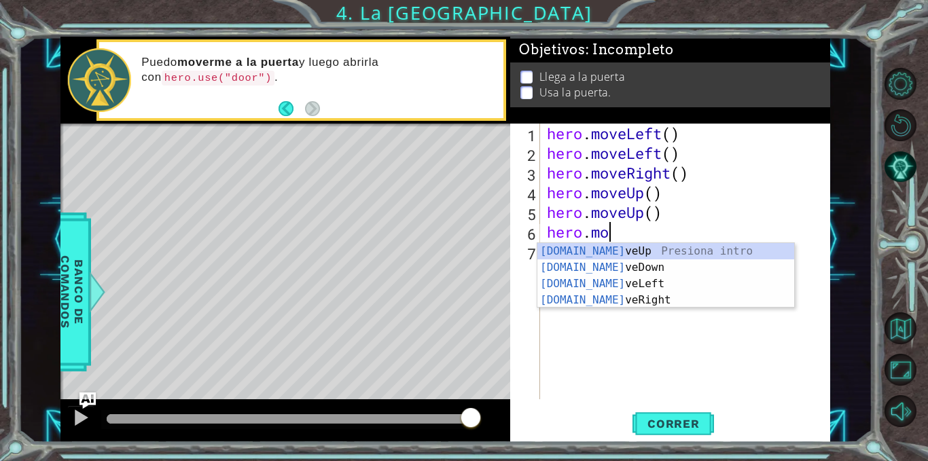
scroll to position [0, 3]
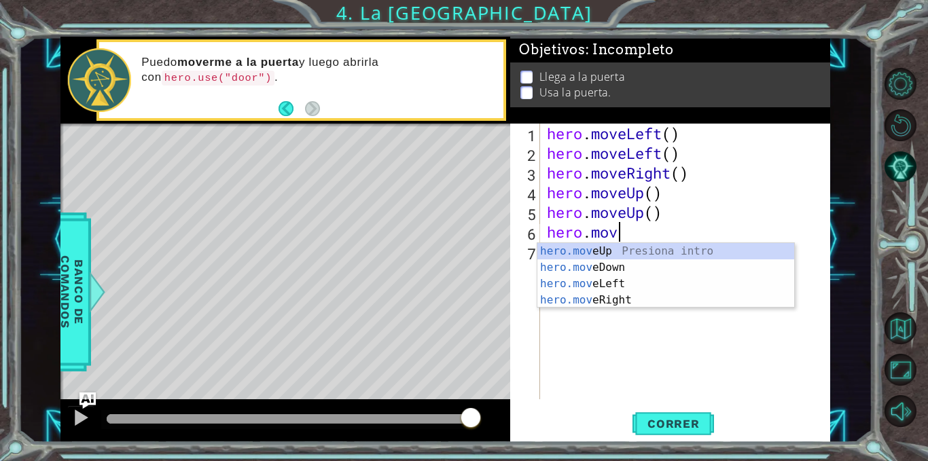
type textarea "hero.move"
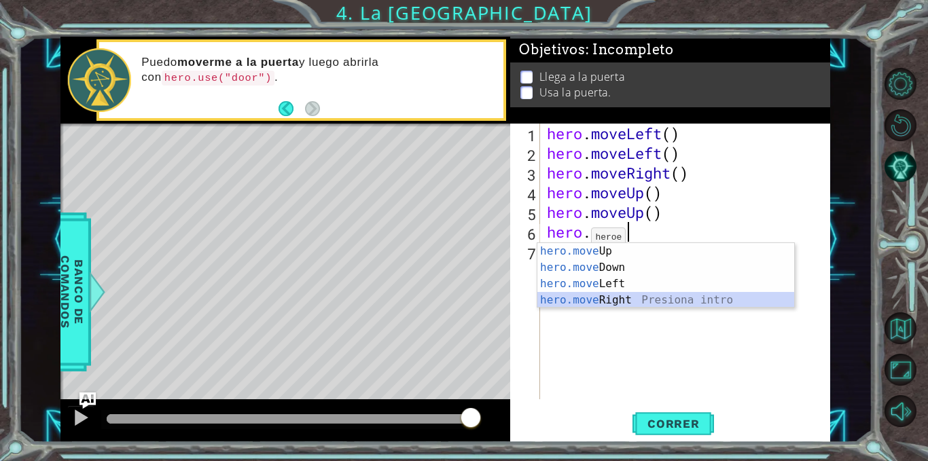
click at [628, 300] on div "hero.move Up Presiona intro hero.move Down Presiona intro hero.move Left Presio…" at bounding box center [666, 292] width 257 height 98
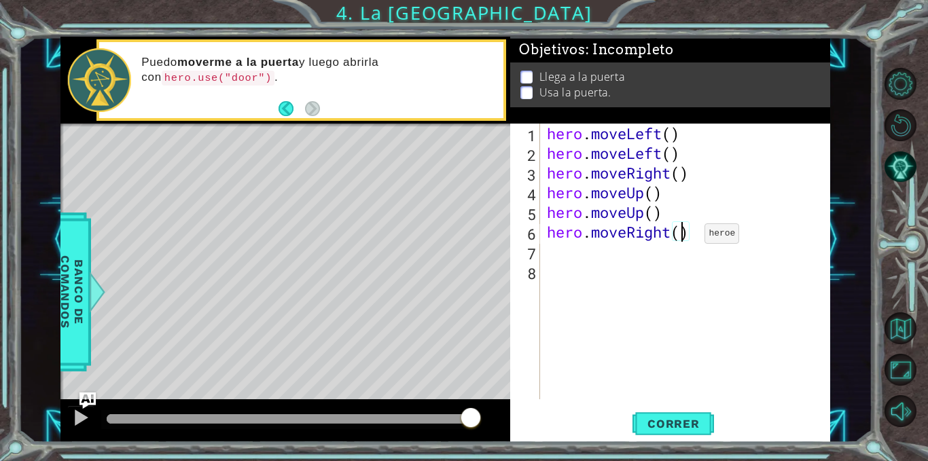
click at [684, 237] on div "hero . moveLeft ( ) hero . moveLeft ( ) hero . moveRight ( ) hero . moveUp ( ) …" at bounding box center [689, 281] width 290 height 315
click at [666, 432] on button "Correr" at bounding box center [674, 424] width 82 height 32
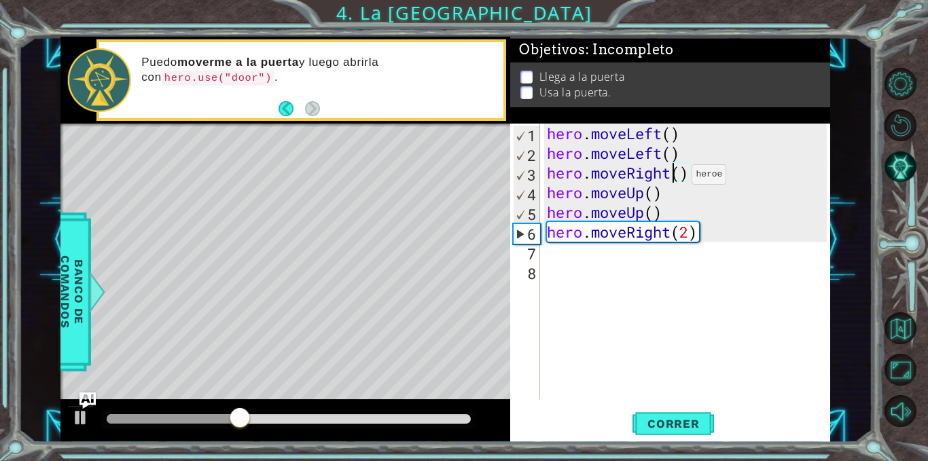
click at [671, 178] on div "hero . moveLeft ( ) hero . moveLeft ( ) hero . moveRight ( ) hero . moveUp ( ) …" at bounding box center [689, 281] width 290 height 315
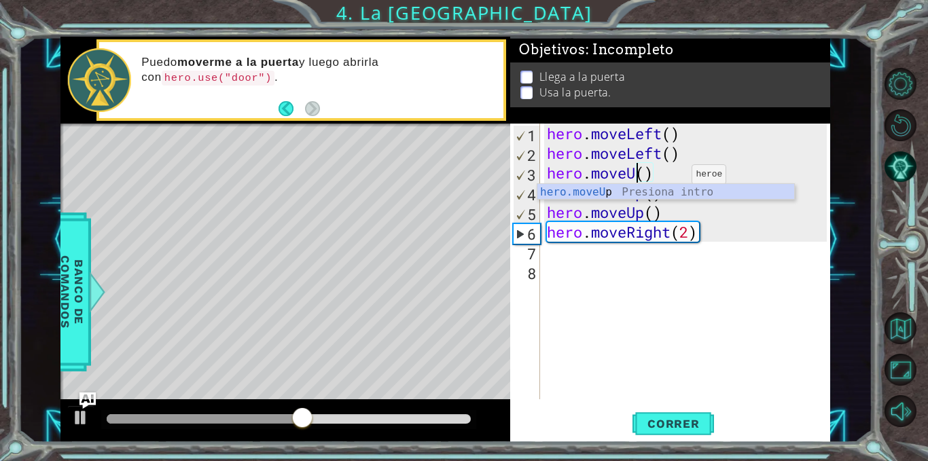
scroll to position [0, 5]
type textarea "hero.moveUp()"
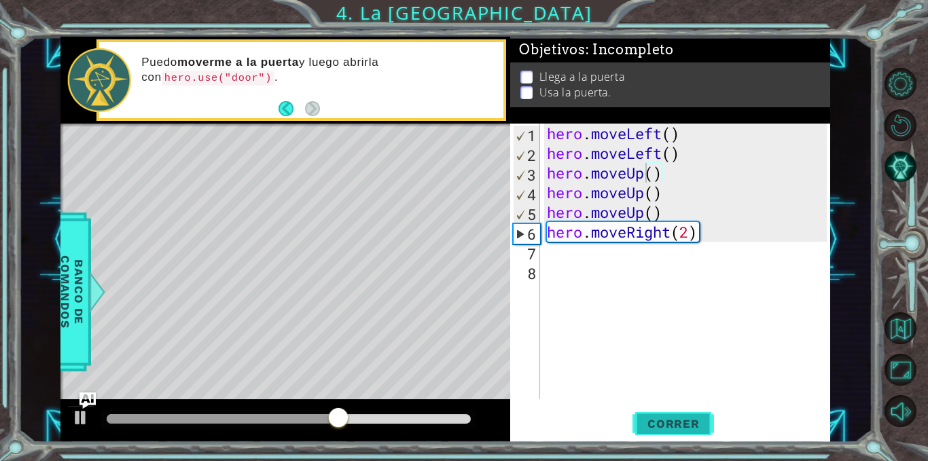
click at [662, 418] on span "Correr" at bounding box center [674, 424] width 80 height 14
click at [648, 212] on div "hero . moveLeft ( ) hero . moveLeft ( ) hero . moveUp ( ) hero . moveUp ( ) her…" at bounding box center [689, 281] width 290 height 315
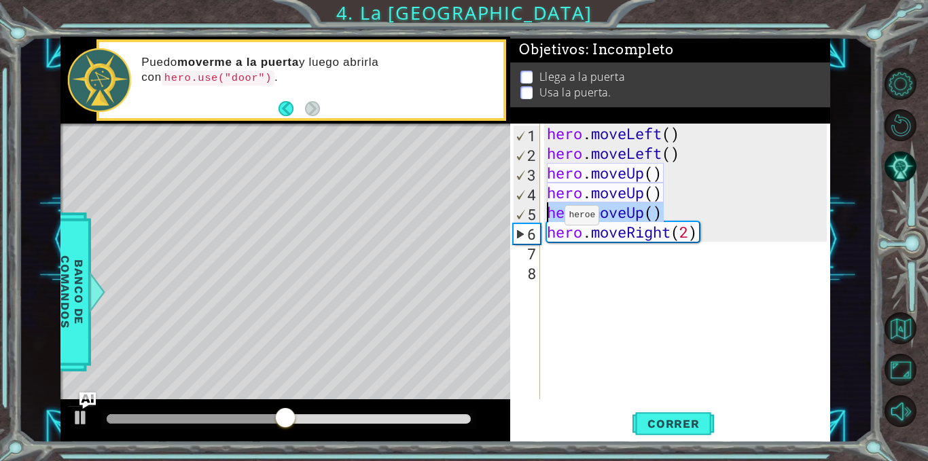
drag, startPoint x: 662, startPoint y: 214, endPoint x: 540, endPoint y: 216, distance: 121.7
click at [540, 216] on div "hero.moveUp() 1 2 3 4 5 6 7 8 hero . moveLeft ( ) hero . moveLeft ( ) hero . mo…" at bounding box center [668, 262] width 317 height 276
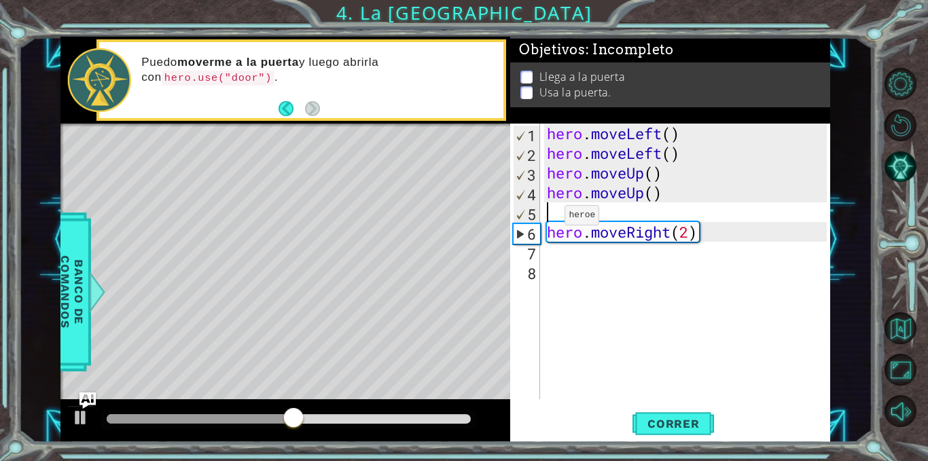
scroll to position [0, 0]
type textarea "hero.moveUp()"
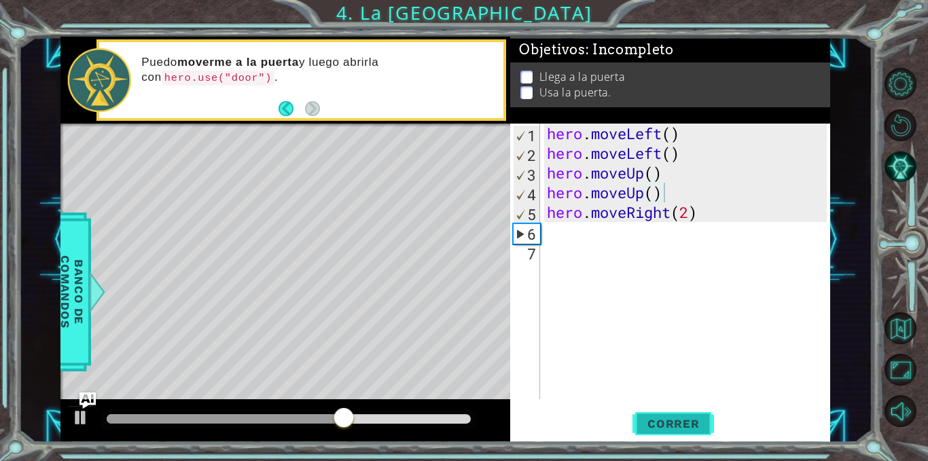
click at [666, 424] on span "Correr" at bounding box center [674, 424] width 80 height 14
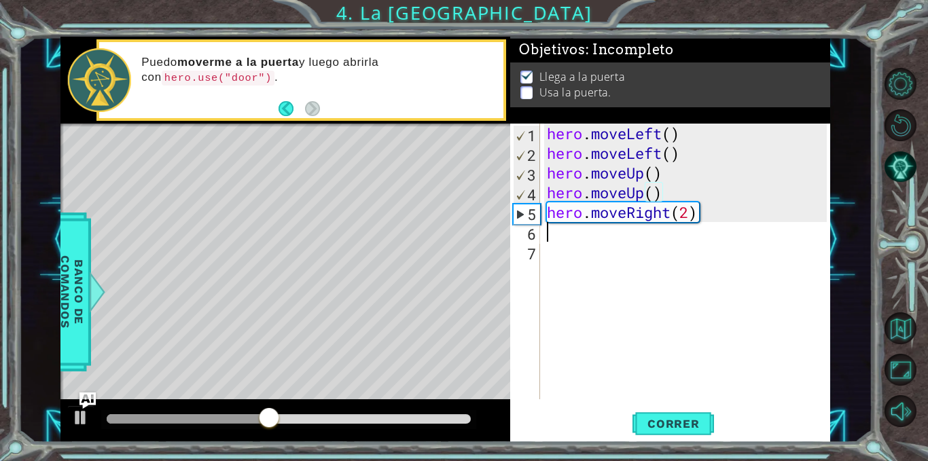
click at [559, 233] on div "hero . moveLeft ( ) hero . moveLeft ( ) hero . moveUp ( ) hero . moveUp ( ) her…" at bounding box center [689, 281] width 290 height 315
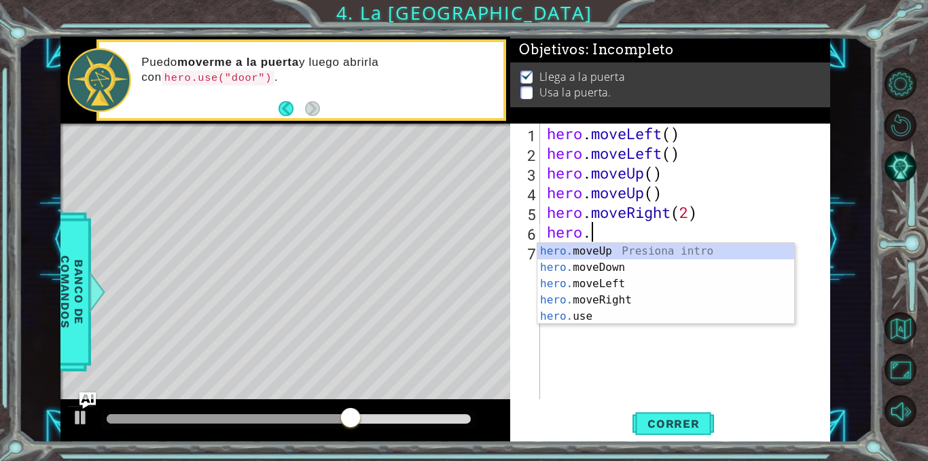
scroll to position [0, 1]
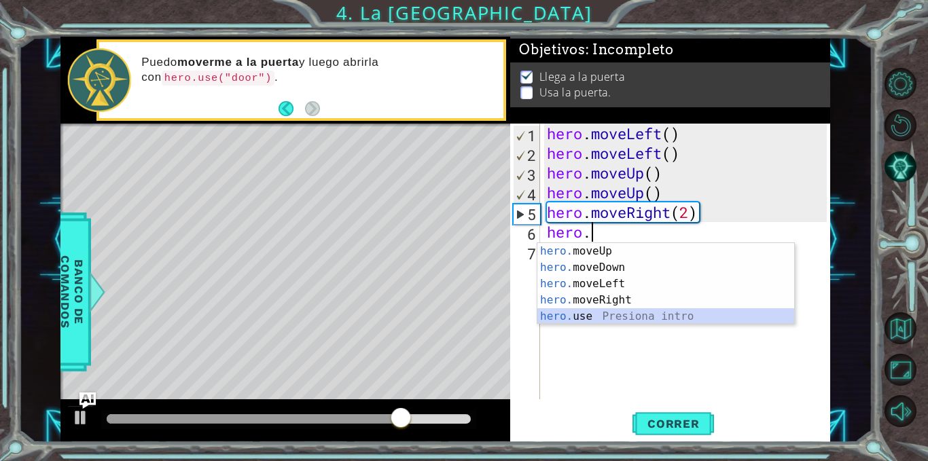
click at [624, 322] on div "hero. moveUp Presiona intro hero. moveDown Presiona intro hero. moveLeft Presio…" at bounding box center [666, 300] width 257 height 114
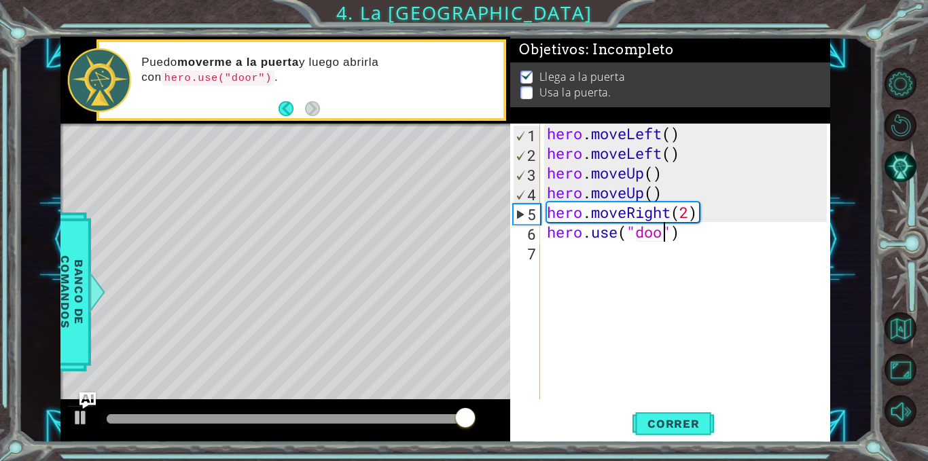
scroll to position [0, 6]
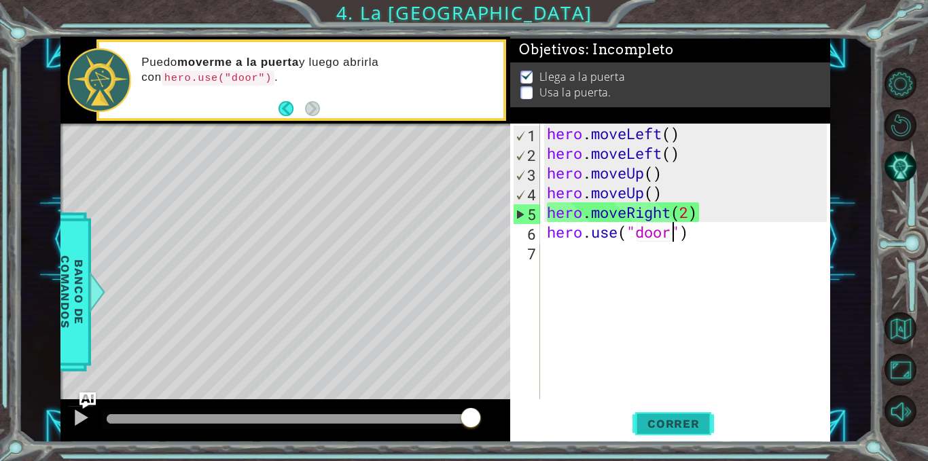
type textarea "hero.use("door")"
click at [645, 422] on span "Correr" at bounding box center [674, 424] width 80 height 14
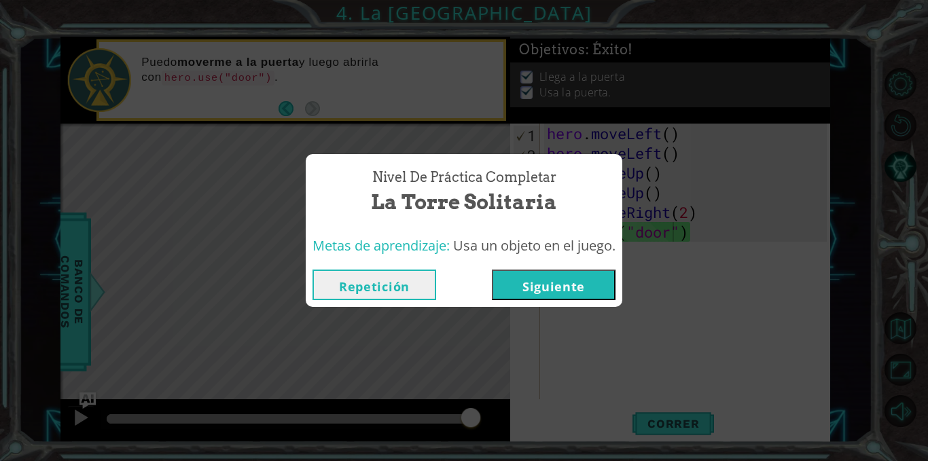
click at [513, 294] on button "Siguiente" at bounding box center [554, 285] width 124 height 31
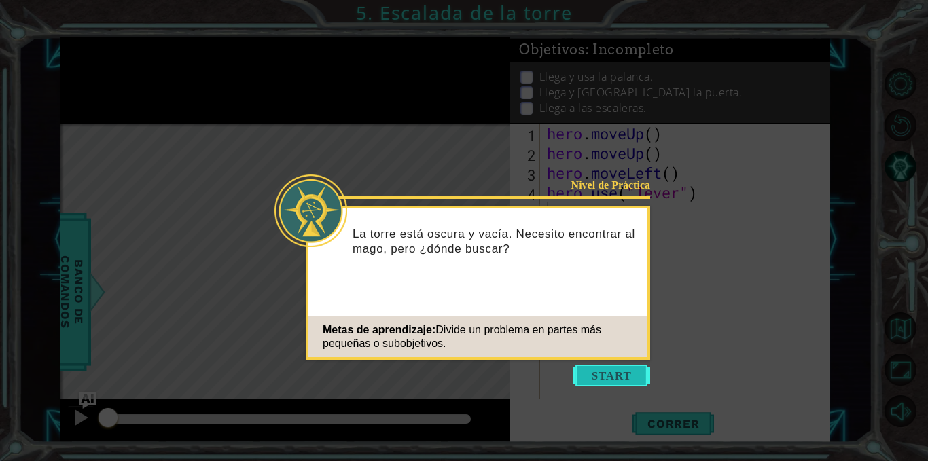
click at [616, 370] on button "Start" at bounding box center [611, 376] width 77 height 22
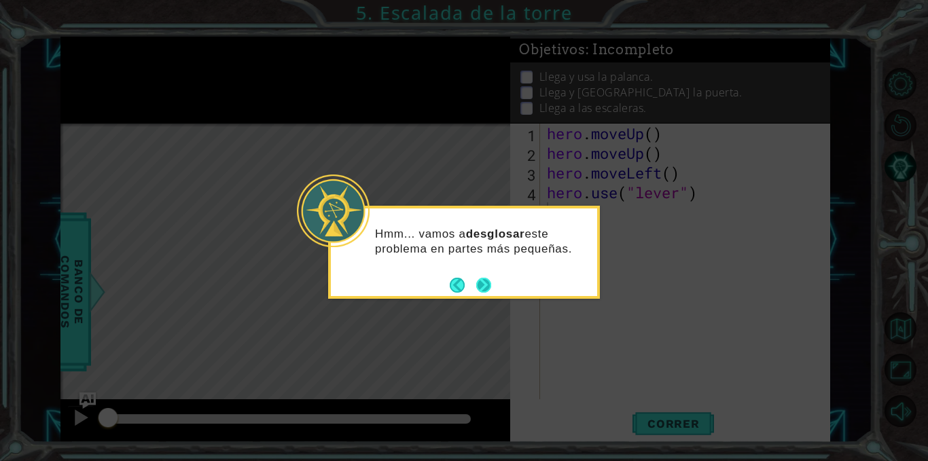
click at [489, 281] on button "Next" at bounding box center [484, 285] width 16 height 16
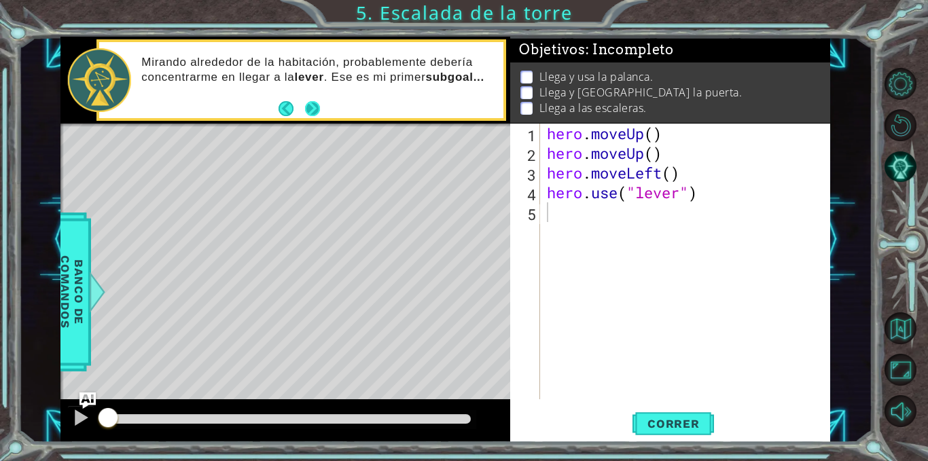
click at [307, 109] on button "Next" at bounding box center [312, 108] width 15 height 15
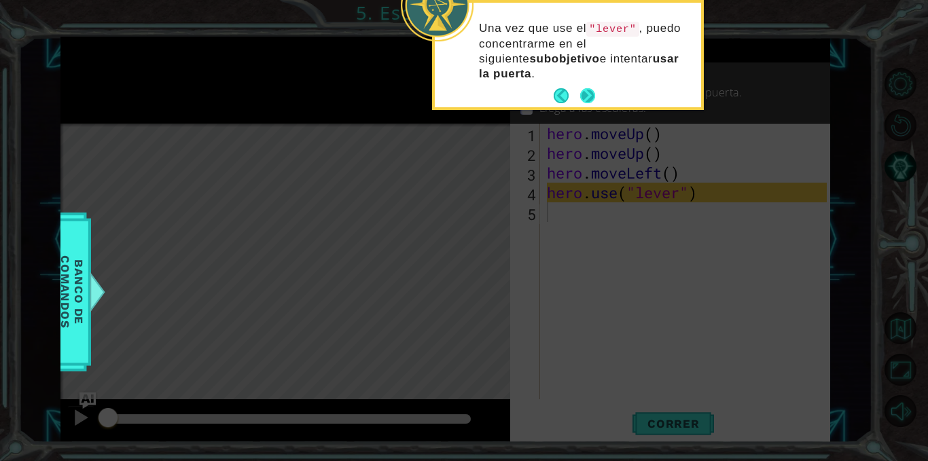
click at [587, 99] on button "Next" at bounding box center [587, 95] width 15 height 15
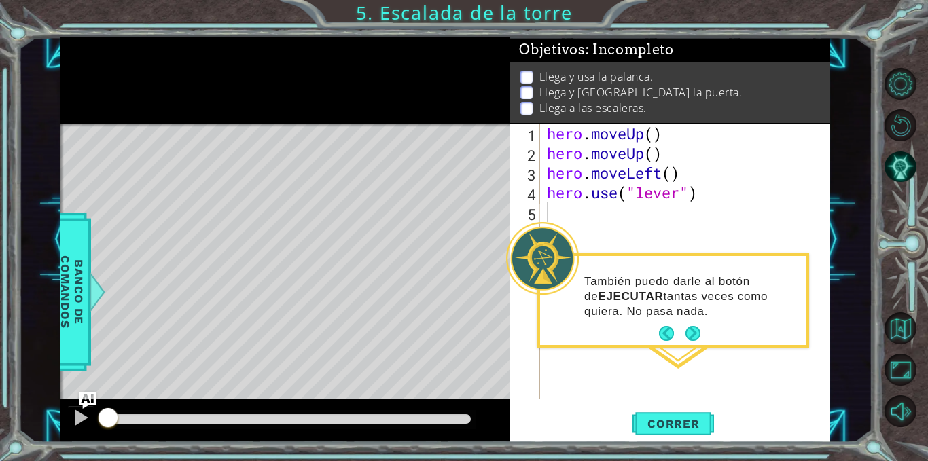
click at [691, 345] on div "También puedo darle al botón de EJECUTAR tantas veces como quiera. No pasa nada." at bounding box center [673, 304] width 266 height 84
click at [690, 326] on button "Next" at bounding box center [693, 333] width 15 height 15
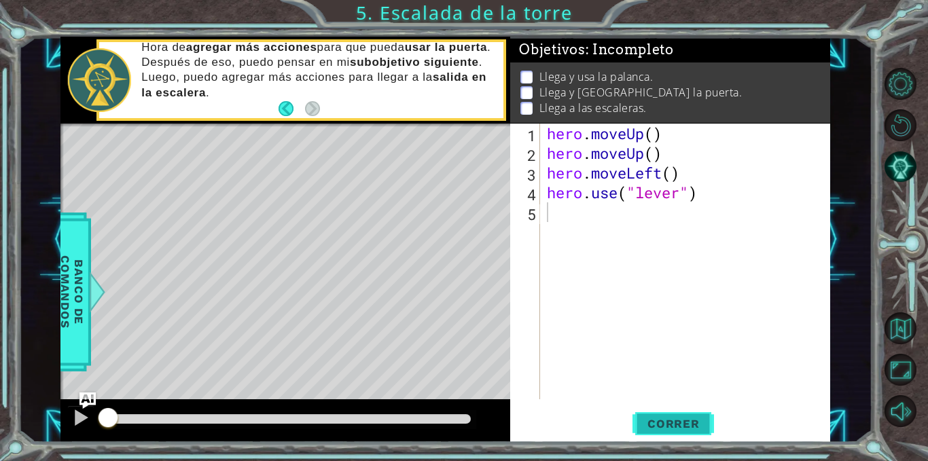
click at [661, 421] on span "Correr" at bounding box center [674, 424] width 80 height 14
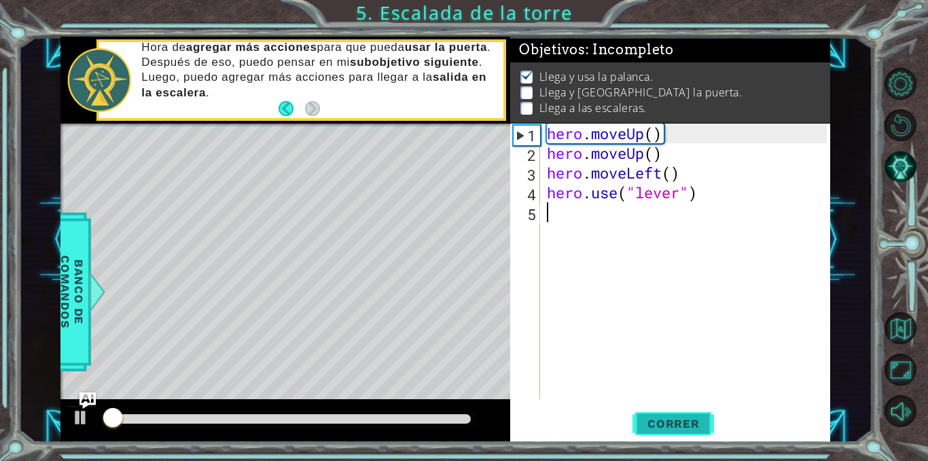
scroll to position [10, 0]
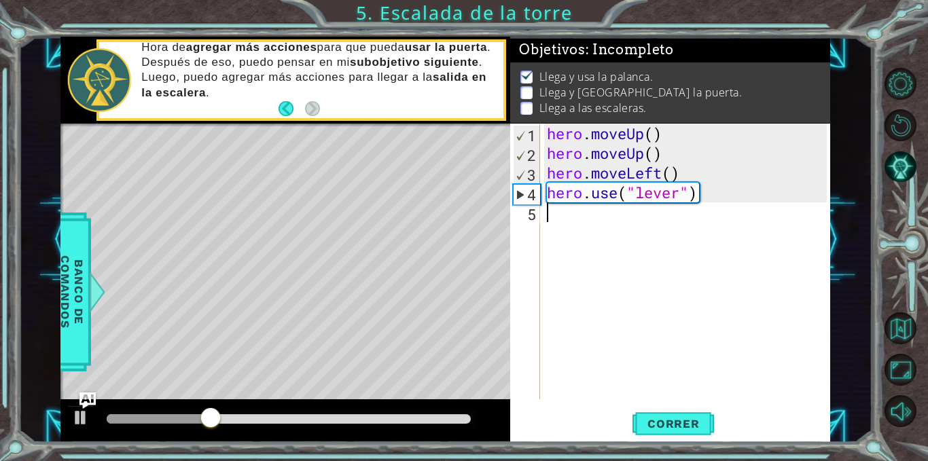
click at [548, 220] on div "hero . moveUp ( ) hero . moveUp ( ) hero . moveLeft ( ) hero . use ( "lever" )" at bounding box center [689, 281] width 290 height 315
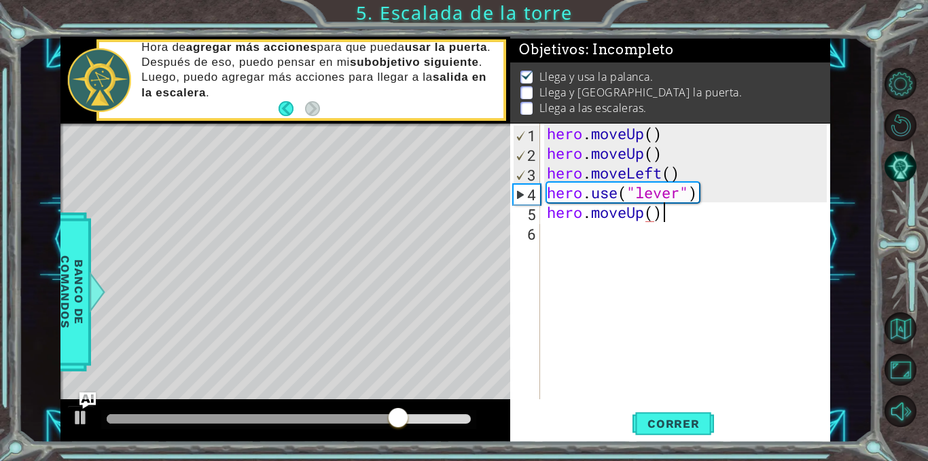
scroll to position [0, 5]
type textarea "hero.moveUp()"
click at [648, 422] on span "Correr" at bounding box center [674, 424] width 80 height 14
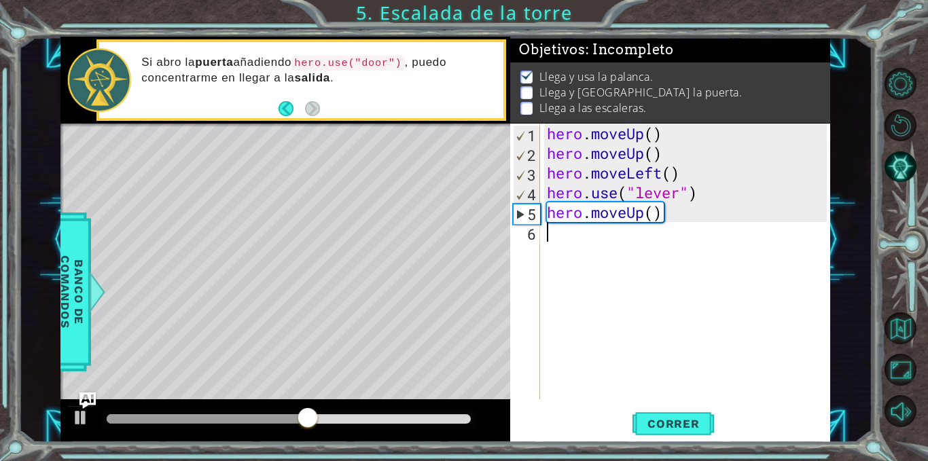
click at [650, 228] on div "hero . moveUp ( ) hero . moveUp ( ) hero . moveLeft ( ) hero . use ( "lever" ) …" at bounding box center [689, 281] width 290 height 315
click at [646, 217] on div "hero . moveUp ( ) hero . moveUp ( ) hero . moveLeft ( ) hero . use ( "lever" ) …" at bounding box center [689, 281] width 290 height 315
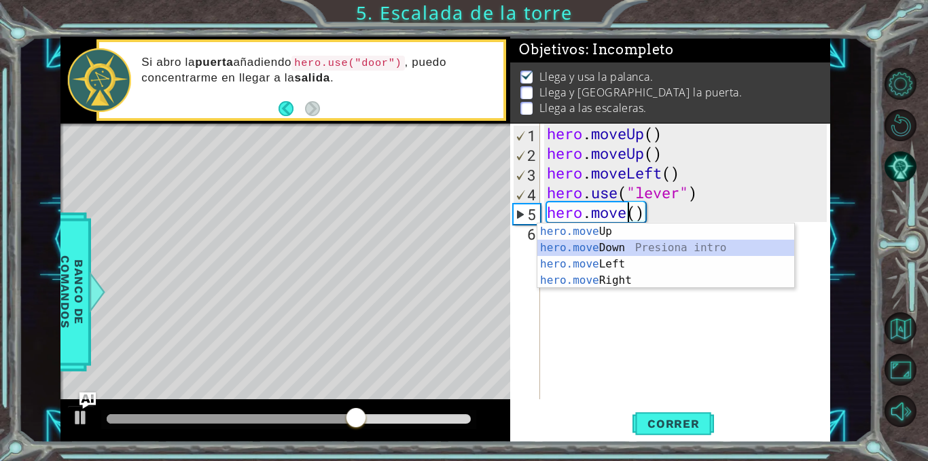
click at [647, 250] on div "hero.move Up Presiona intro hero.move Down Presiona intro hero.move Left Presio…" at bounding box center [666, 273] width 257 height 98
type textarea "hero.moveDown"
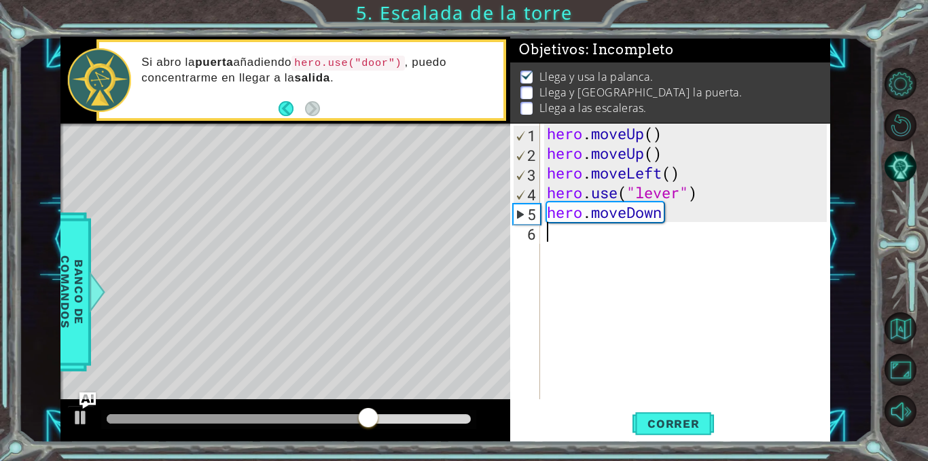
click at [647, 250] on div "hero . moveUp ( ) hero . moveUp ( ) hero . moveLeft ( ) hero . use ( "lever" ) …" at bounding box center [689, 281] width 290 height 315
click at [667, 220] on div "hero . moveUp ( ) hero . moveUp ( ) hero . moveLeft ( ) hero . use ( "lever" ) …" at bounding box center [689, 281] width 290 height 315
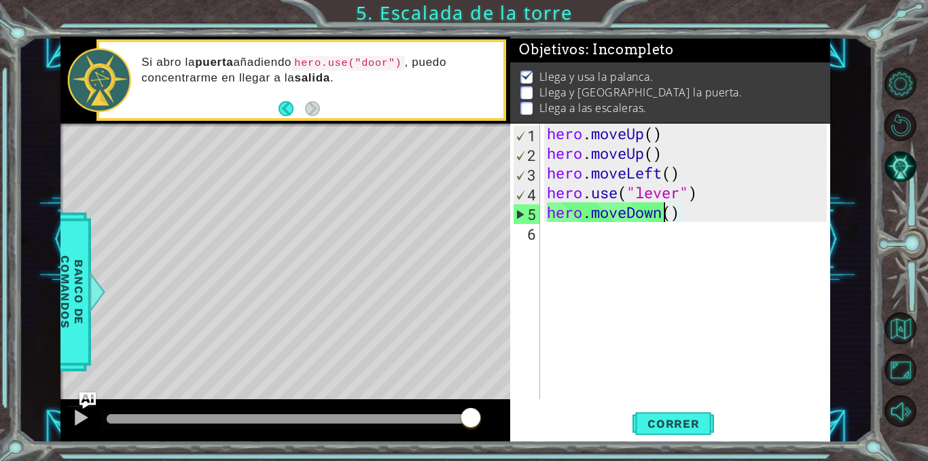
click at [667, 220] on div "hero . moveUp ( ) hero . moveUp ( ) hero . moveLeft ( ) hero . use ( "lever" ) …" at bounding box center [689, 281] width 290 height 315
click at [669, 220] on div "hero . moveUp ( ) hero . moveUp ( ) hero . moveLeft ( ) hero . use ( "lever" ) …" at bounding box center [689, 281] width 290 height 315
type textarea "hero.moveDown(3)"
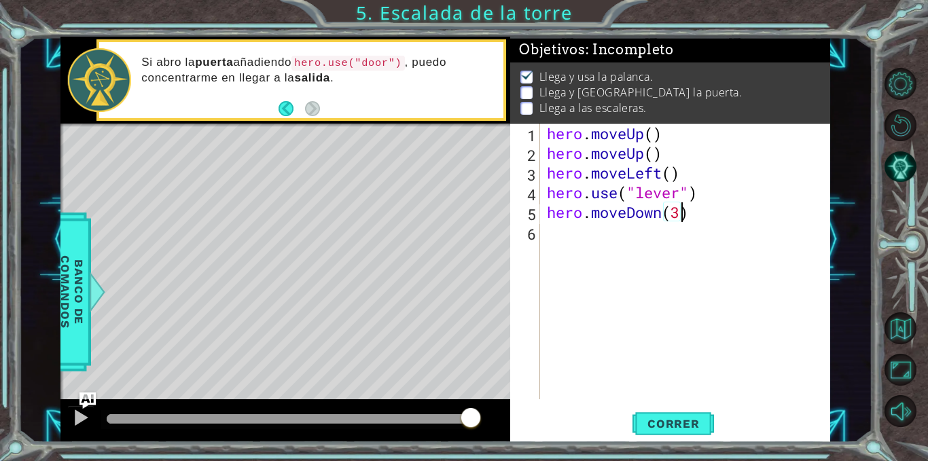
scroll to position [0, 6]
click at [554, 240] on div "hero . moveUp ( ) hero . moveUp ( ) hero . moveLeft ( ) hero . use ( "lever" ) …" at bounding box center [689, 281] width 290 height 315
click at [695, 430] on span "Correr" at bounding box center [674, 424] width 80 height 14
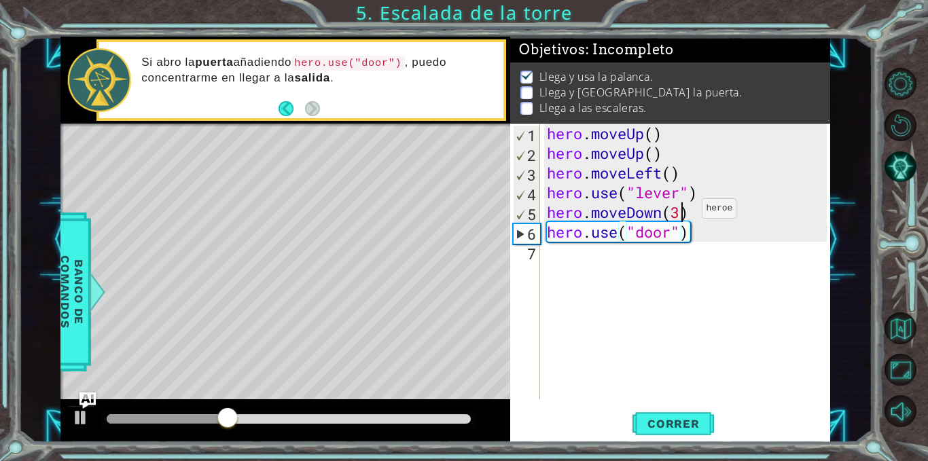
click at [682, 212] on div "hero . moveUp ( ) hero . moveUp ( ) hero . moveLeft ( ) hero . use ( "lever" ) …" at bounding box center [689, 281] width 290 height 315
type textarea "hero.moveDown()"
click at [686, 211] on div "hero . moveUp ( ) hero . moveUp ( ) hero . moveLeft ( ) hero . use ( "lever" ) …" at bounding box center [689, 281] width 290 height 315
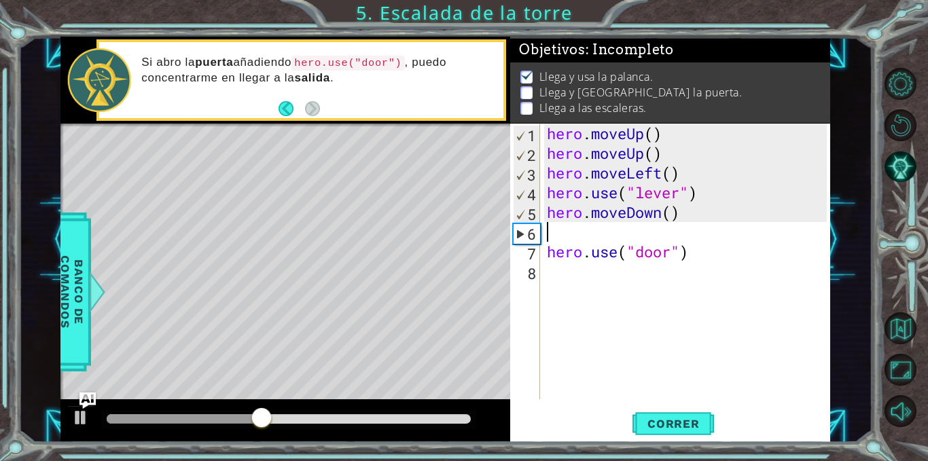
scroll to position [0, 0]
click at [661, 202] on div "hero . moveUp ( ) hero . moveUp ( ) hero . moveLeft ( ) hero . use ( "lever" ) …" at bounding box center [689, 281] width 290 height 315
click at [665, 220] on div "hero . moveUp ( ) hero . moveUp ( ) hero . moveLeft ( ) hero . use ( "lever" ) …" at bounding box center [689, 281] width 290 height 315
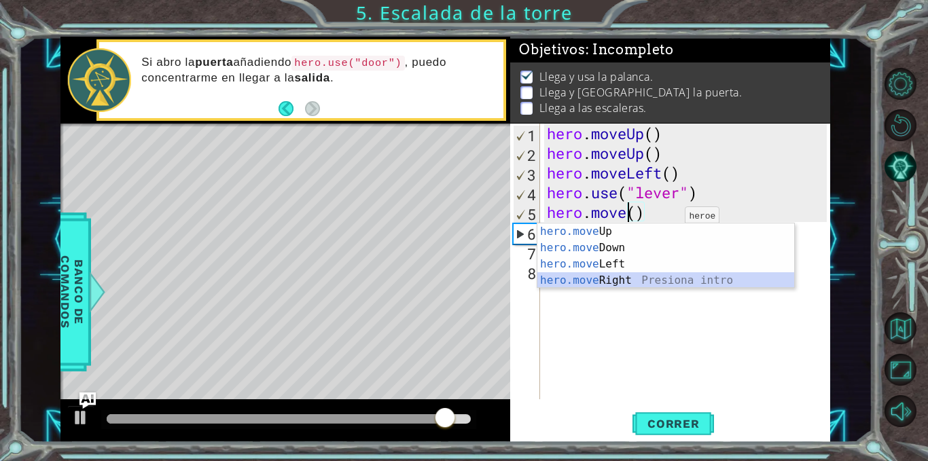
click at [665, 277] on div "hero.move Up Presiona intro hero.move Down Presiona intro hero.move Left Presio…" at bounding box center [666, 273] width 257 height 98
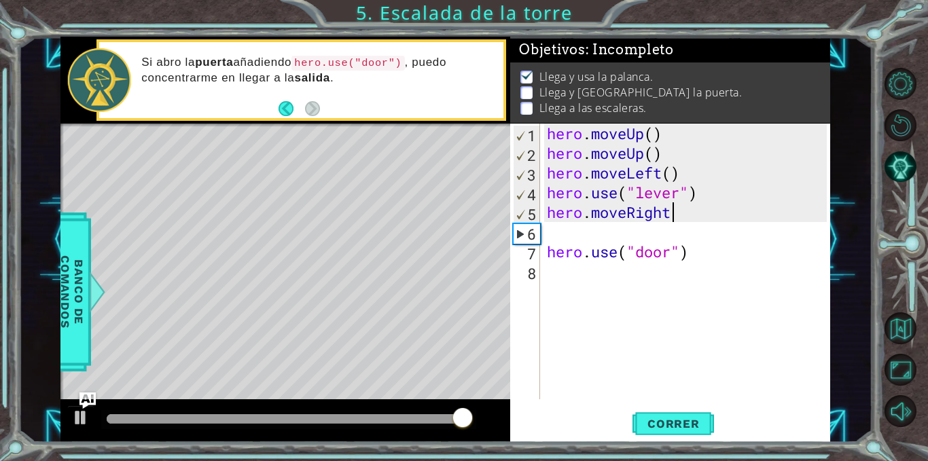
click at [682, 215] on div "hero . moveUp ( ) hero . moveUp ( ) hero . moveLeft ( ) hero . use ( "lever" ) …" at bounding box center [689, 281] width 290 height 315
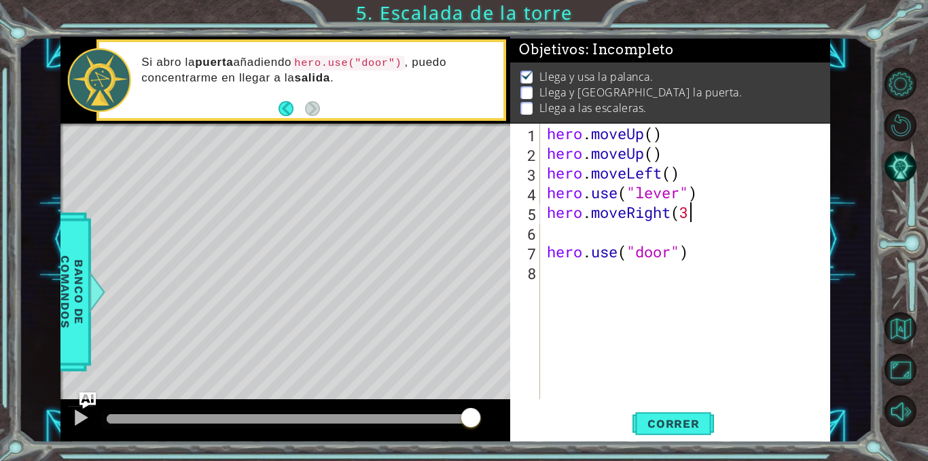
scroll to position [0, 6]
type textarea "hero.moveRight(3)"
drag, startPoint x: 544, startPoint y: 249, endPoint x: 543, endPoint y: 237, distance: 12.3
click at [543, 237] on div "hero.moveRight(3) 1 2 3 4 5 6 7 8 hero . moveUp ( ) hero . moveUp ( ) hero . mo…" at bounding box center [668, 262] width 317 height 276
drag, startPoint x: 543, startPoint y: 237, endPoint x: 554, endPoint y: 230, distance: 12.8
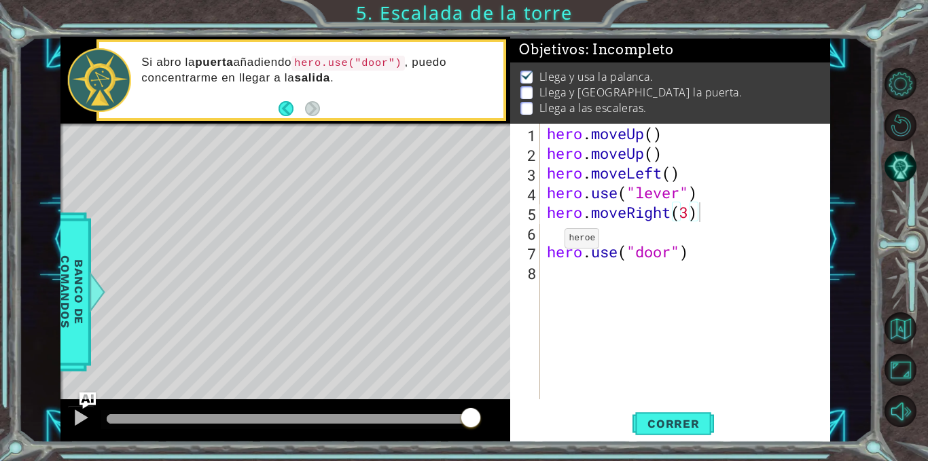
click at [554, 230] on div "hero.moveRight(3) 1 2 3 4 5 6 7 8 hero . moveUp ( ) hero . moveUp ( ) hero . mo…" at bounding box center [668, 262] width 317 height 276
click at [554, 230] on div "hero . moveUp ( ) hero . moveUp ( ) hero . moveLeft ( ) hero . use ( "lever" ) …" at bounding box center [689, 281] width 290 height 315
type textarea "hero.moveRight(3)"
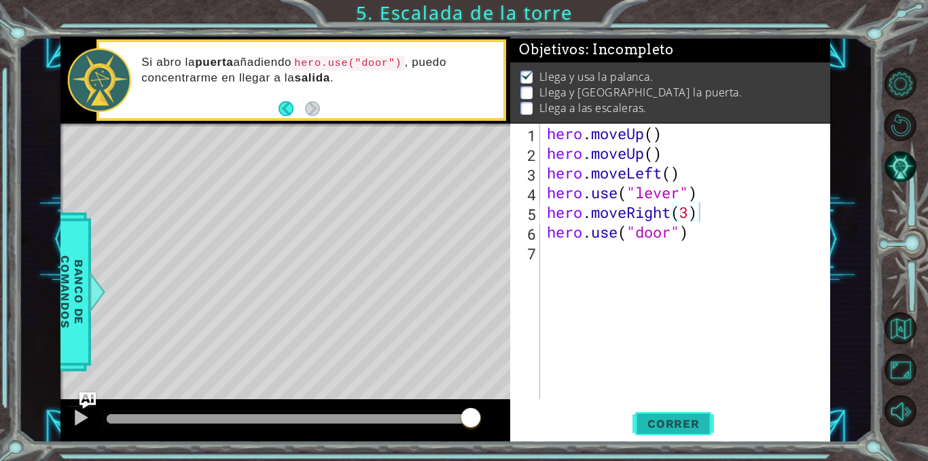
click at [663, 432] on button "Correr" at bounding box center [674, 424] width 82 height 32
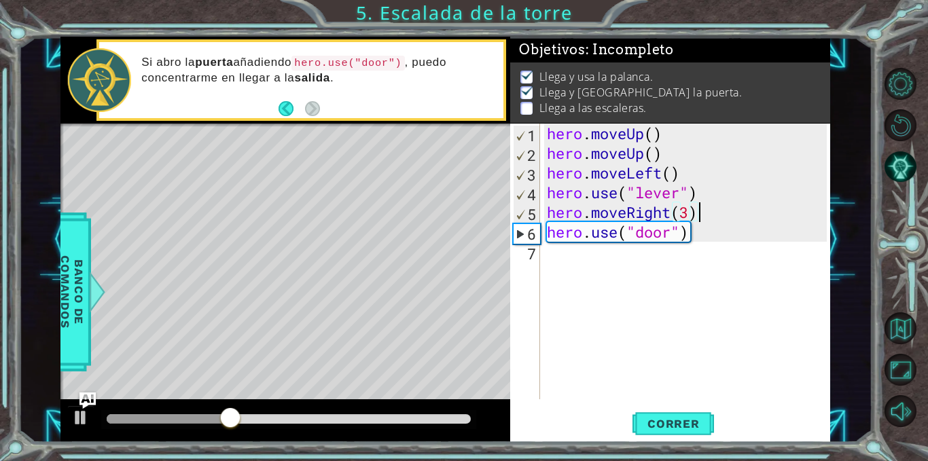
click at [563, 250] on div "hero . moveUp ( ) hero . moveUp ( ) hero . moveLeft ( ) hero . use ( "lever" ) …" at bounding box center [689, 281] width 290 height 315
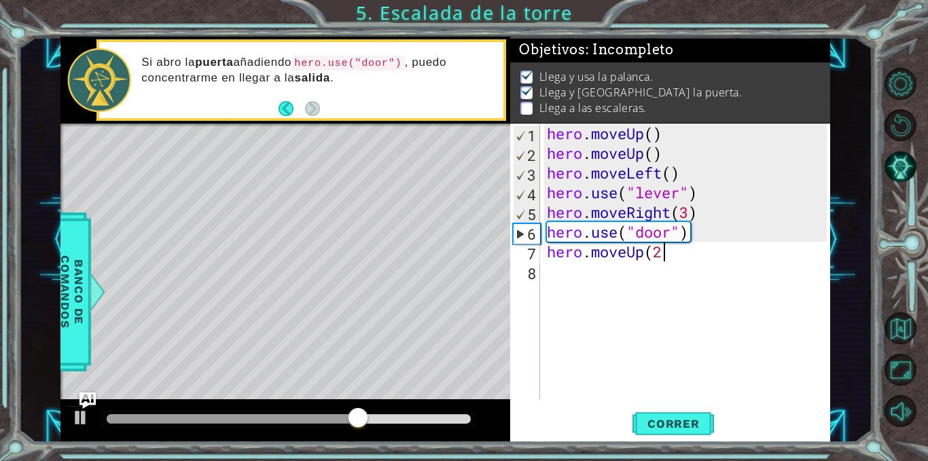
type textarea "hero.moveUp(2)"
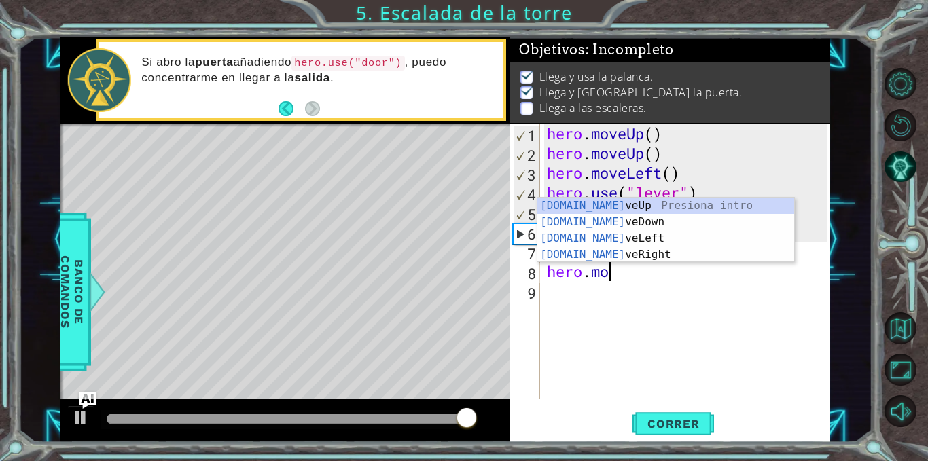
scroll to position [0, 3]
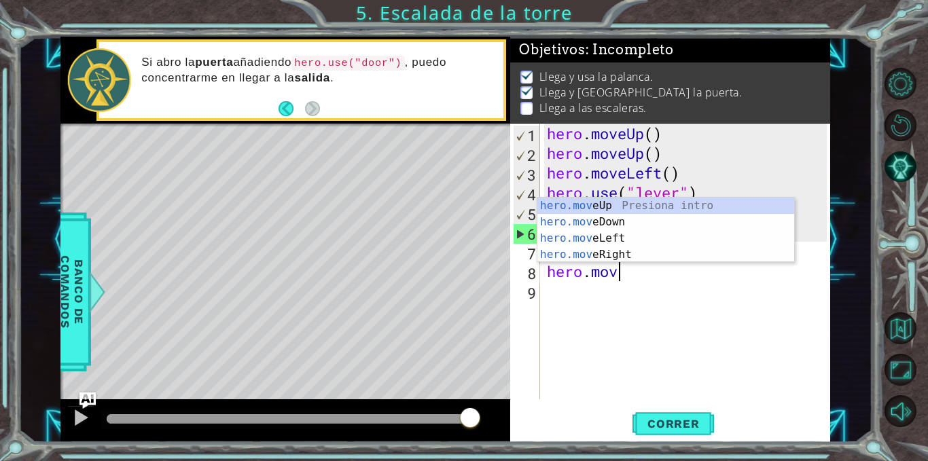
type textarea "hero.move"
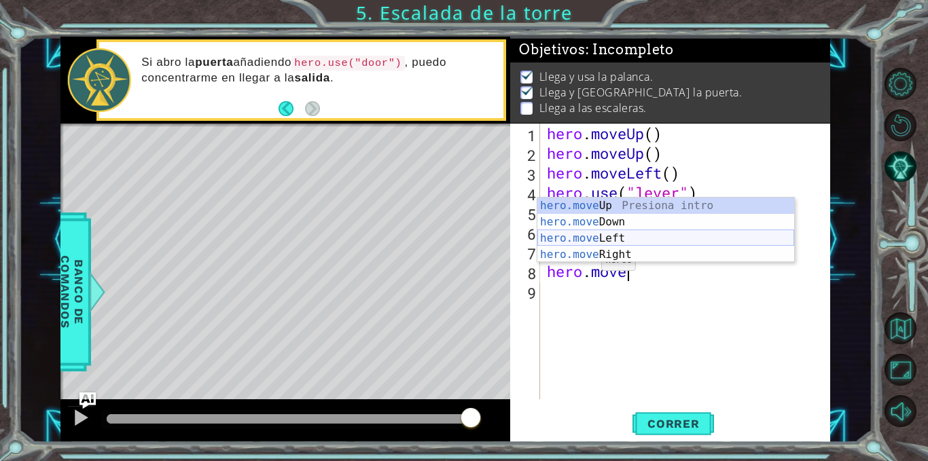
click at [582, 241] on div "hero.move Up Presiona intro hero.move Down Presiona intro hero.move Left Presio…" at bounding box center [666, 247] width 257 height 98
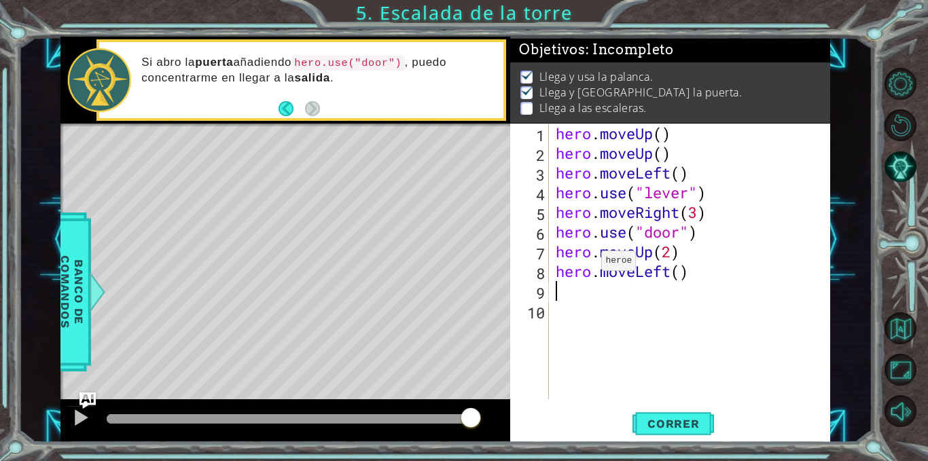
scroll to position [0, 0]
click at [686, 275] on div "hero . moveUp ( ) hero . moveUp ( ) hero . moveLeft ( ) hero . use ( "lever" ) …" at bounding box center [693, 281] width 281 height 315
click at [681, 275] on div "hero . moveUp ( ) hero . moveUp ( ) hero . moveLeft ( ) hero . use ( "lever" ) …" at bounding box center [693, 281] width 281 height 315
click at [681, 275] on div "hero . moveUp ( ) hero . moveUp ( ) hero . moveLeft ( ) hero . use ( "lever" ) …" at bounding box center [690, 262] width 274 height 276
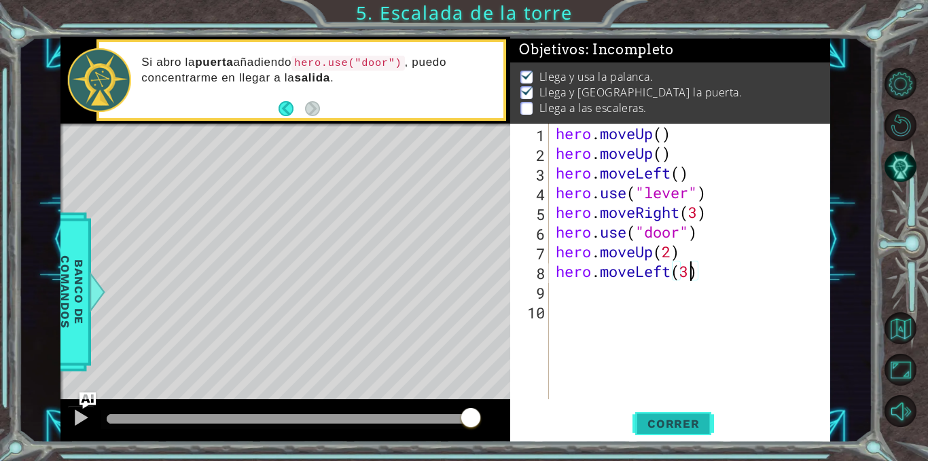
type textarea "hero.moveLeft(3)"
click at [648, 421] on span "Correr" at bounding box center [674, 424] width 80 height 14
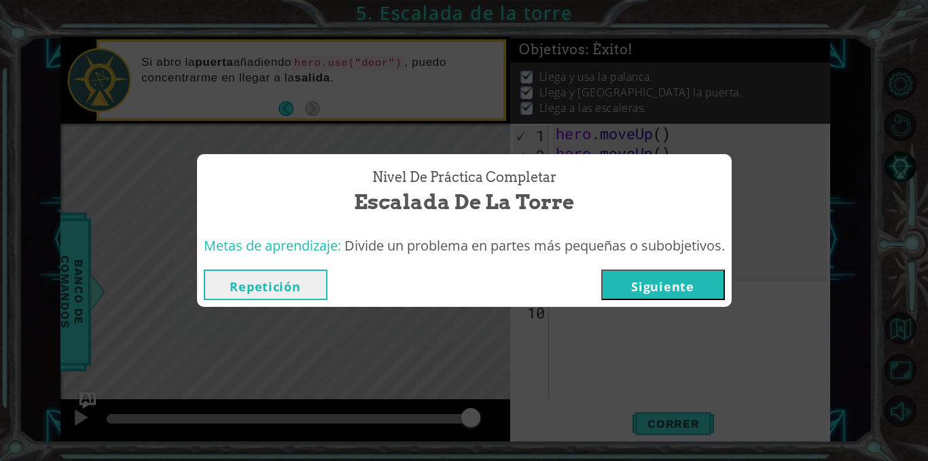
click at [651, 289] on button "Siguiente" at bounding box center [663, 285] width 124 height 31
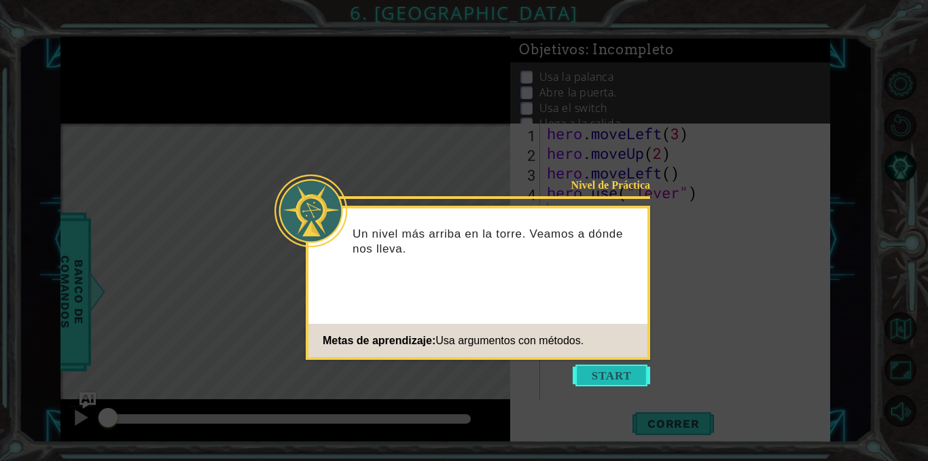
click at [601, 372] on button "Start" at bounding box center [611, 376] width 77 height 22
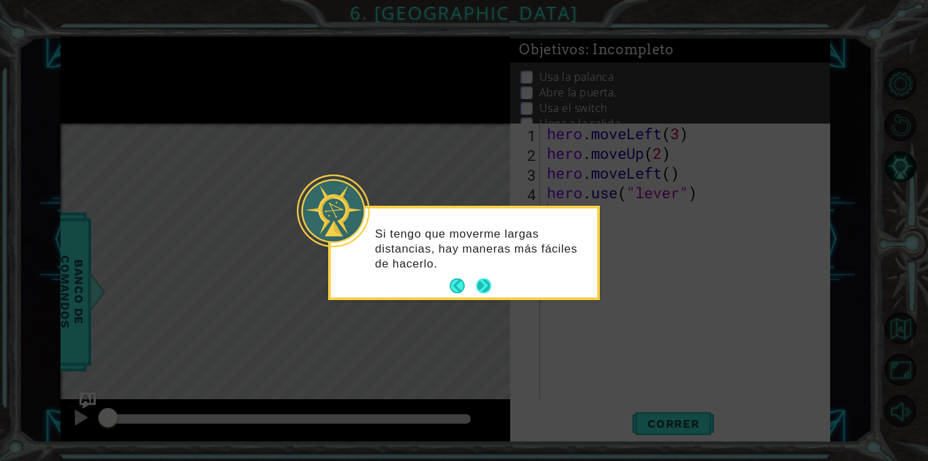
click at [493, 285] on div "Si tengo que moverme largas distancias, hay maneras más fáciles de hacerlo." at bounding box center [464, 253] width 266 height 89
click at [481, 285] on button "Next" at bounding box center [483, 286] width 15 height 15
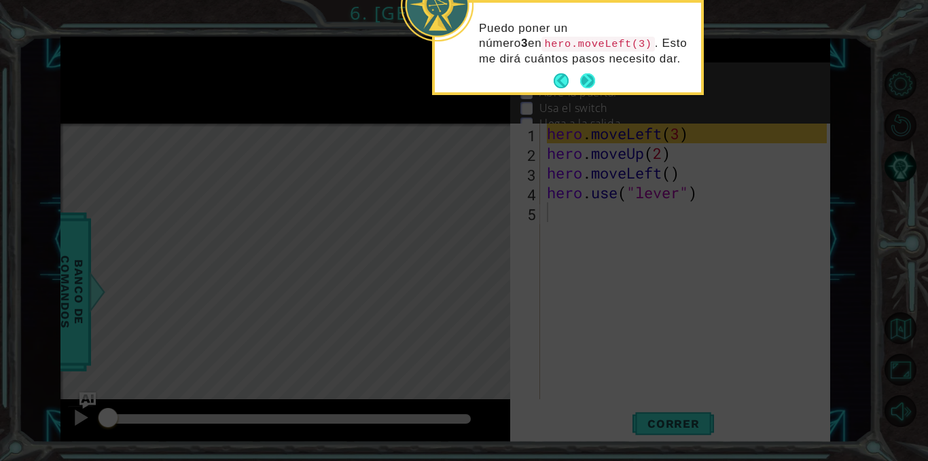
click at [582, 80] on button "Next" at bounding box center [587, 80] width 15 height 15
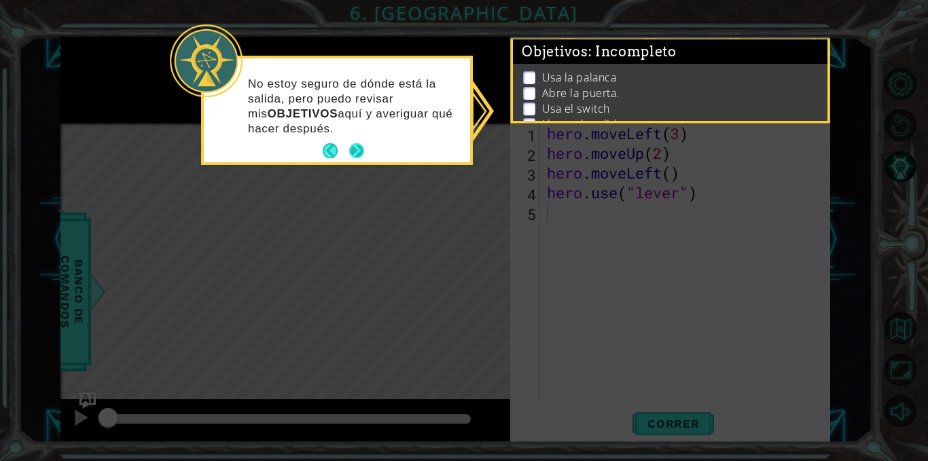
click at [364, 149] on button "Next" at bounding box center [356, 150] width 15 height 15
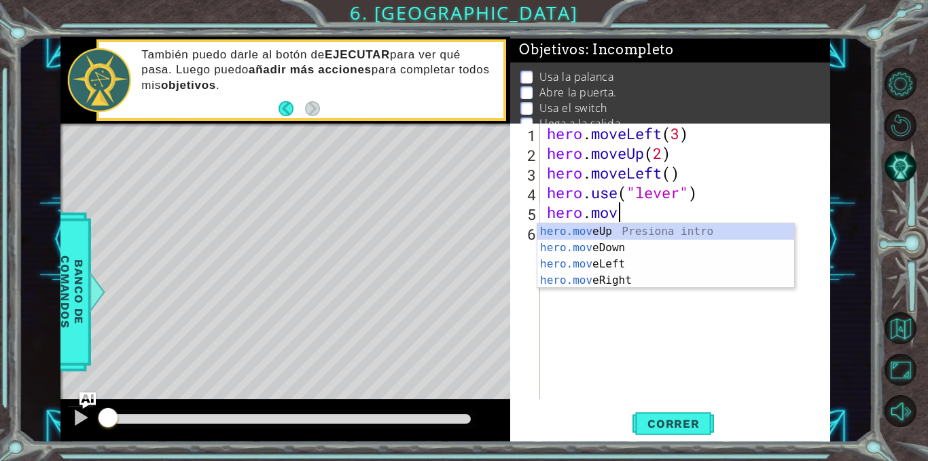
scroll to position [0, 3]
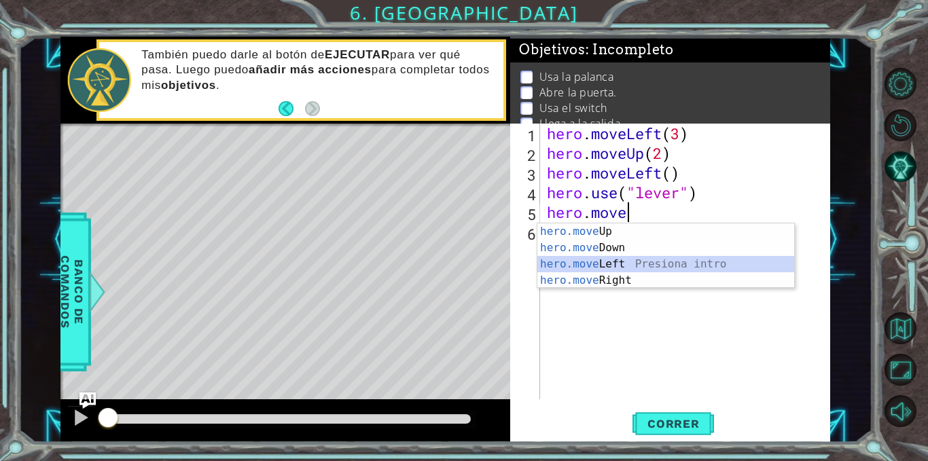
click at [614, 265] on div "hero.move Up Presiona intro hero.move Down Presiona intro hero.move Left Presio…" at bounding box center [666, 273] width 257 height 98
type textarea "hero.moveLeft(1)"
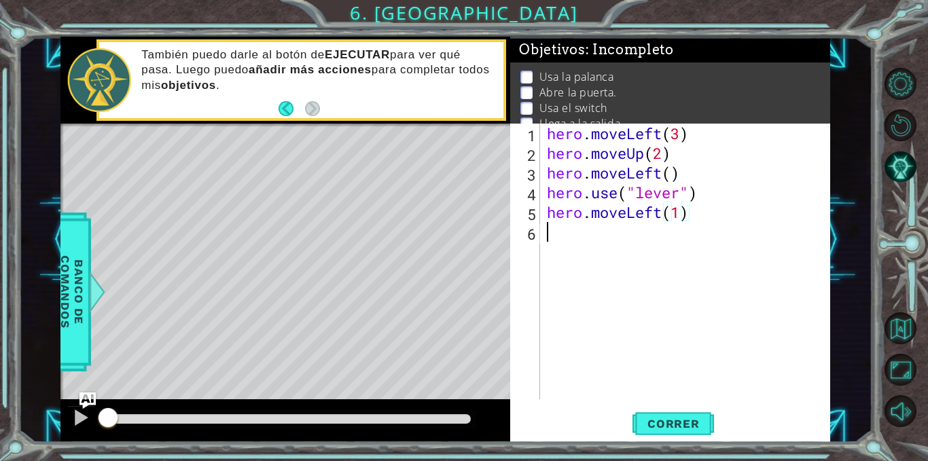
click at [568, 231] on div "hero . moveLeft ( 3 ) hero . moveUp ( 2 ) hero . moveLeft ( ) hero . use ( "lev…" at bounding box center [689, 281] width 290 height 315
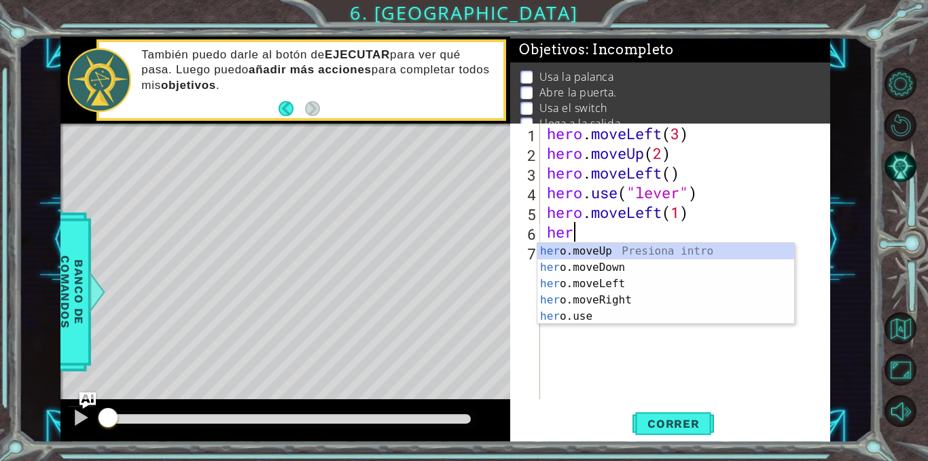
scroll to position [0, 1]
click at [612, 254] on div "hero .moveUp Presiona intro hero .moveDown Presiona intro hero .moveLeft Presio…" at bounding box center [666, 300] width 257 height 114
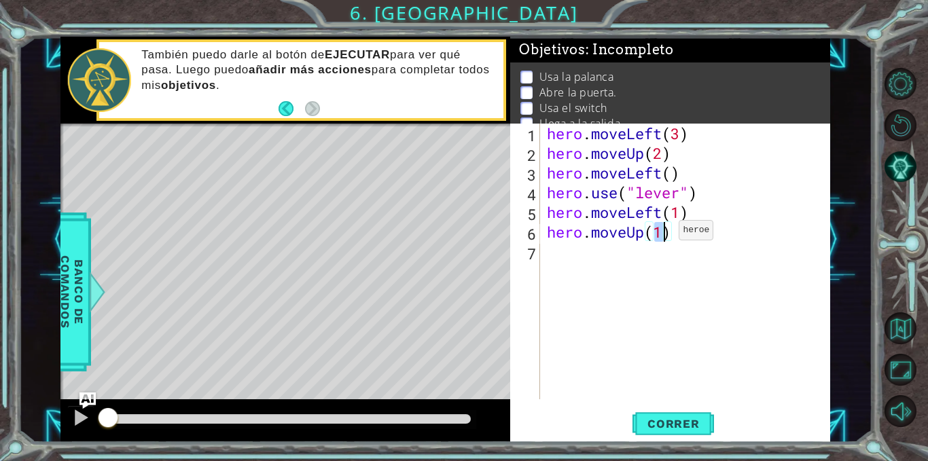
type textarea "hero.moveUp(2)"
click at [589, 262] on div "hero . moveLeft ( 3 ) hero . moveUp ( 2 ) hero . moveLeft ( ) hero . use ( "lev…" at bounding box center [689, 281] width 290 height 315
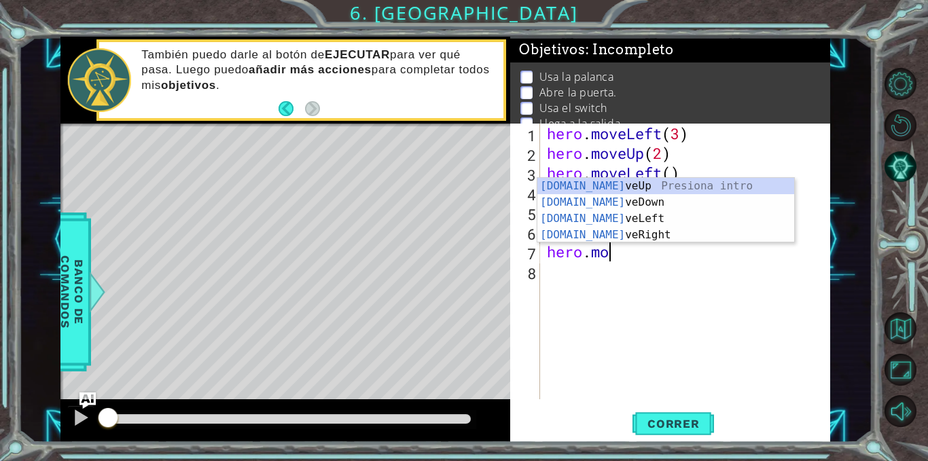
scroll to position [0, 3]
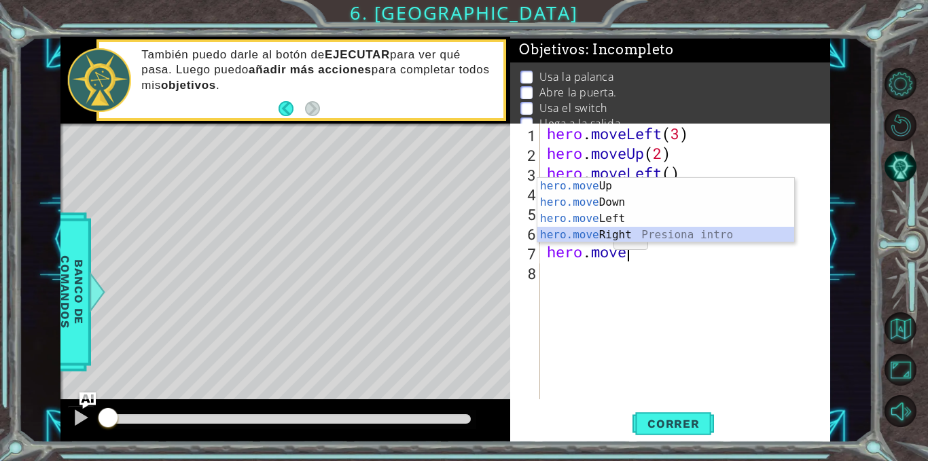
click at [599, 237] on div "hero.move Up Presiona intro hero.move Down Presiona intro hero.move Left Presio…" at bounding box center [666, 227] width 257 height 98
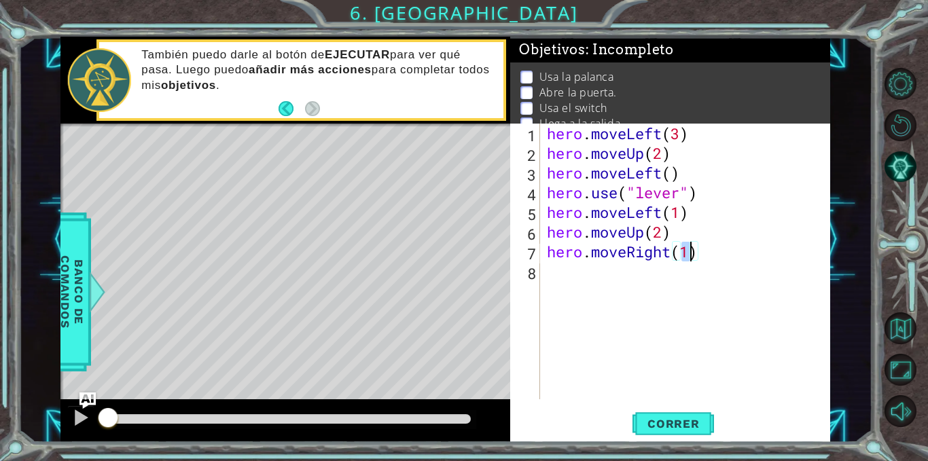
scroll to position [0, 6]
click at [687, 426] on span "Correr" at bounding box center [674, 424] width 80 height 14
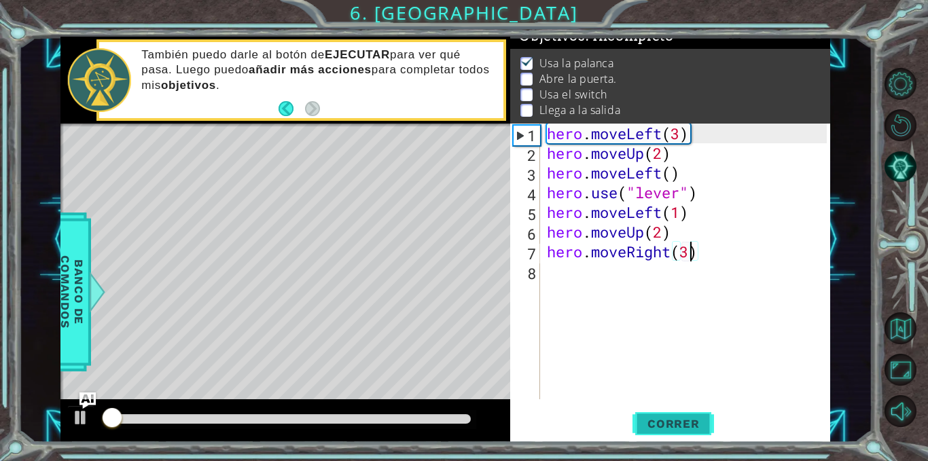
scroll to position [17, 0]
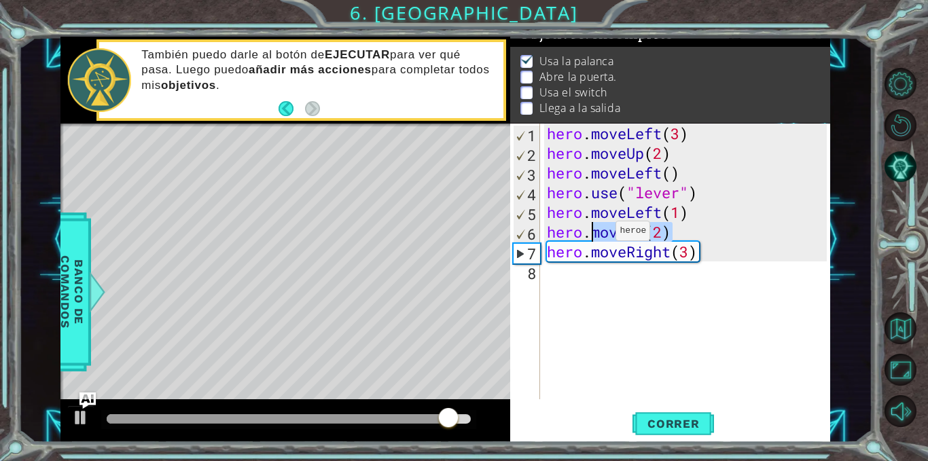
drag, startPoint x: 676, startPoint y: 240, endPoint x: 595, endPoint y: 234, distance: 81.1
click at [595, 234] on div "hero . moveLeft ( 3 ) hero . moveUp ( 2 ) hero . moveLeft ( ) hero . use ( "lev…" at bounding box center [689, 281] width 290 height 315
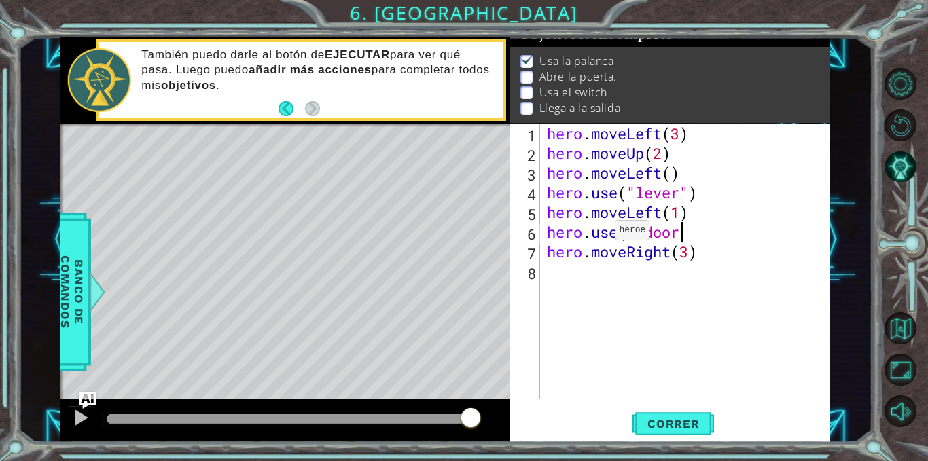
scroll to position [0, 6]
click at [703, 413] on button "Correr" at bounding box center [674, 424] width 82 height 32
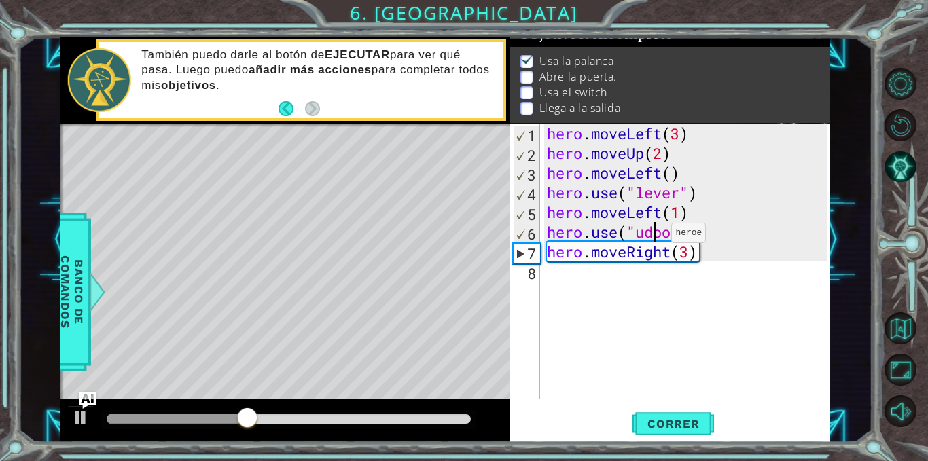
click at [651, 237] on div "hero . moveLeft ( 3 ) hero . moveUp ( 2 ) hero . moveLeft ( ) hero . use ( "lev…" at bounding box center [689, 281] width 290 height 315
click at [646, 235] on div "hero . moveLeft ( 3 ) hero . moveUp ( 2 ) hero . moveLeft ( ) hero . use ( "lev…" at bounding box center [689, 281] width 290 height 315
click at [674, 419] on span "Correr" at bounding box center [674, 424] width 80 height 14
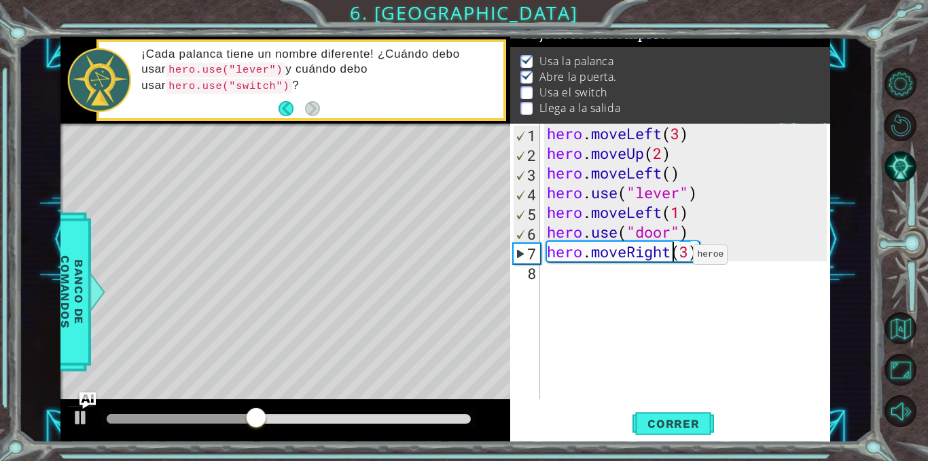
click at [673, 258] on div "hero . moveLeft ( 3 ) hero . moveUp ( 2 ) hero . moveLeft ( ) hero . use ( "lev…" at bounding box center [689, 281] width 290 height 315
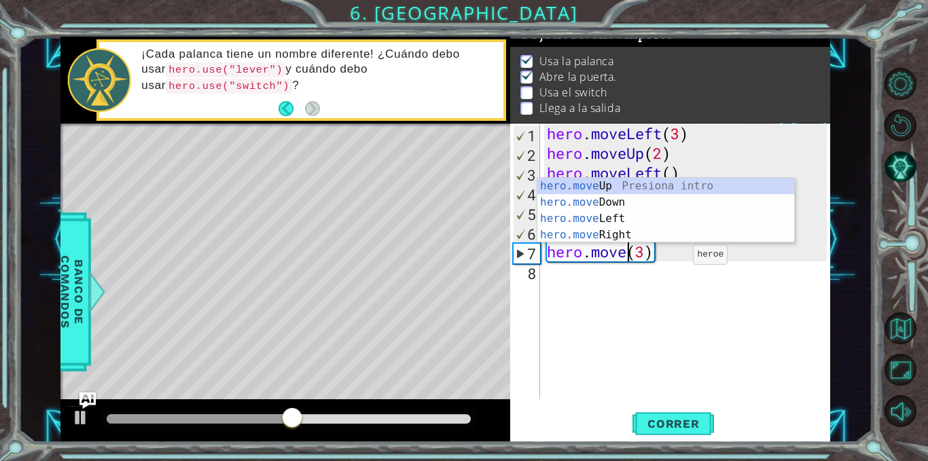
scroll to position [0, 5]
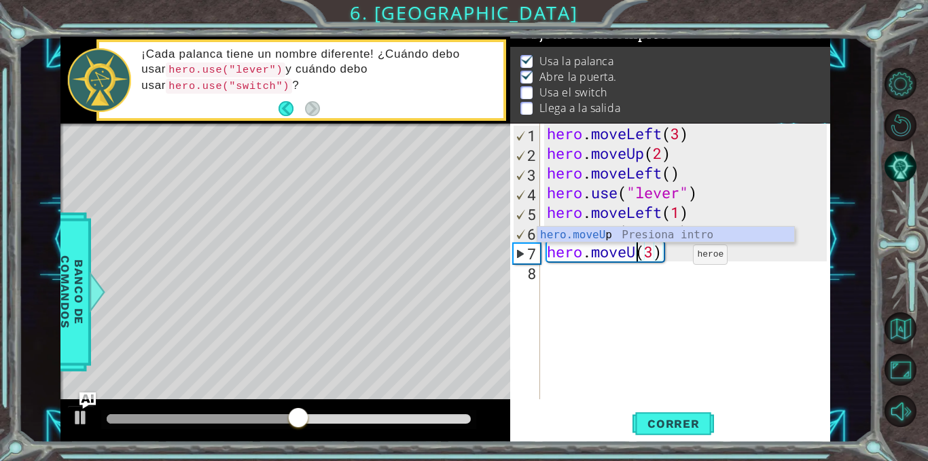
type textarea "hero.moveUp(3)"
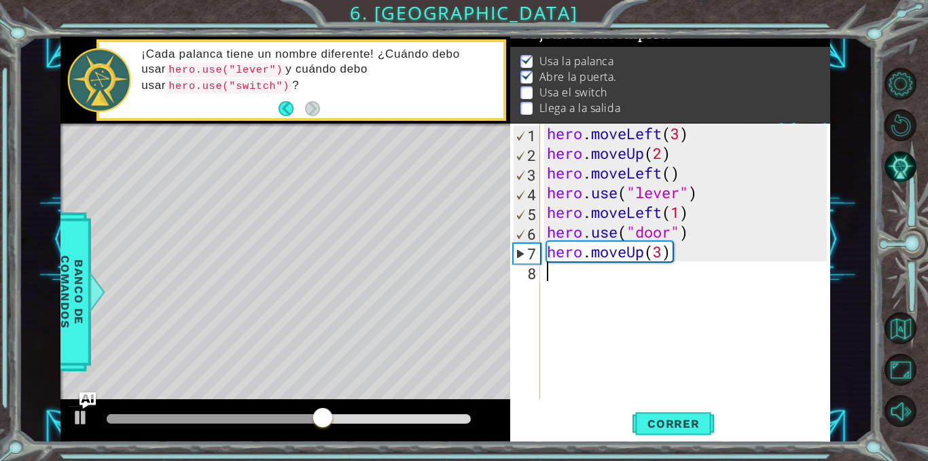
click at [666, 267] on div "hero . moveLeft ( 3 ) hero . moveUp ( 2 ) hero . moveLeft ( ) hero . use ( "lev…" at bounding box center [689, 281] width 290 height 315
click at [665, 256] on div "hero . moveLeft ( 3 ) hero . moveUp ( 2 ) hero . moveLeft ( ) hero . use ( "lev…" at bounding box center [689, 281] width 290 height 315
type textarea "hero.moveUp(2)"
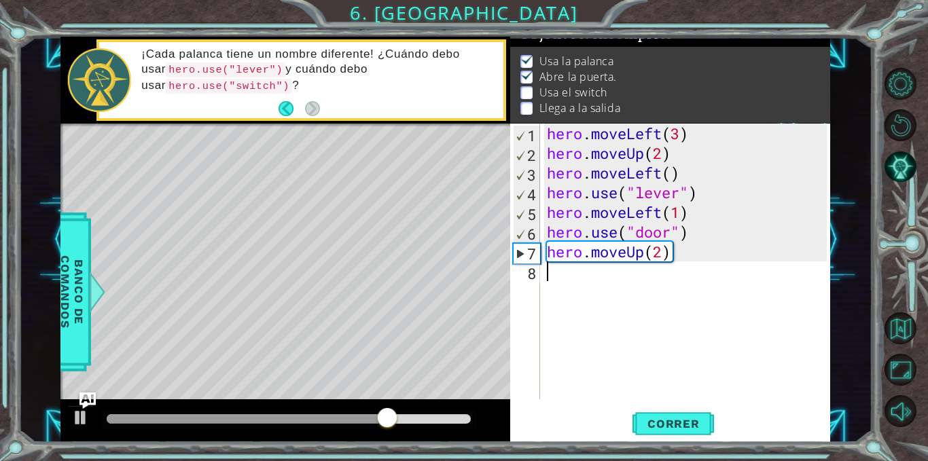
click at [604, 280] on div "hero . moveLeft ( 3 ) hero . moveUp ( 2 ) hero . moveLeft ( ) hero . use ( "lev…" at bounding box center [689, 281] width 290 height 315
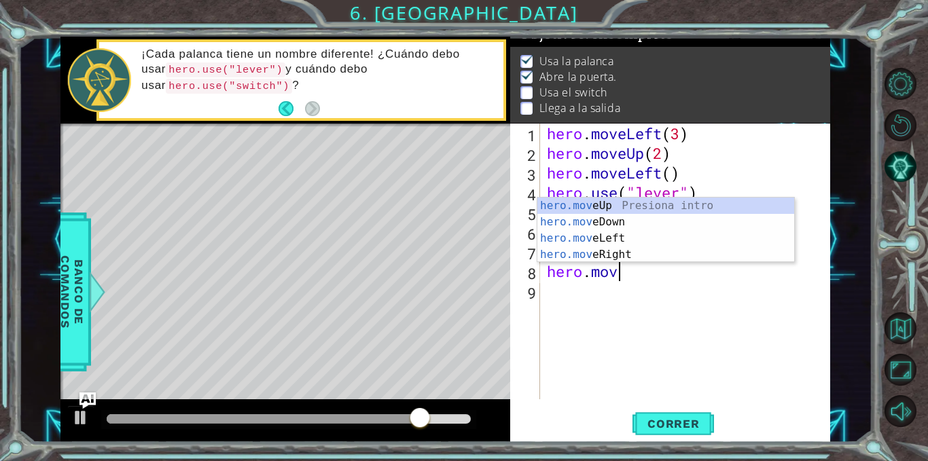
scroll to position [0, 3]
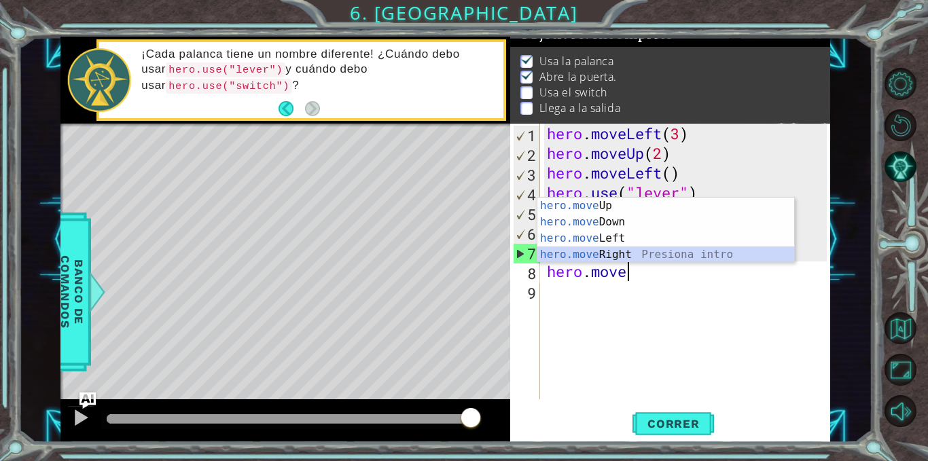
click at [595, 250] on div "hero.move Up Presiona intro hero.move Down Presiona intro hero.move Left Presio…" at bounding box center [666, 247] width 257 height 98
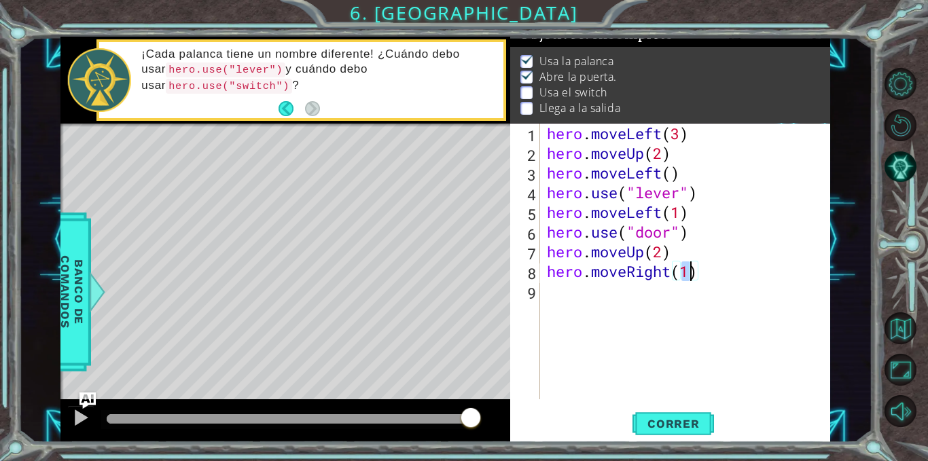
scroll to position [0, 6]
click at [666, 429] on span "Correr" at bounding box center [674, 424] width 80 height 14
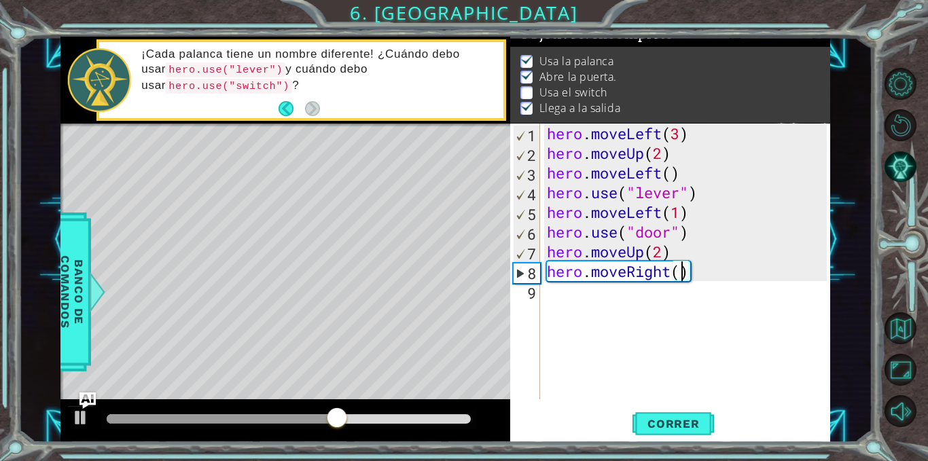
type textarea "hero.moveRight(2)"
click at [703, 283] on div "hero . moveLeft ( 3 ) hero . moveUp ( 2 ) hero . moveLeft ( ) hero . use ( "lev…" at bounding box center [689, 281] width 290 height 315
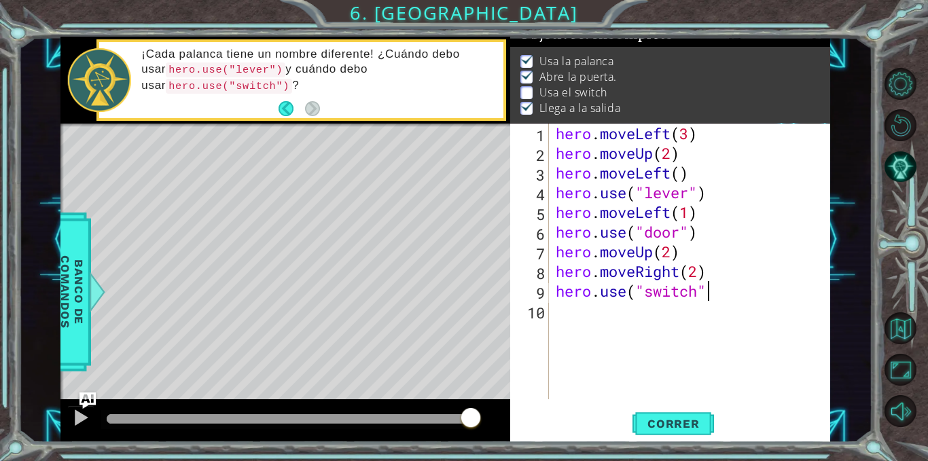
type textarea "hero.use("switch")"
click at [579, 302] on div "hero . moveLeft ( 3 ) hero . moveUp ( 2 ) hero . moveLeft ( ) hero . use ( "lev…" at bounding box center [693, 281] width 281 height 315
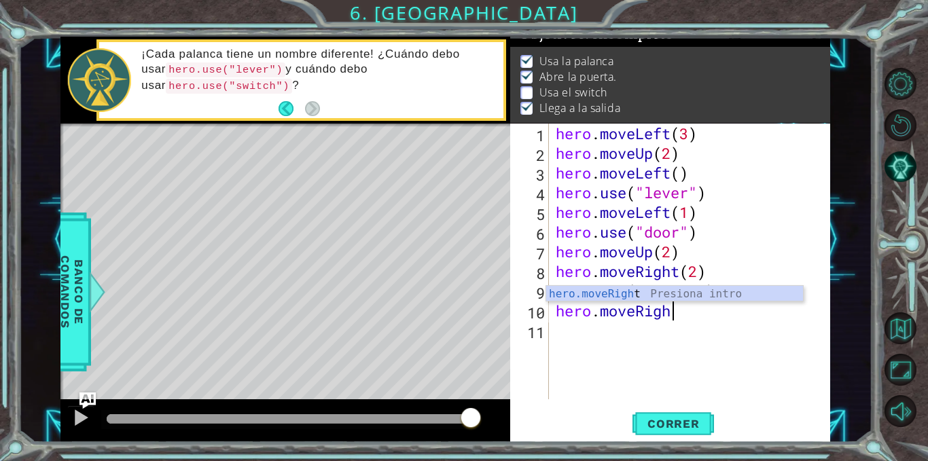
scroll to position [0, 5]
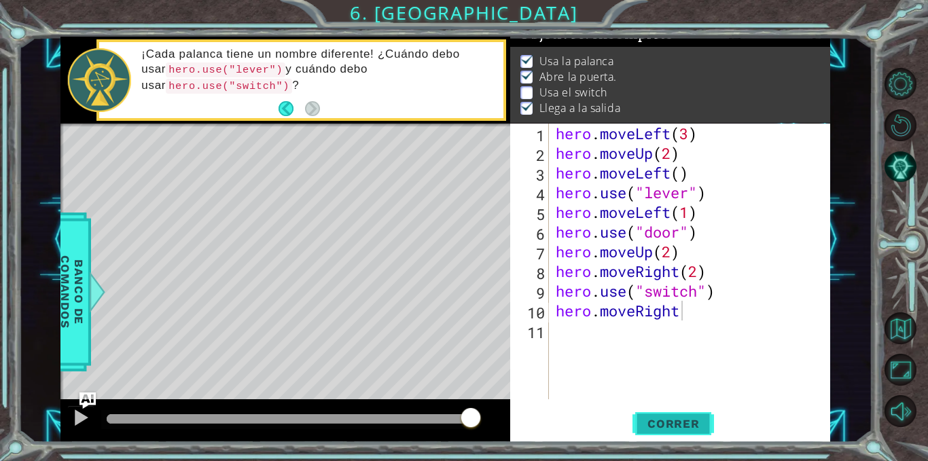
click at [671, 413] on button "Correr" at bounding box center [674, 424] width 82 height 32
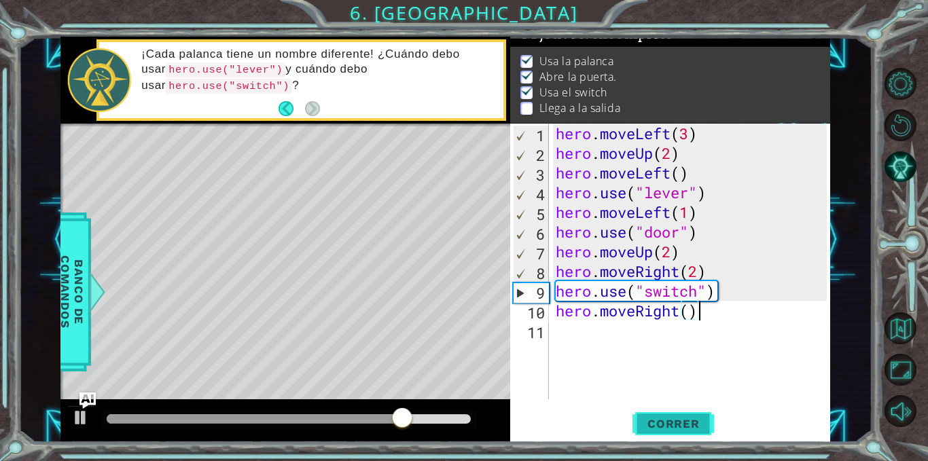
type textarea "hero.moveRight()"
click at [688, 418] on span "Correr" at bounding box center [674, 424] width 80 height 14
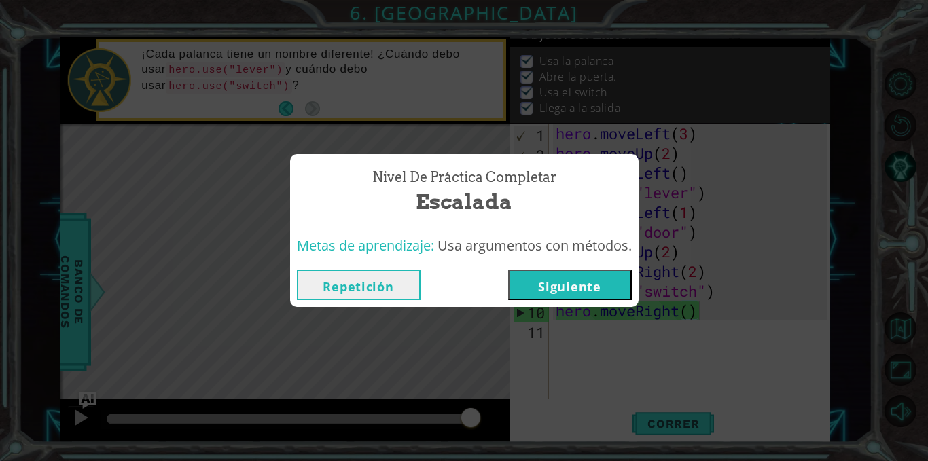
click at [553, 288] on button "Siguiente" at bounding box center [570, 285] width 124 height 31
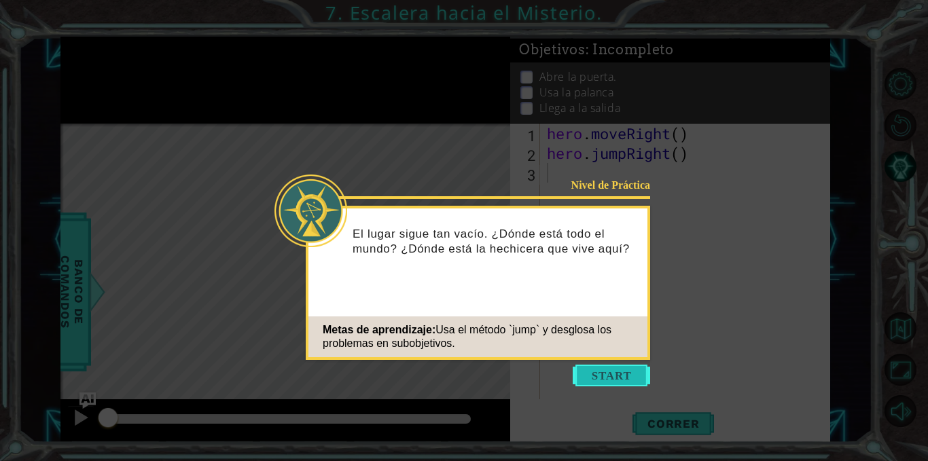
click at [590, 372] on button "Start" at bounding box center [611, 376] width 77 height 22
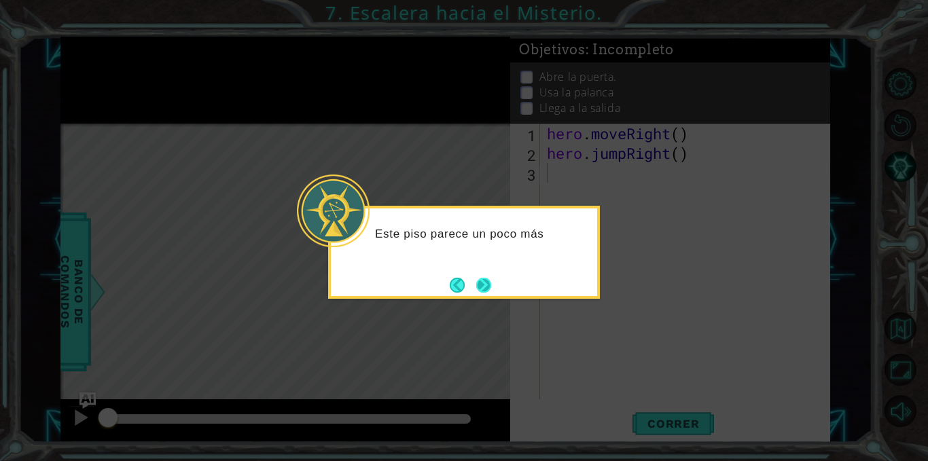
click at [480, 283] on button "Next" at bounding box center [483, 285] width 15 height 15
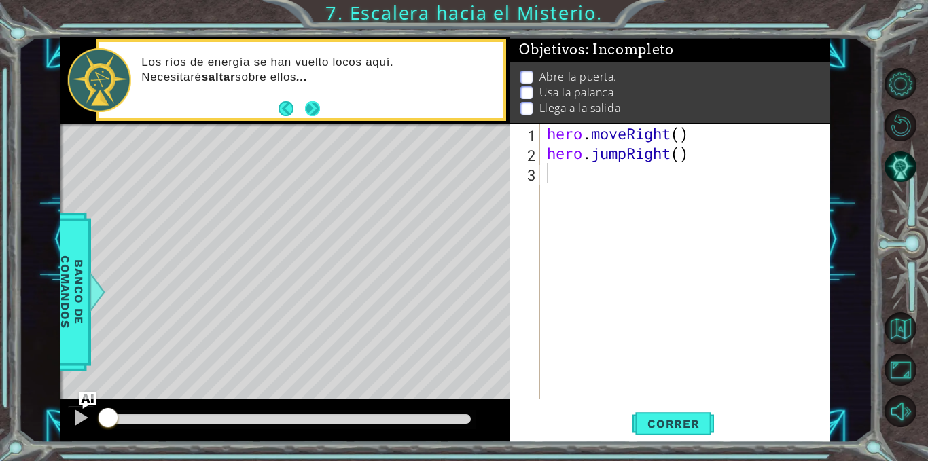
click at [314, 105] on button "Next" at bounding box center [312, 108] width 15 height 15
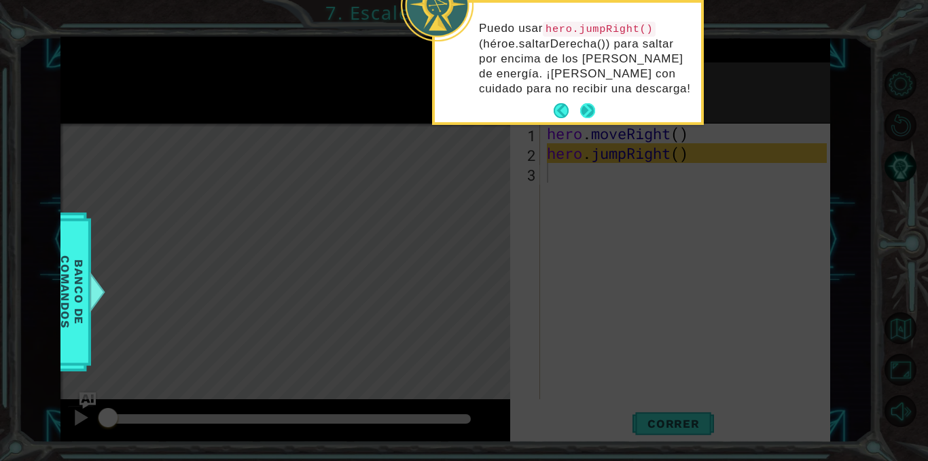
click at [586, 114] on button "Next" at bounding box center [587, 110] width 15 height 15
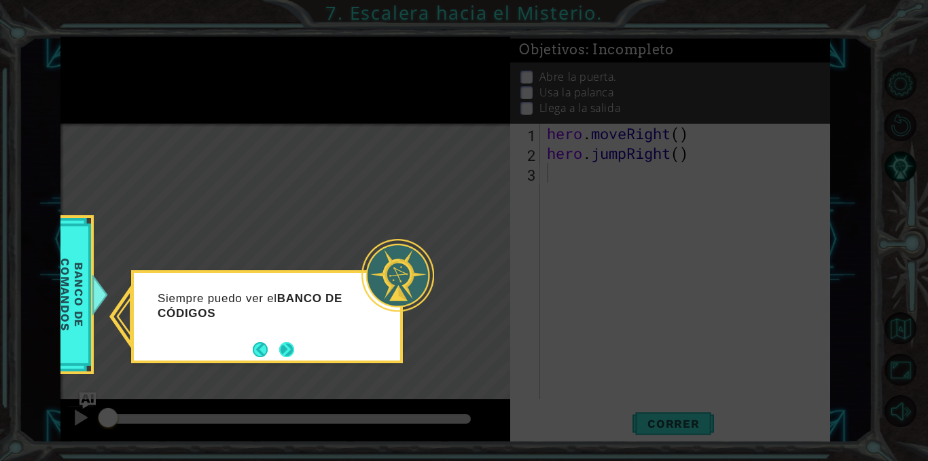
click at [287, 351] on button "Next" at bounding box center [287, 350] width 16 height 16
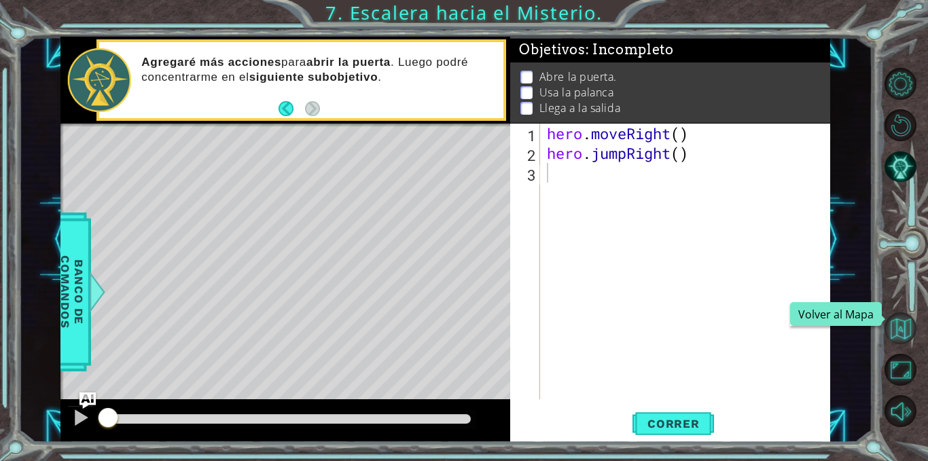
click at [899, 324] on button "Volver al Mapa" at bounding box center [901, 329] width 33 height 33
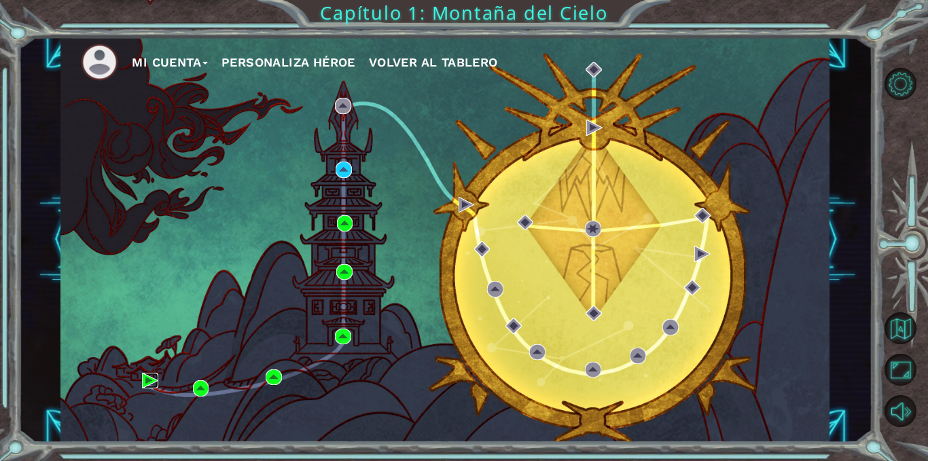
click at [147, 382] on img at bounding box center [150, 381] width 16 height 16
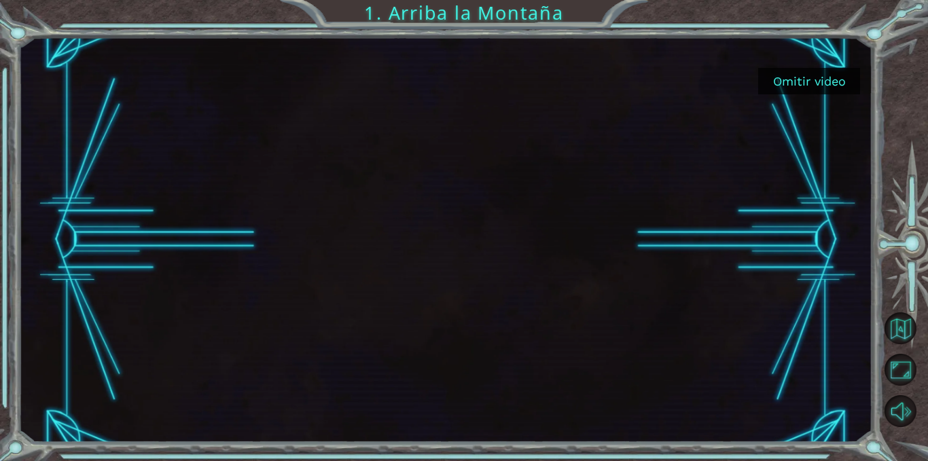
click at [799, 88] on button "Omitir video" at bounding box center [809, 81] width 102 height 27
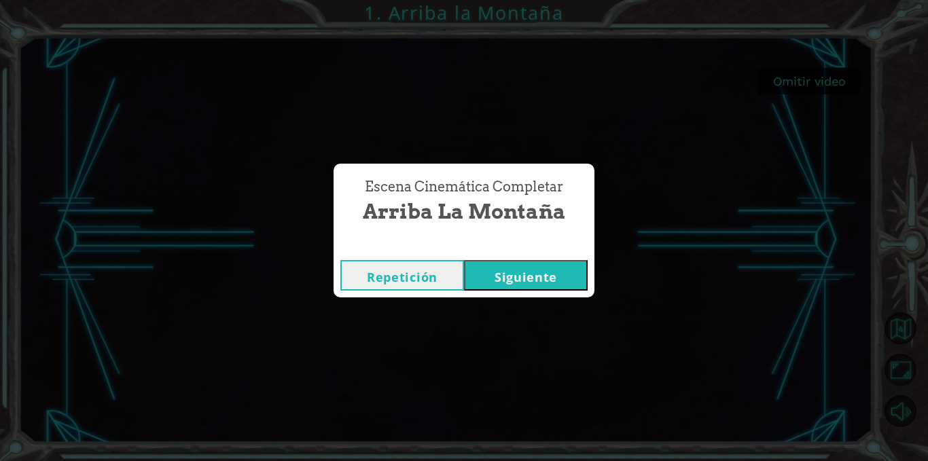
click at [559, 265] on button "Siguiente" at bounding box center [526, 275] width 124 height 31
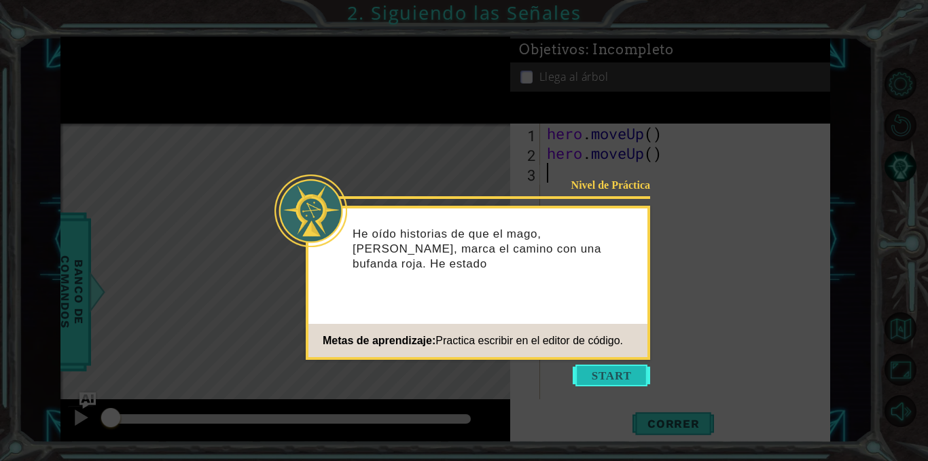
click at [582, 381] on button "Start" at bounding box center [611, 376] width 77 height 22
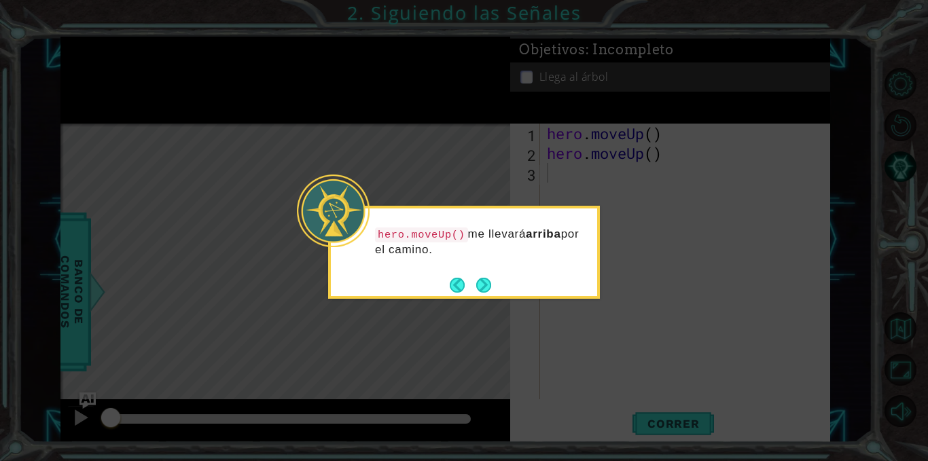
drag, startPoint x: 473, startPoint y: 274, endPoint x: 482, endPoint y: 286, distance: 15.1
click at [478, 283] on div "hero.moveUp() me llevará arriba por el camino." at bounding box center [464, 246] width 266 height 75
click at [478, 284] on button "Next" at bounding box center [483, 285] width 15 height 15
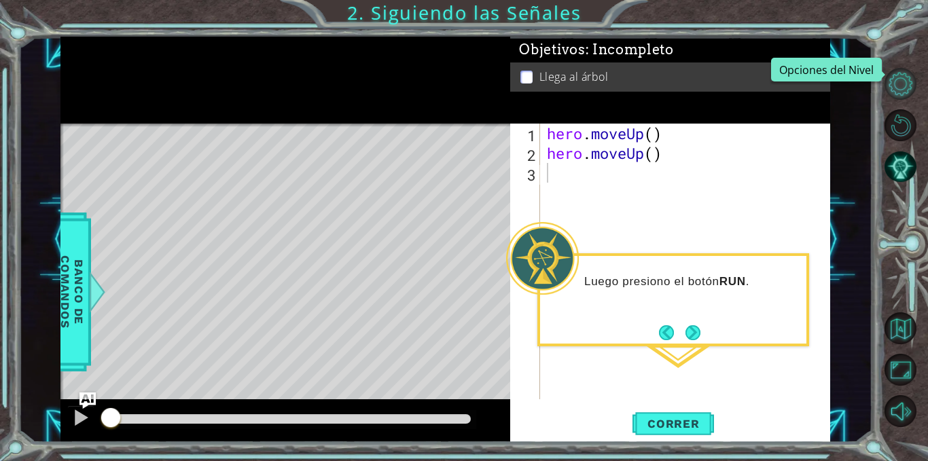
click at [901, 90] on button "Opciones del Nivel" at bounding box center [901, 84] width 33 height 33
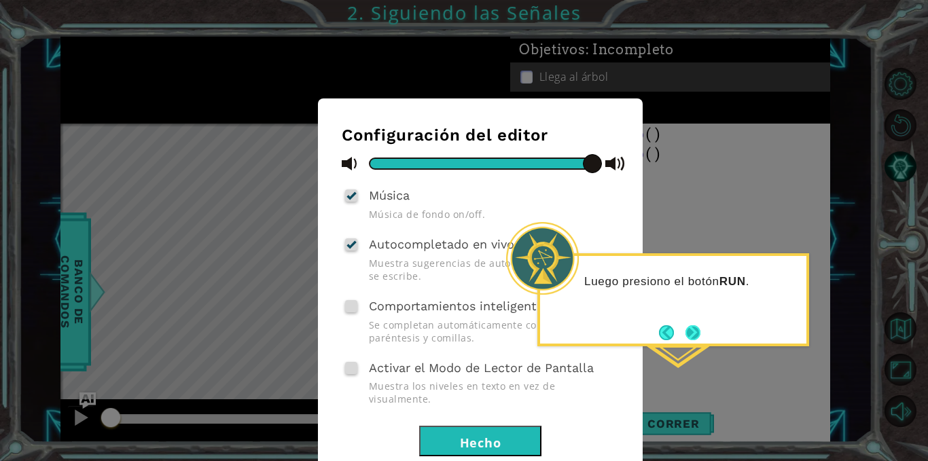
click at [695, 336] on button "Next" at bounding box center [693, 333] width 15 height 15
click at [500, 426] on button "Hecho" at bounding box center [480, 441] width 122 height 31
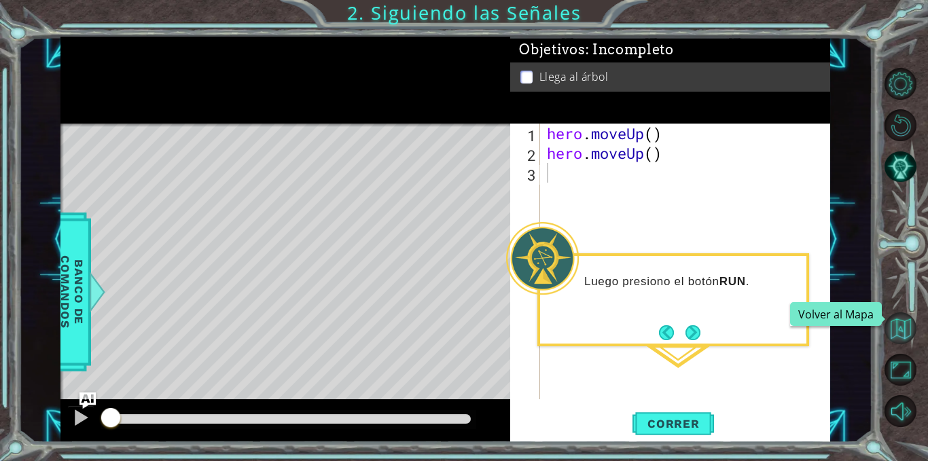
click at [909, 336] on button "Volver al Mapa" at bounding box center [901, 329] width 33 height 33
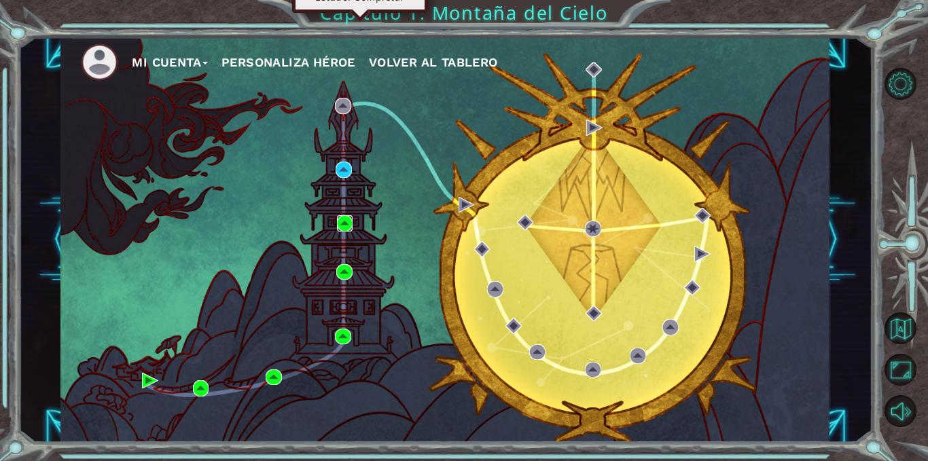
click at [345, 226] on img at bounding box center [345, 223] width 16 height 16
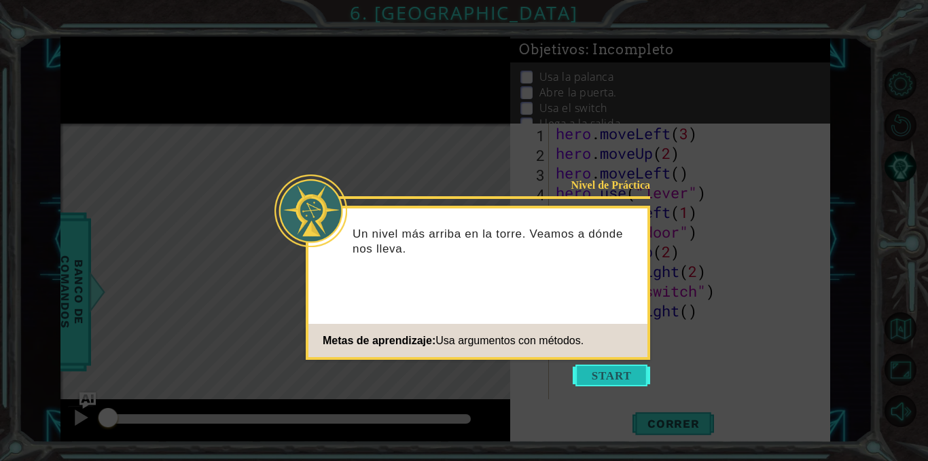
click at [602, 366] on button "Start" at bounding box center [611, 376] width 77 height 22
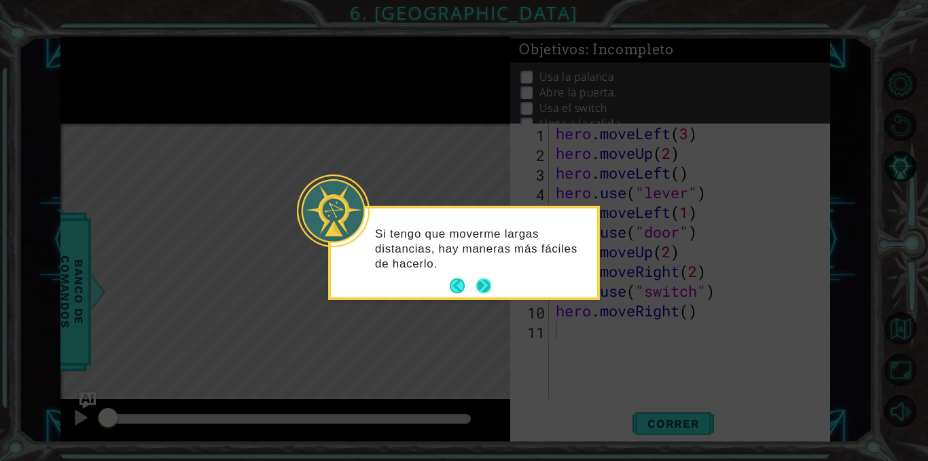
click at [494, 291] on div "Si tengo que moverme largas distancias, hay maneras más fáciles de hacerlo." at bounding box center [464, 256] width 266 height 84
click at [480, 281] on button "Next" at bounding box center [483, 286] width 15 height 15
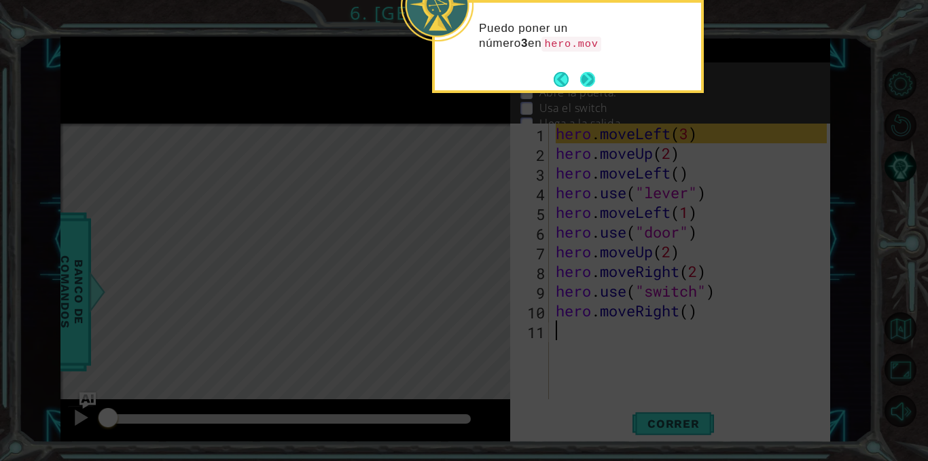
click at [595, 76] on button "Next" at bounding box center [587, 79] width 15 height 15
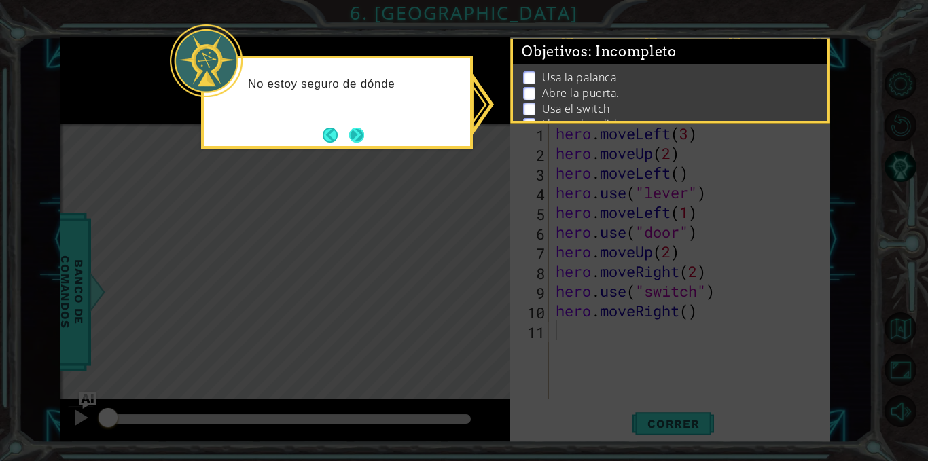
click at [357, 128] on button "Next" at bounding box center [356, 135] width 15 height 15
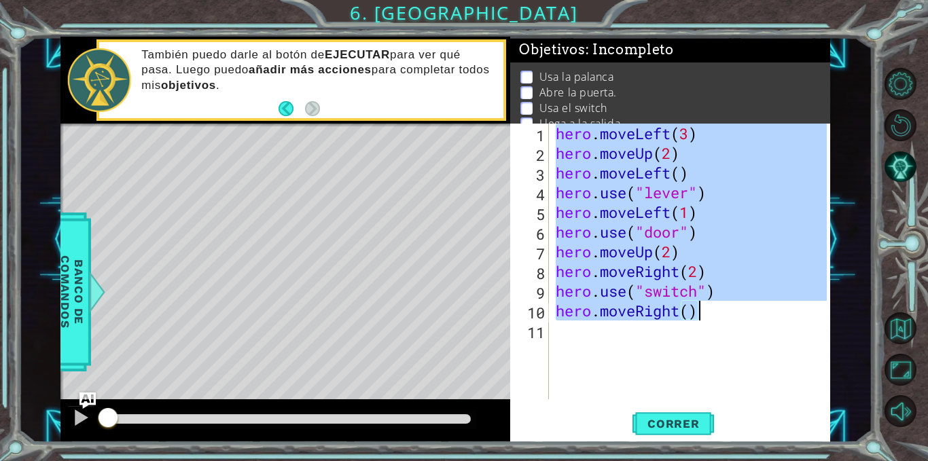
drag, startPoint x: 555, startPoint y: 139, endPoint x: 720, endPoint y: 311, distance: 238.9
click at [720, 311] on div "hero . moveLeft ( 3 ) hero . moveUp ( 2 ) hero . moveLeft ( ) hero . use ( "lev…" at bounding box center [693, 281] width 281 height 315
type textarea "hero.use("switch") hero.moveRight()"
click at [865, 202] on div "1 ההההההההההההההההההההההההההההההההההההההההההההההההההההההההההההההההההההההההההההה…" at bounding box center [445, 240] width 854 height 406
